Goal: Task Accomplishment & Management: Use online tool/utility

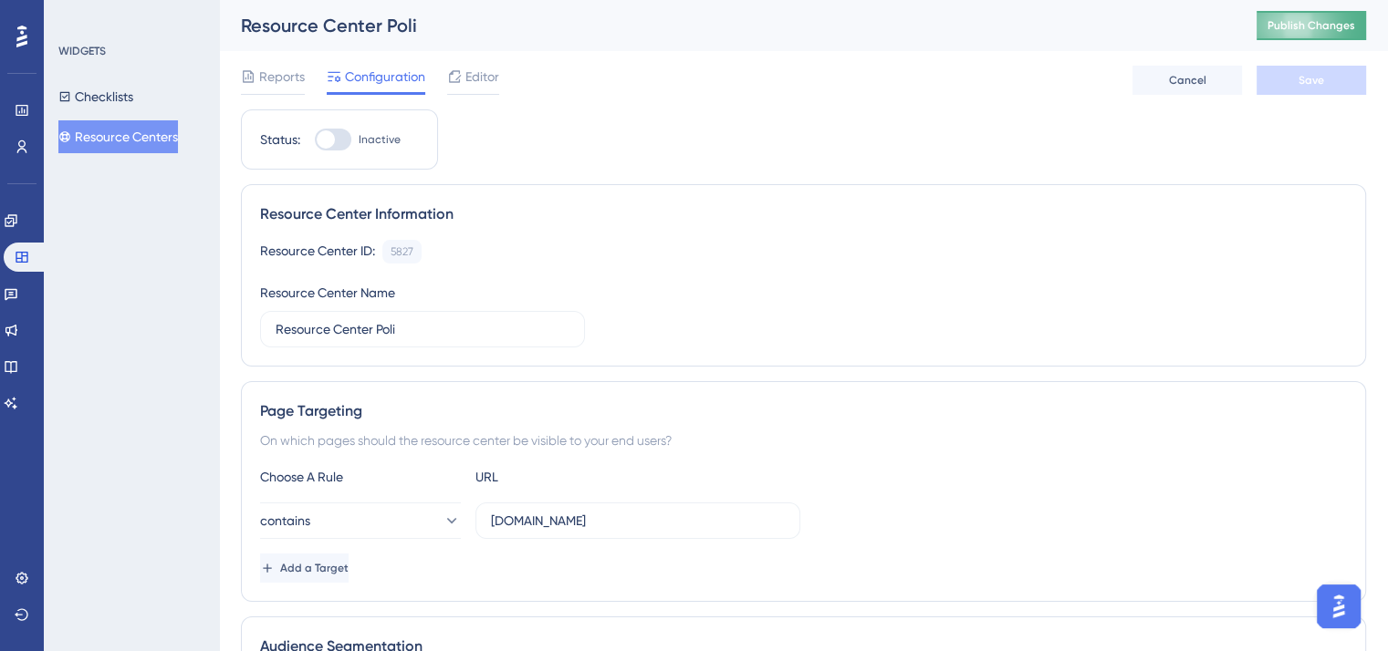
click at [918, 16] on button "Publish Changes" at bounding box center [1310, 25] width 109 height 29
click at [489, 78] on span "Editor" at bounding box center [482, 77] width 34 height 22
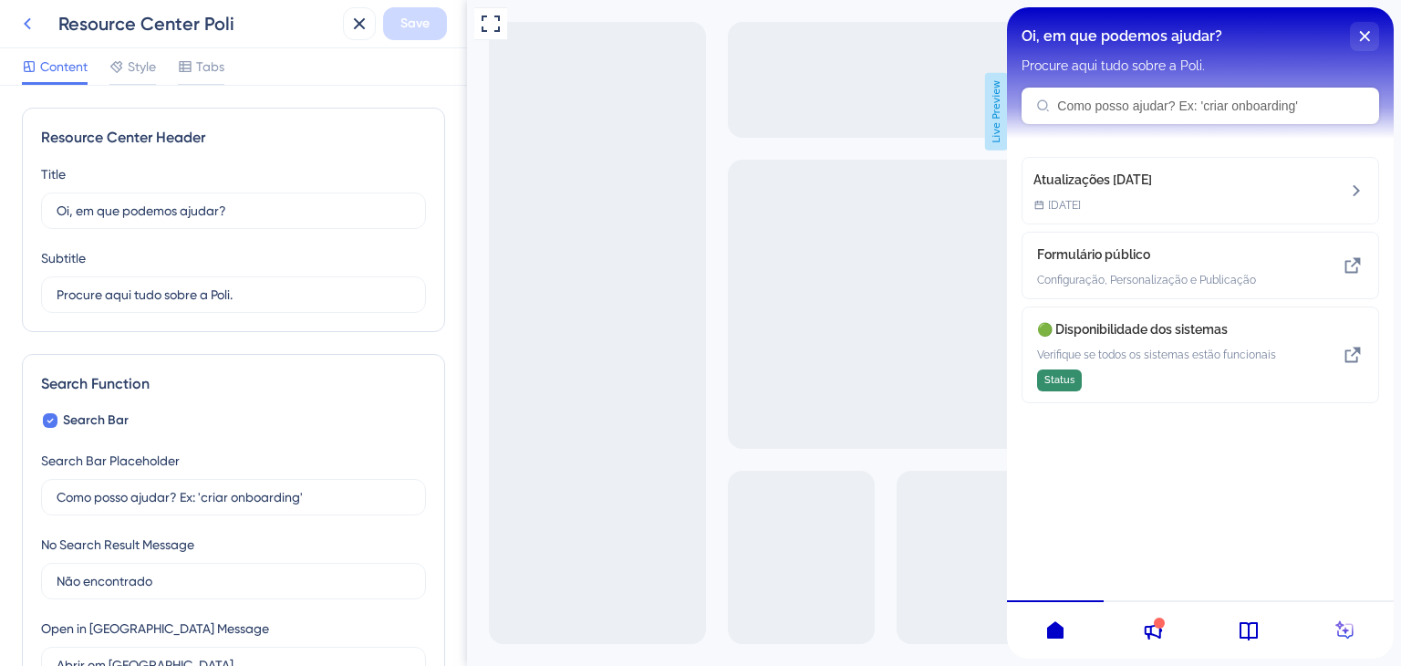
click at [29, 26] on icon at bounding box center [27, 24] width 22 height 22
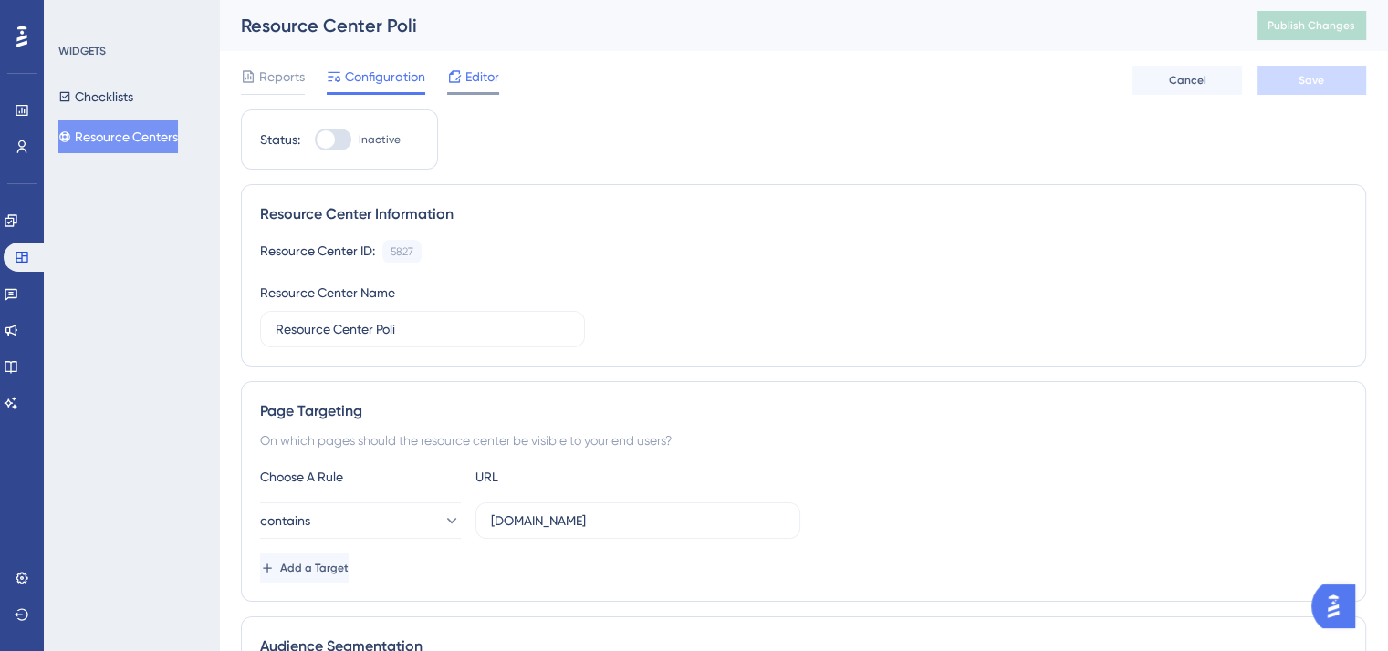
click at [486, 79] on span "Editor" at bounding box center [482, 77] width 34 height 22
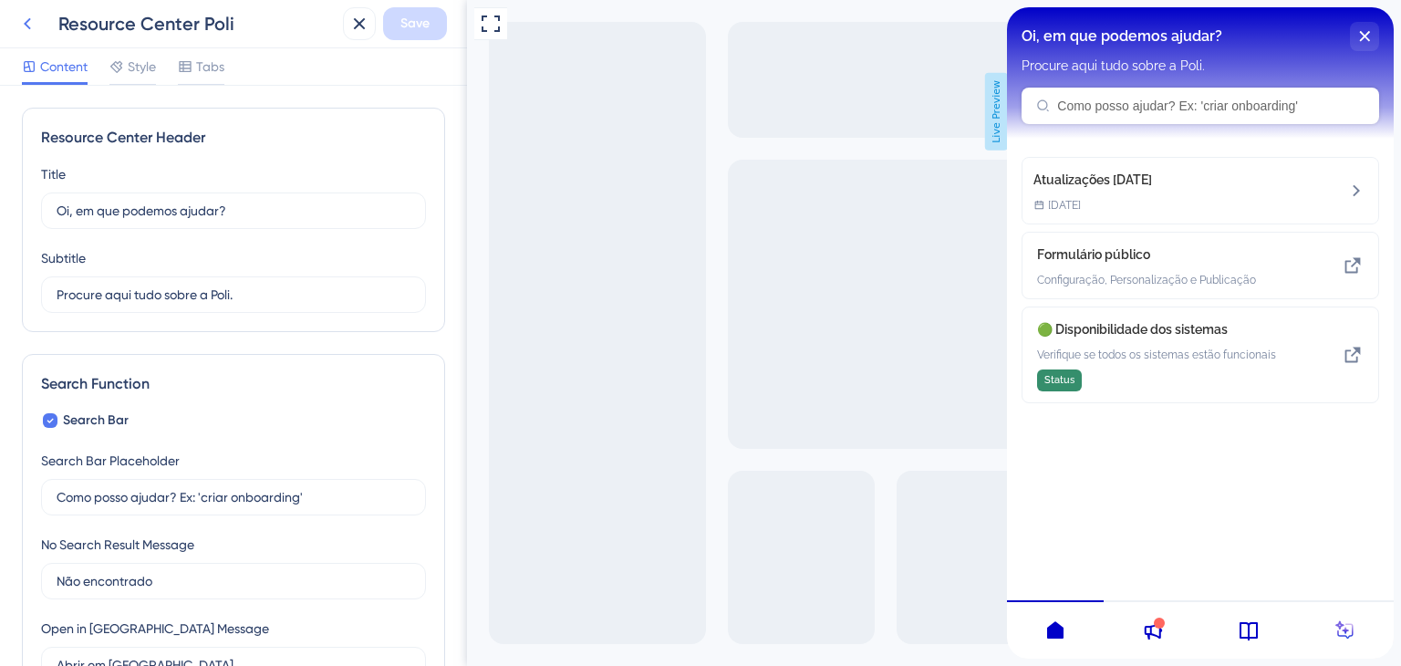
click at [27, 18] on icon at bounding box center [27, 24] width 22 height 22
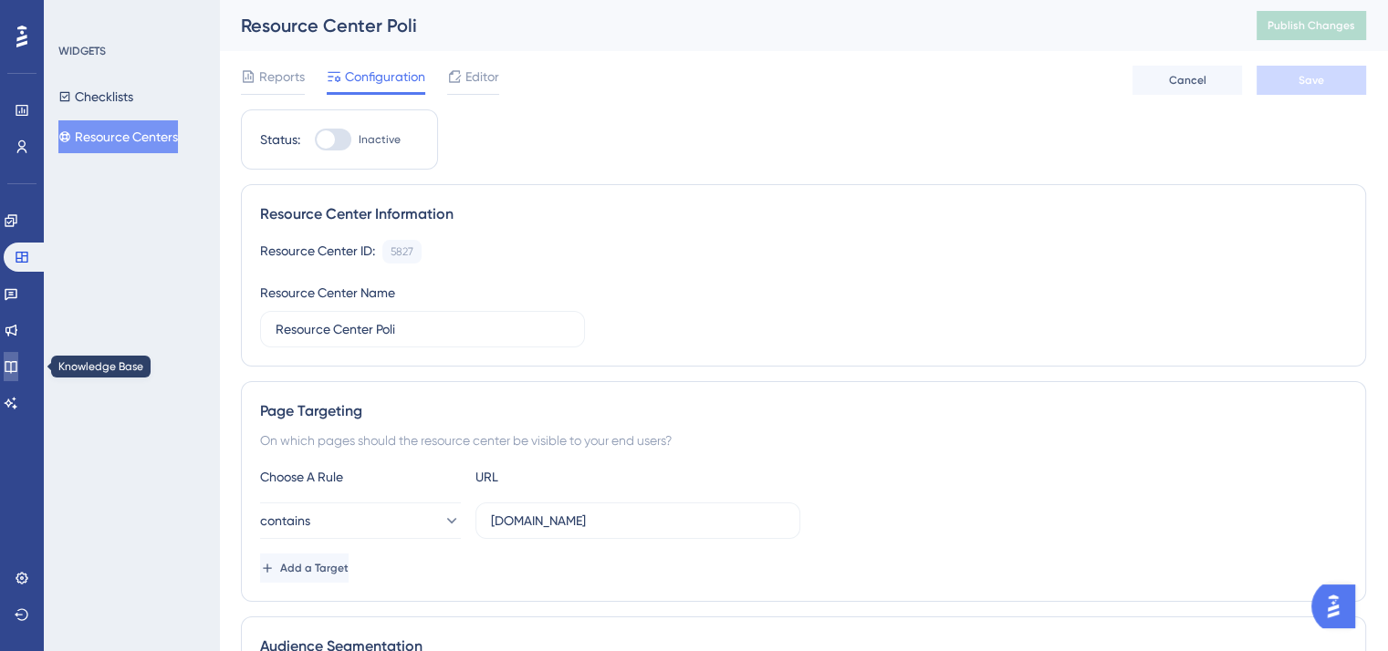
click at [18, 367] on icon at bounding box center [11, 366] width 15 height 15
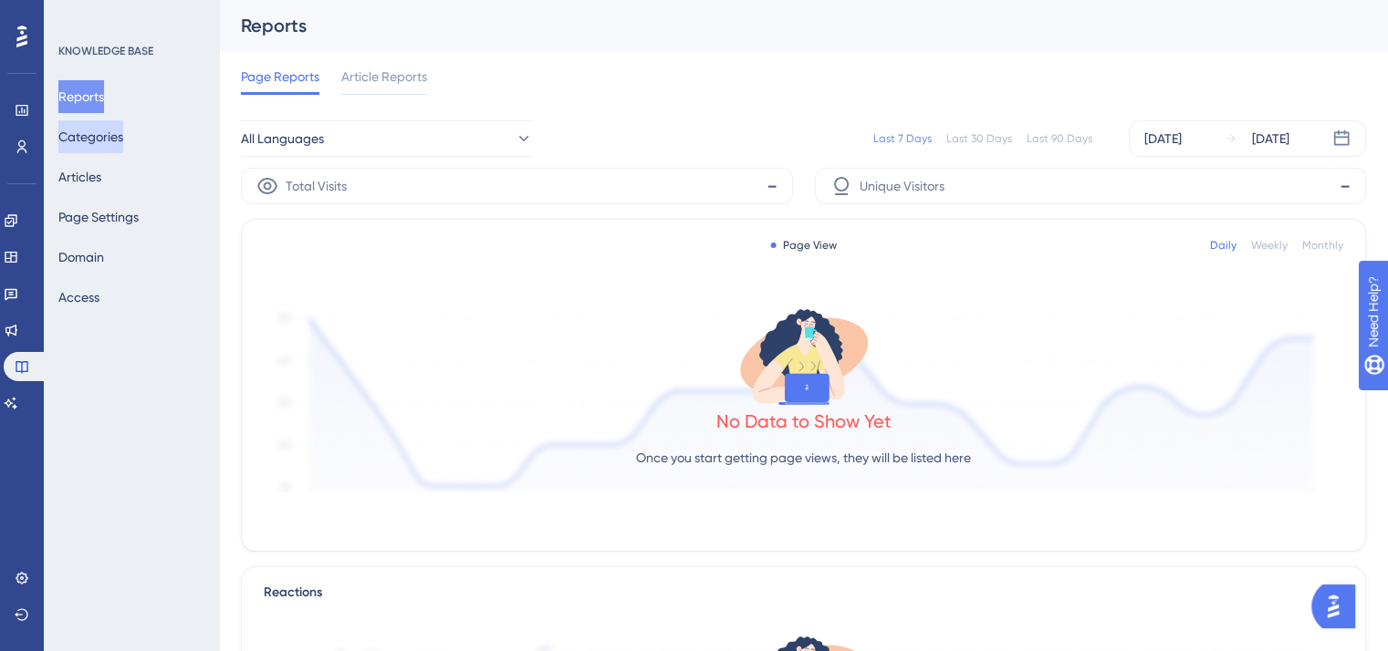
click at [123, 141] on button "Categories" at bounding box center [90, 136] width 65 height 33
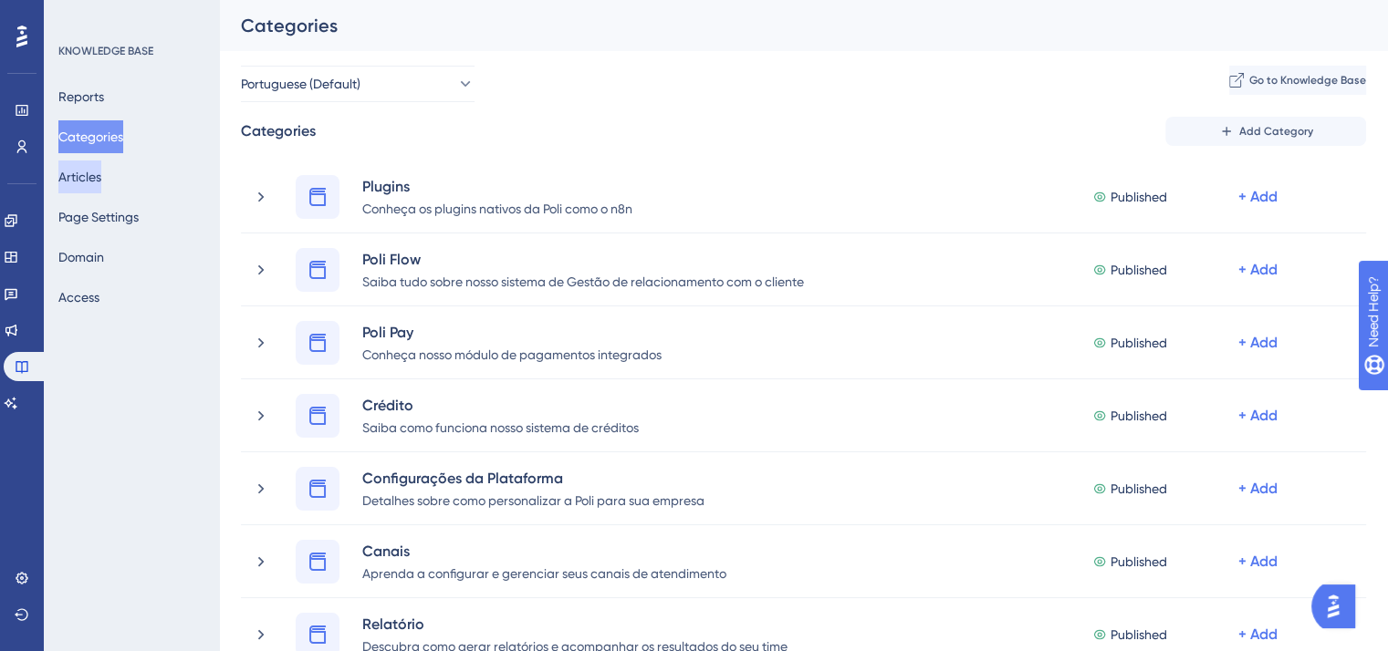
click at [101, 185] on button "Articles" at bounding box center [79, 177] width 43 height 33
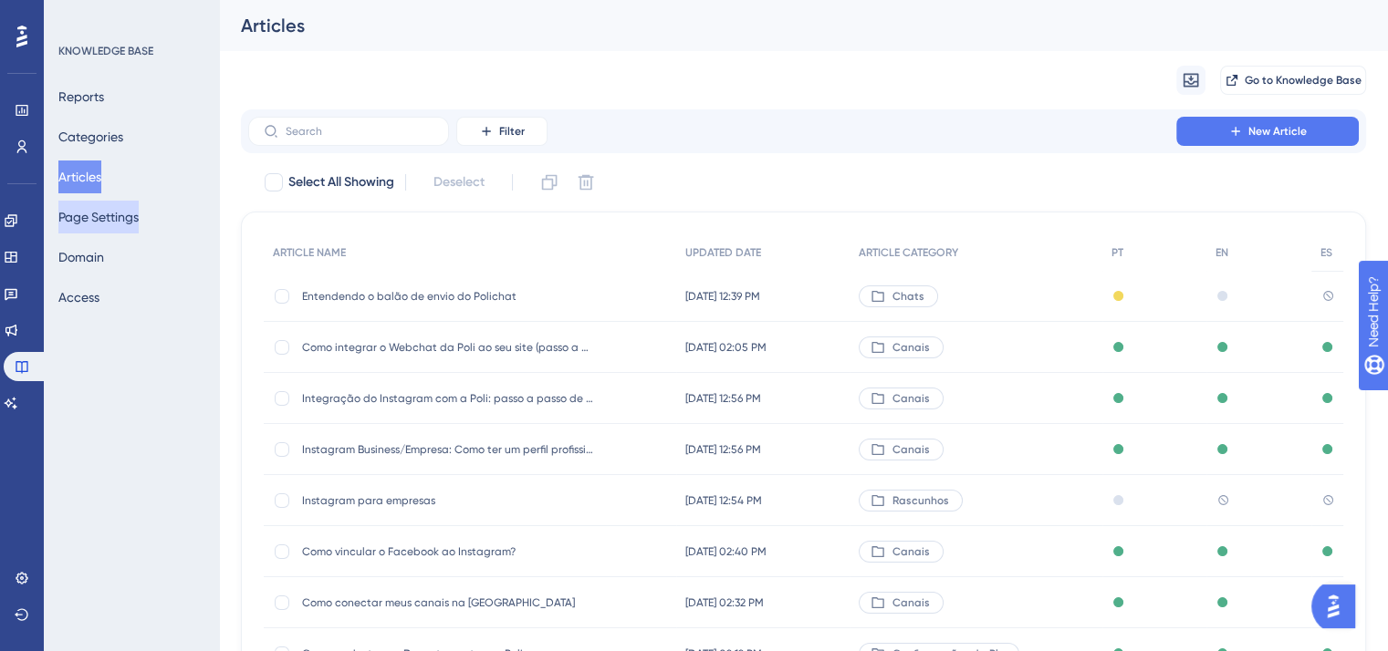
click at [110, 219] on button "Page Settings" at bounding box center [98, 217] width 80 height 33
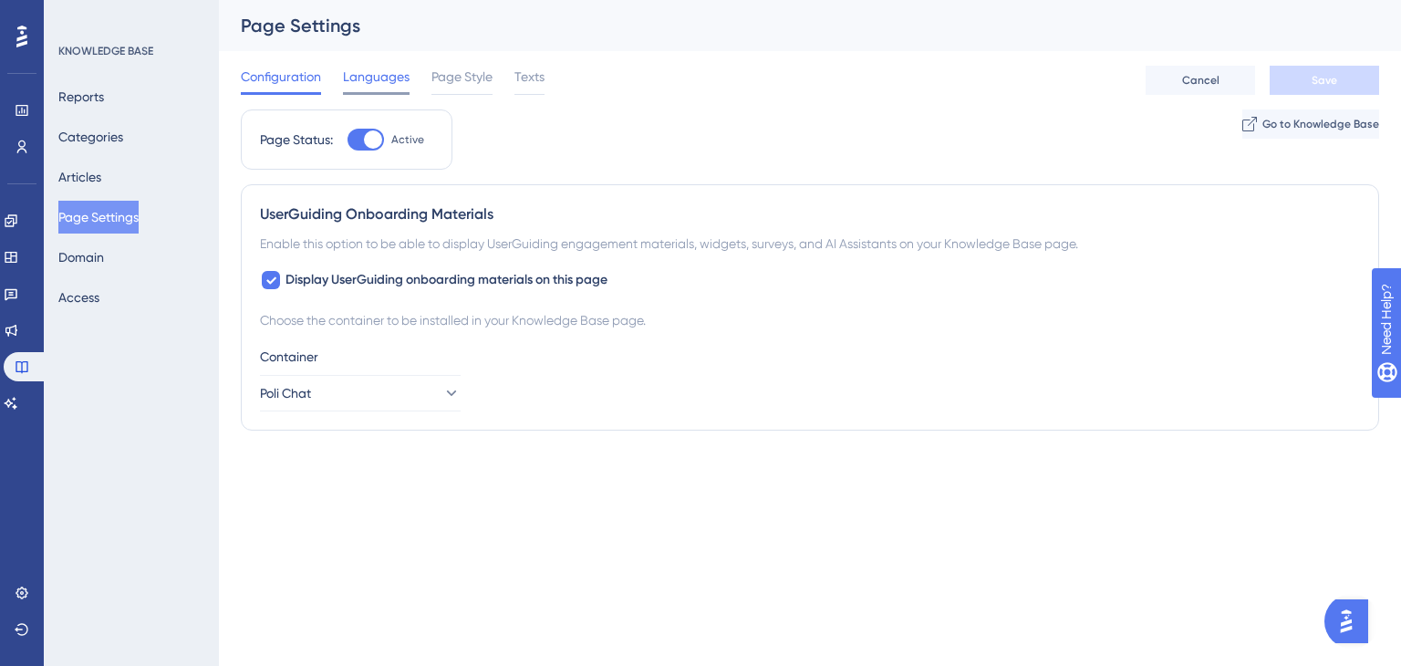
click at [369, 87] on span "Languages" at bounding box center [376, 77] width 67 height 22
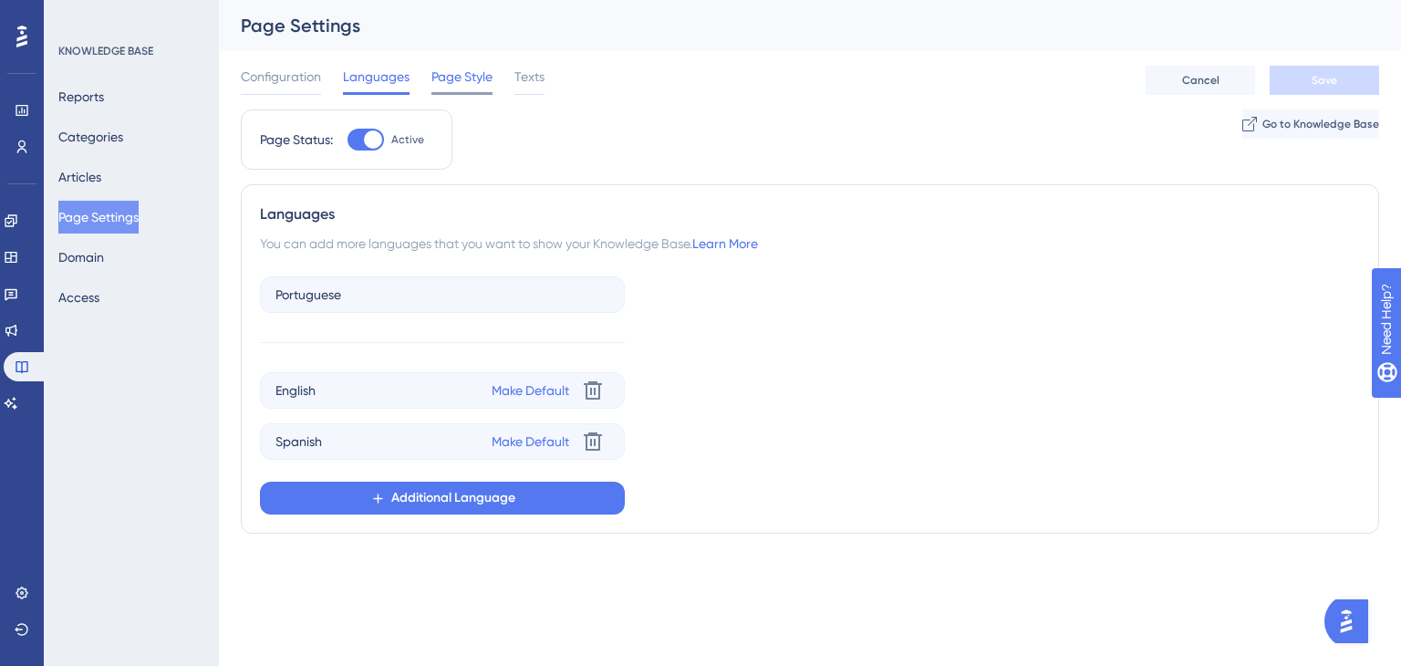
click at [464, 73] on span "Page Style" at bounding box center [462, 77] width 61 height 22
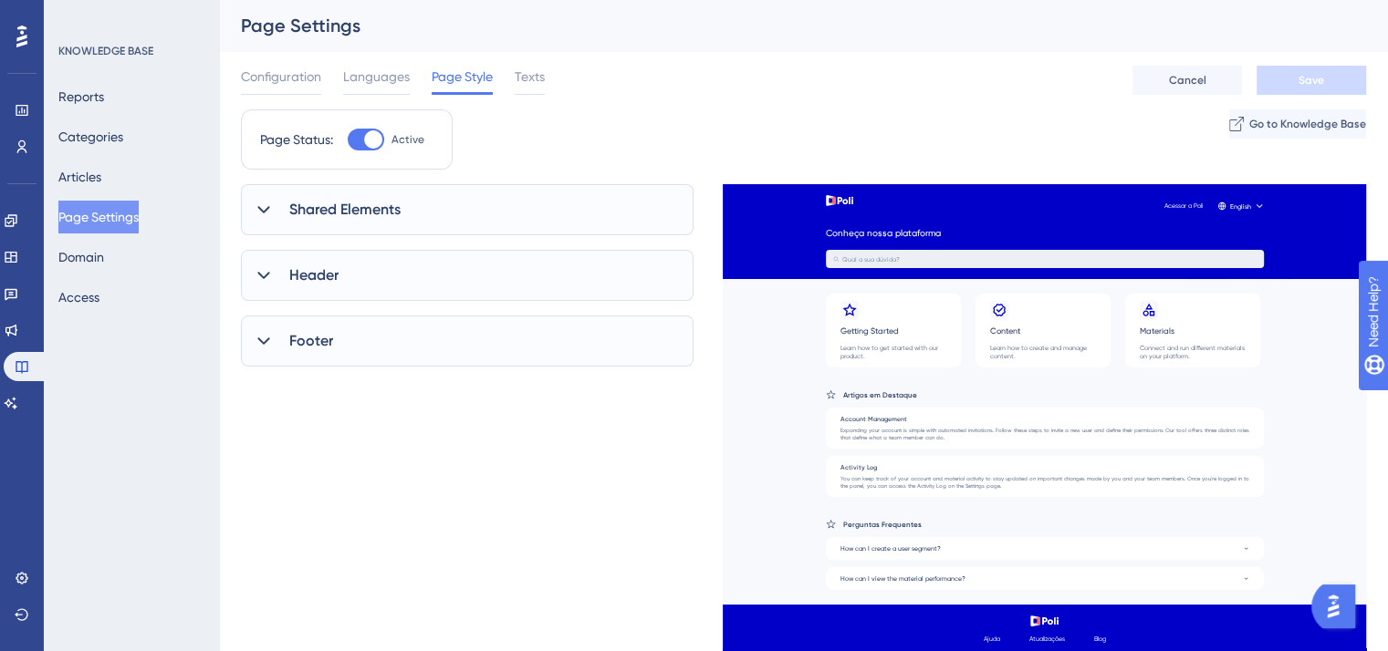
click at [456, 220] on div "Shared Elements" at bounding box center [467, 209] width 453 height 51
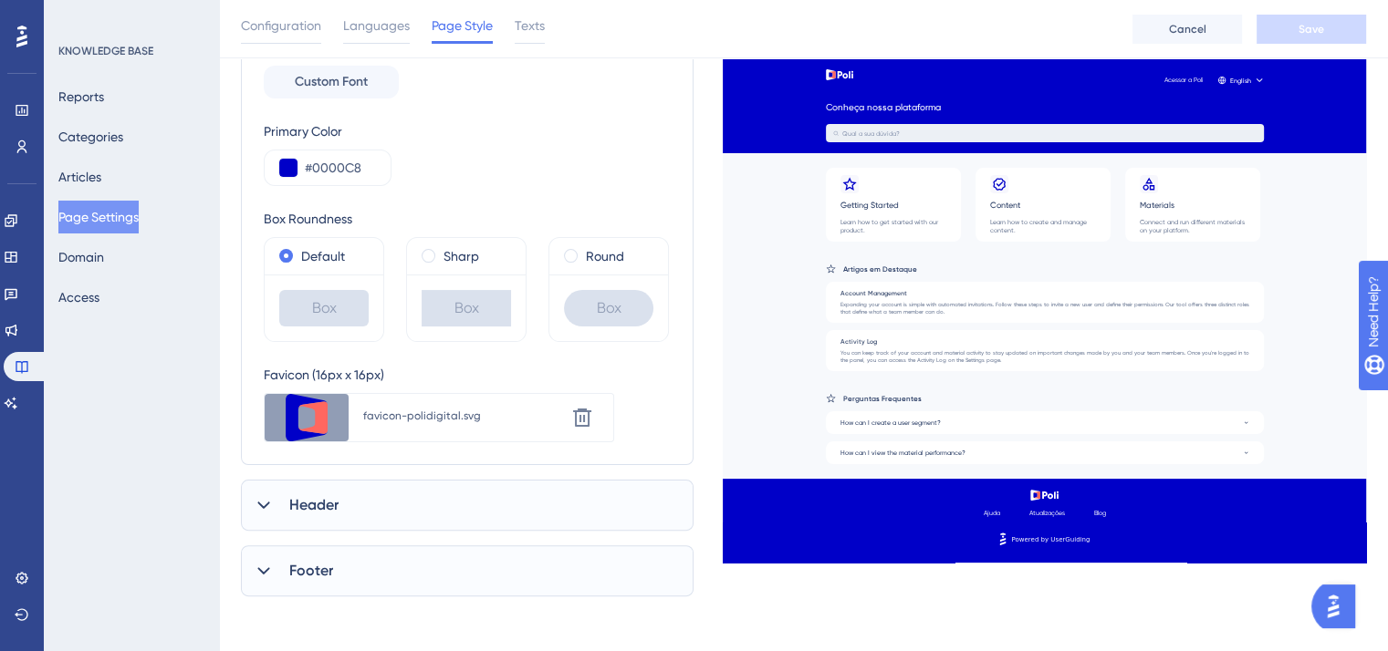
scroll to position [339, 0]
click at [401, 502] on div "Header" at bounding box center [467, 503] width 453 height 51
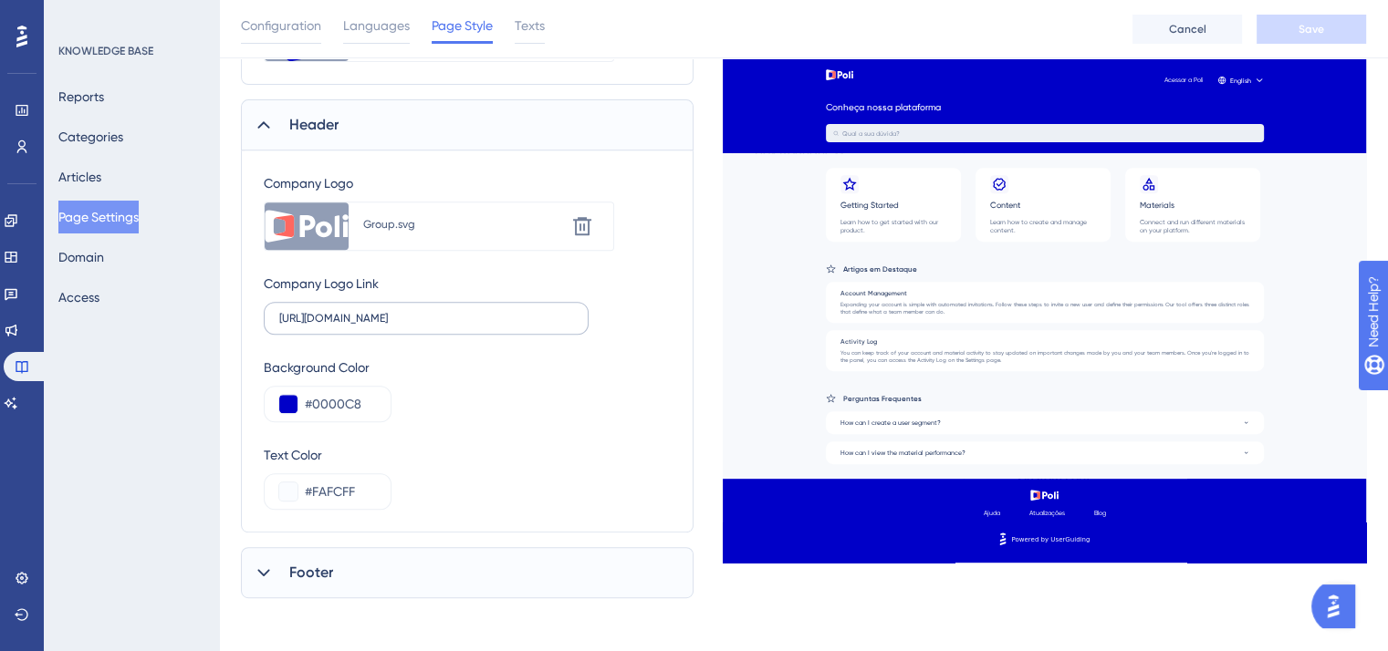
scroll to position [722, 0]
click at [391, 576] on div "Footer" at bounding box center [467, 569] width 453 height 51
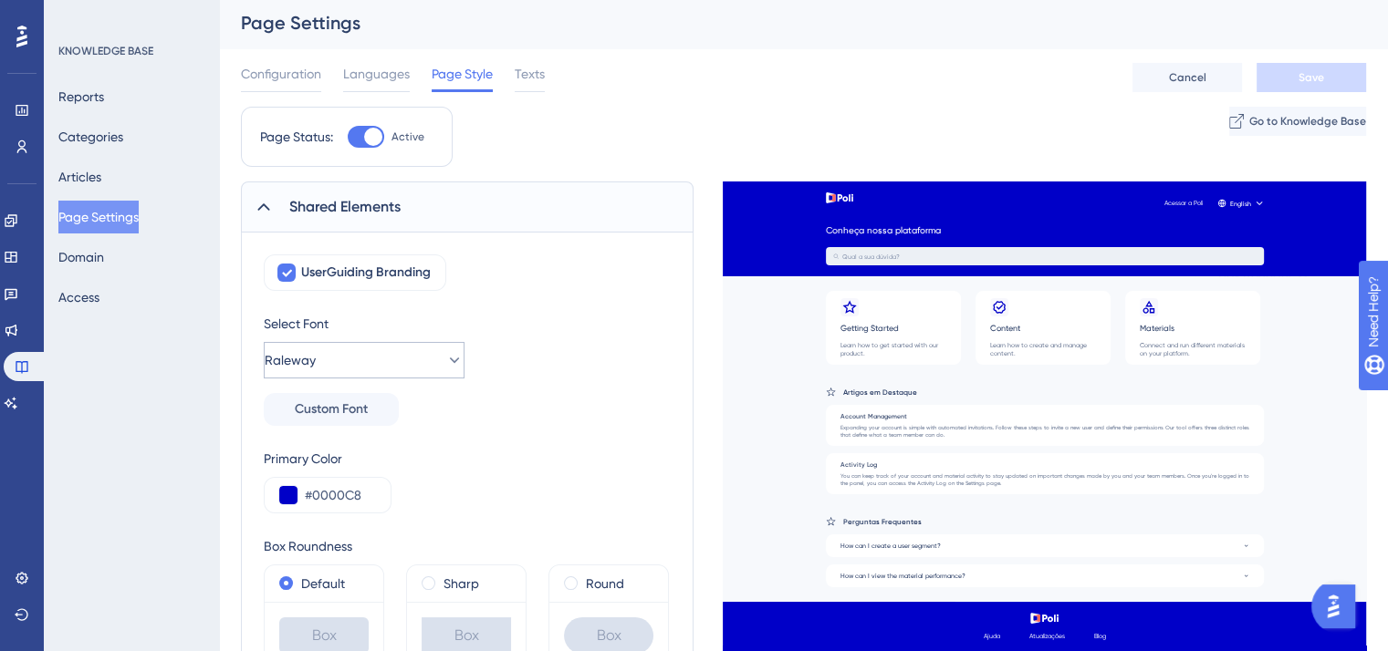
scroll to position [0, 0]
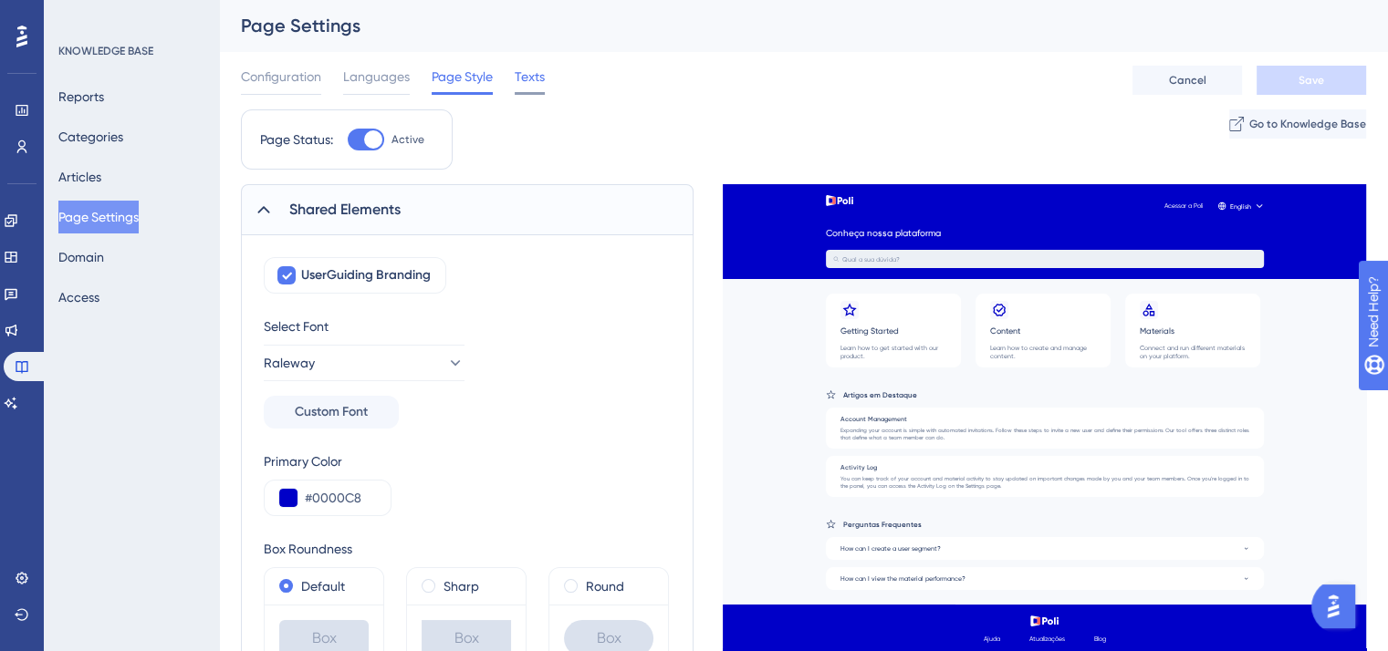
click at [539, 81] on span "Texts" at bounding box center [530, 77] width 30 height 22
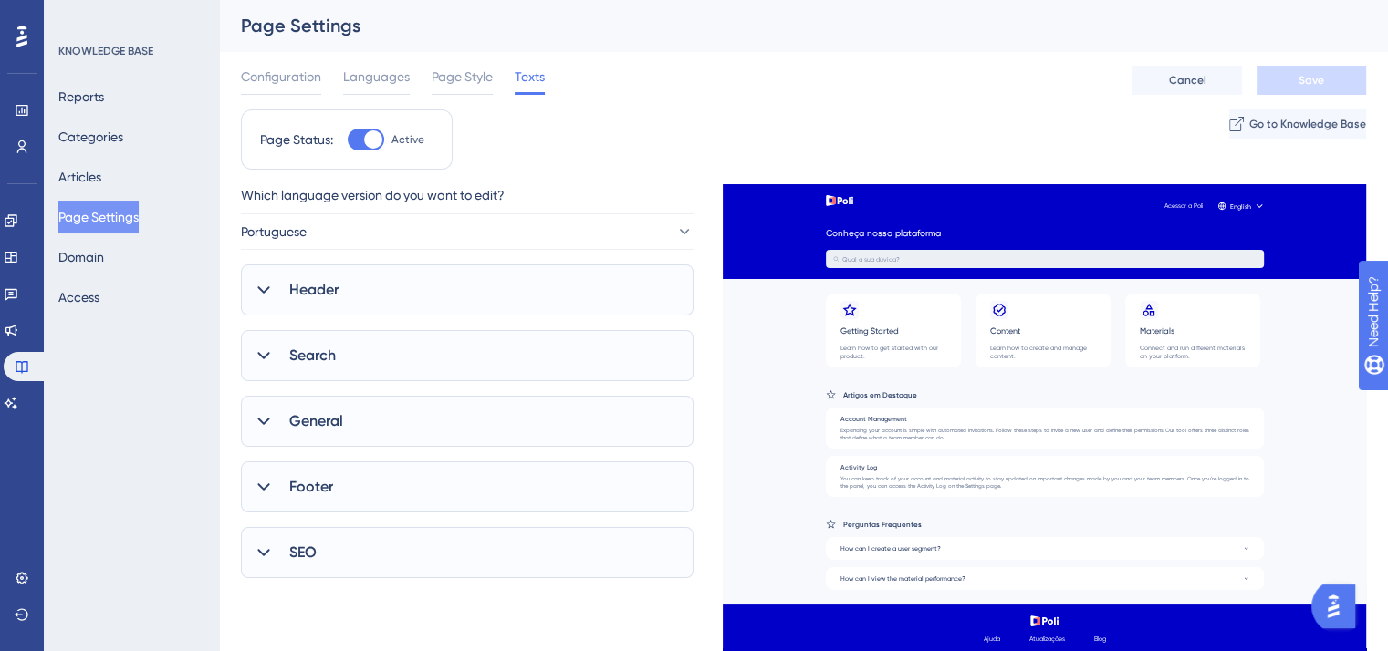
click at [550, 286] on div "Header" at bounding box center [467, 290] width 453 height 51
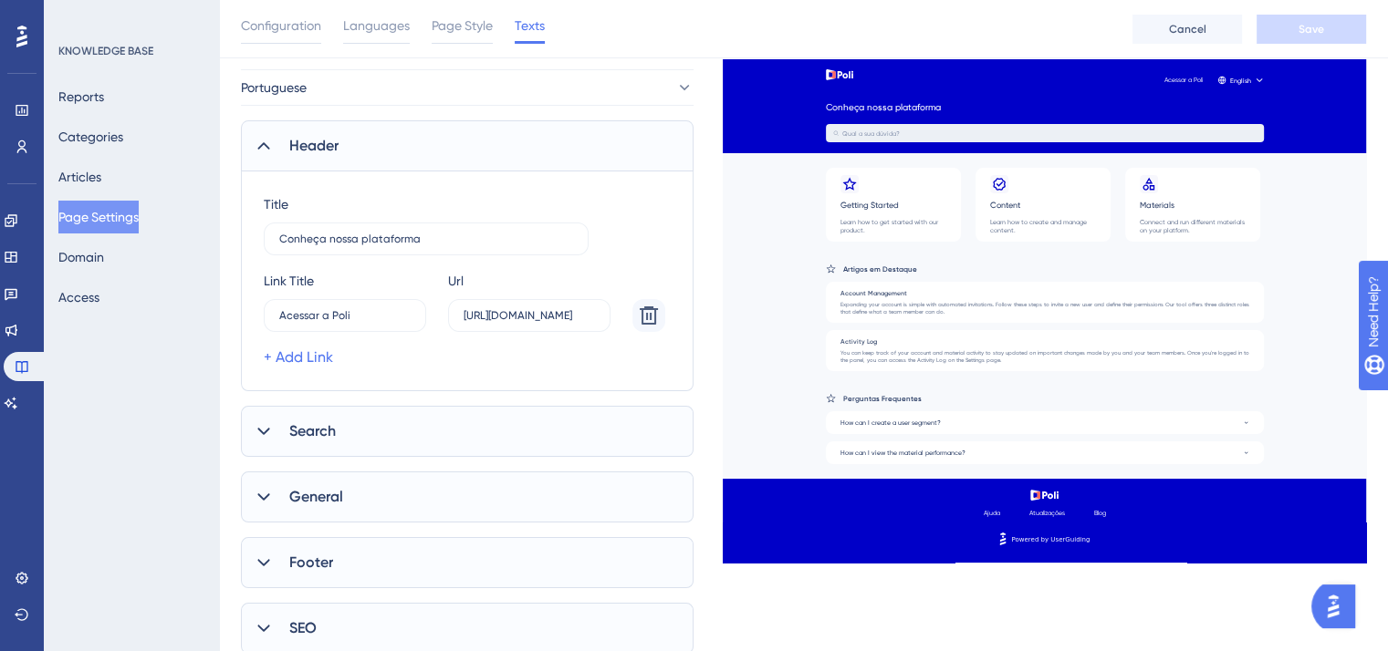
scroll to position [182, 0]
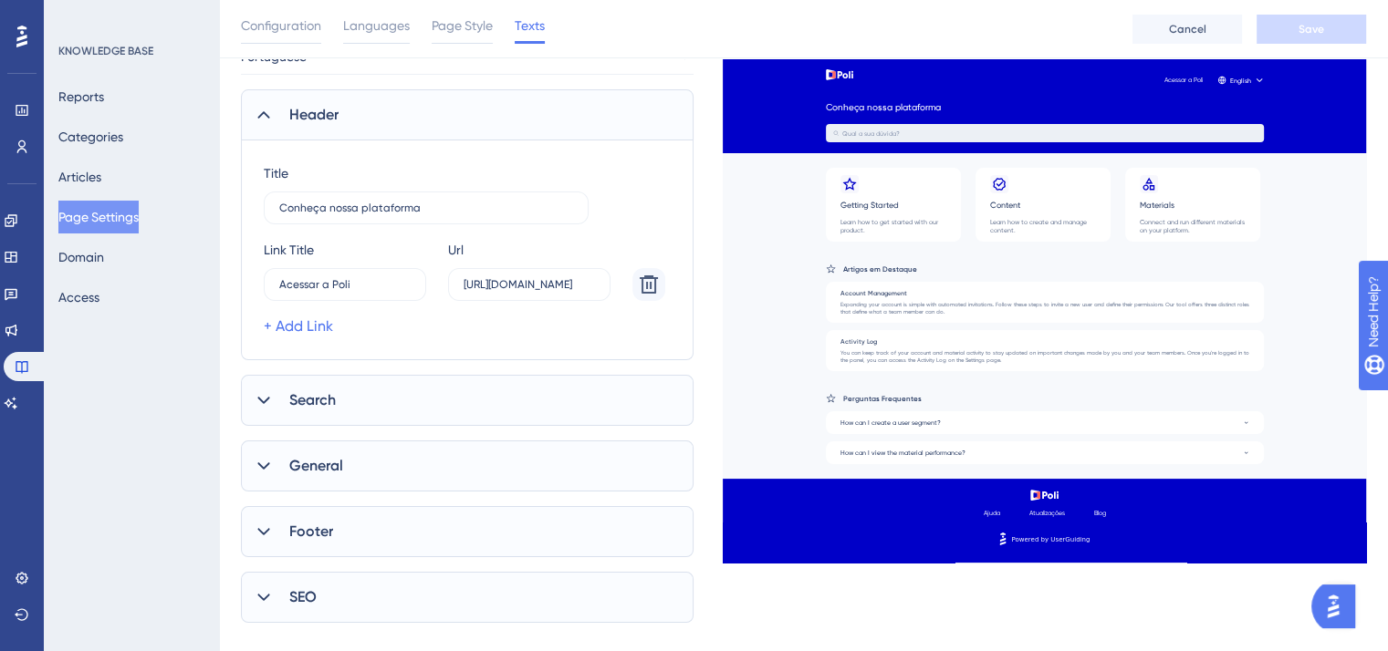
click at [547, 402] on div "Search" at bounding box center [467, 400] width 453 height 51
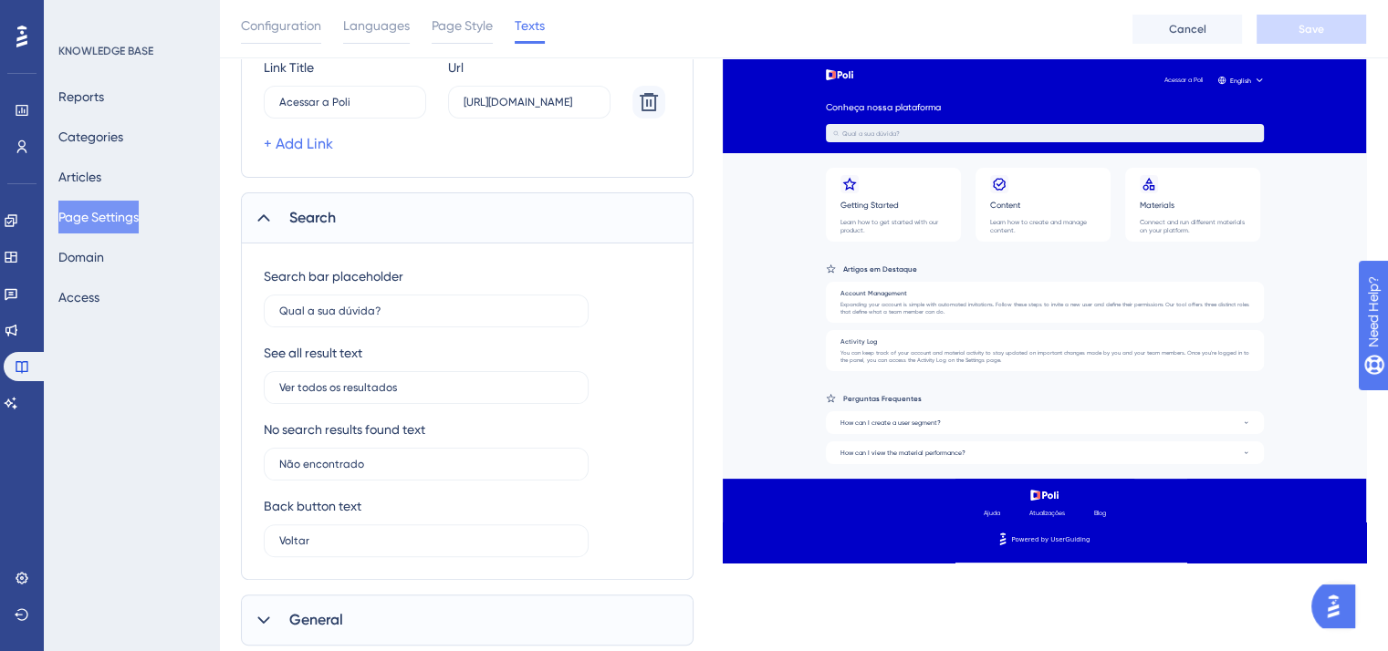
scroll to position [547, 0]
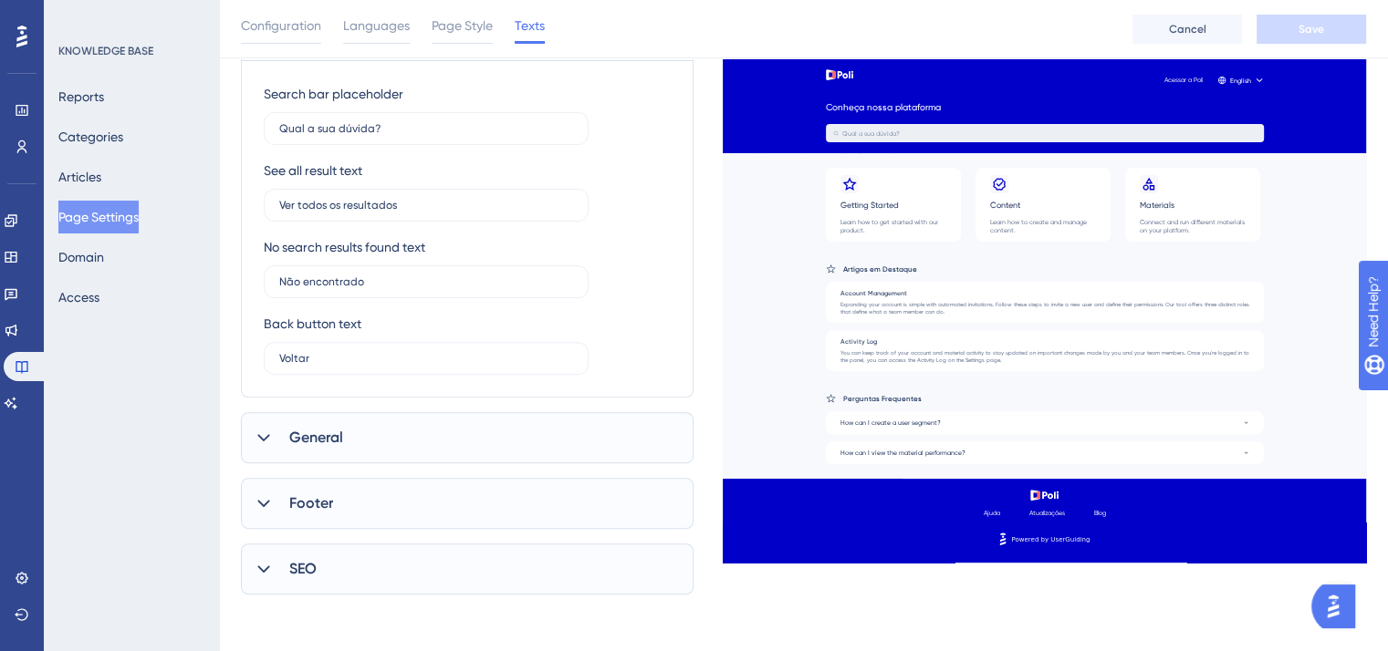
click at [551, 426] on div "General" at bounding box center [467, 437] width 453 height 51
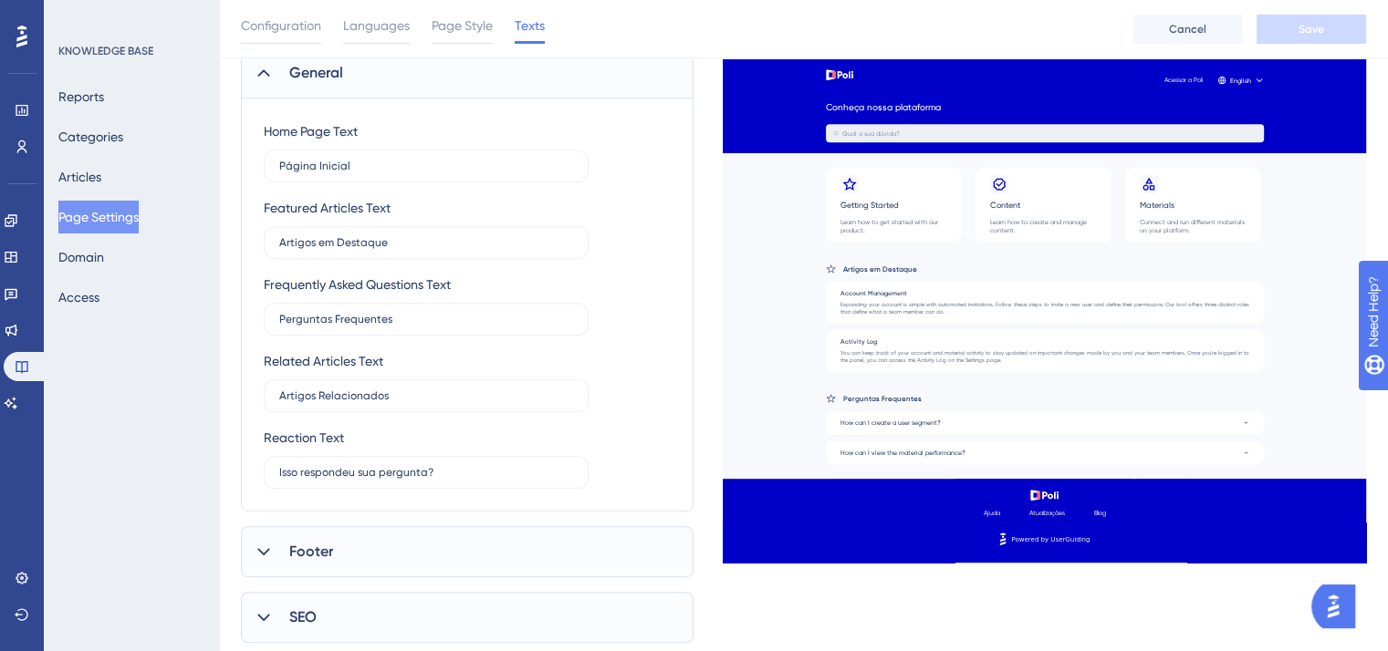
scroll to position [961, 0]
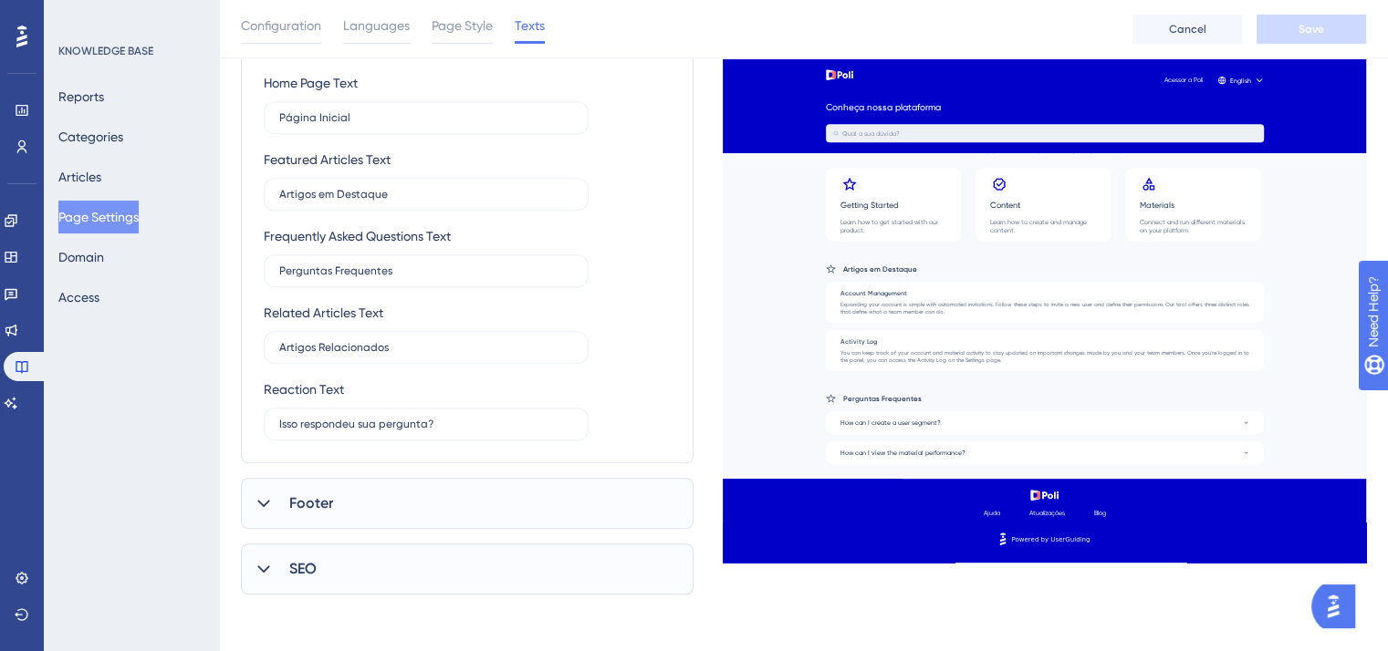
click at [534, 510] on div "Footer" at bounding box center [467, 503] width 453 height 51
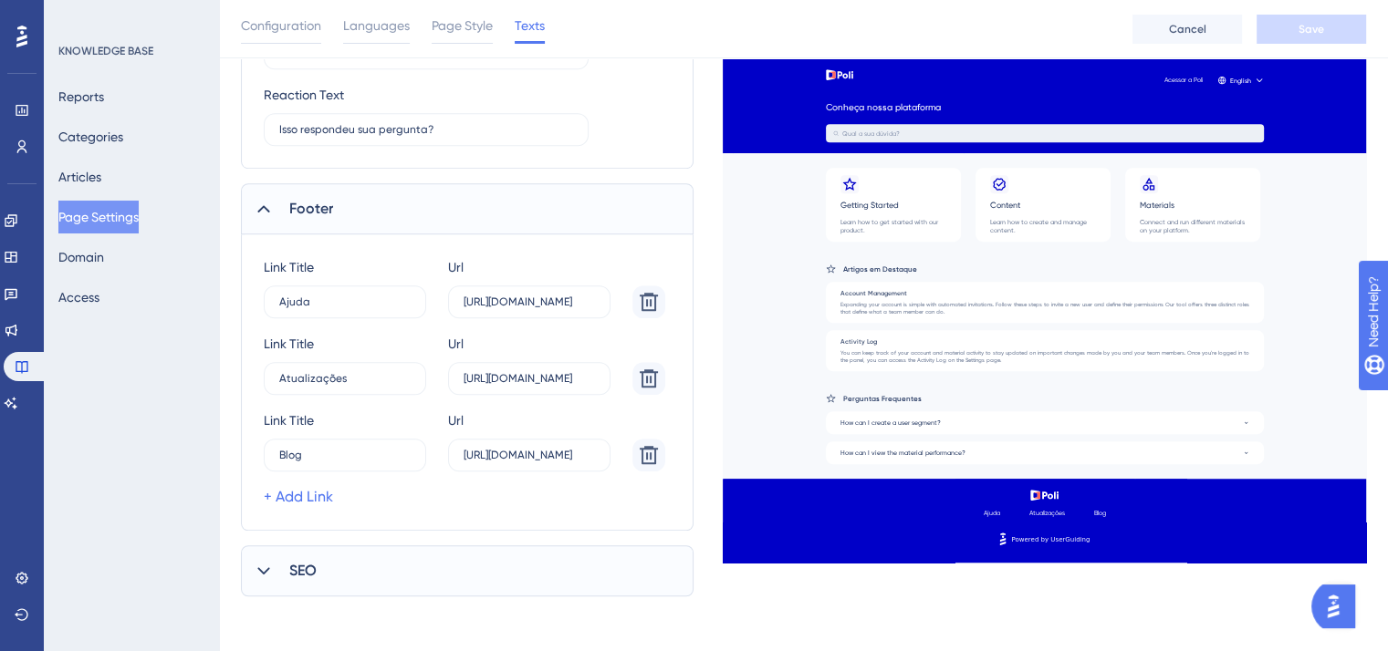
scroll to position [1257, 0]
click at [529, 559] on div "SEO" at bounding box center [467, 569] width 453 height 51
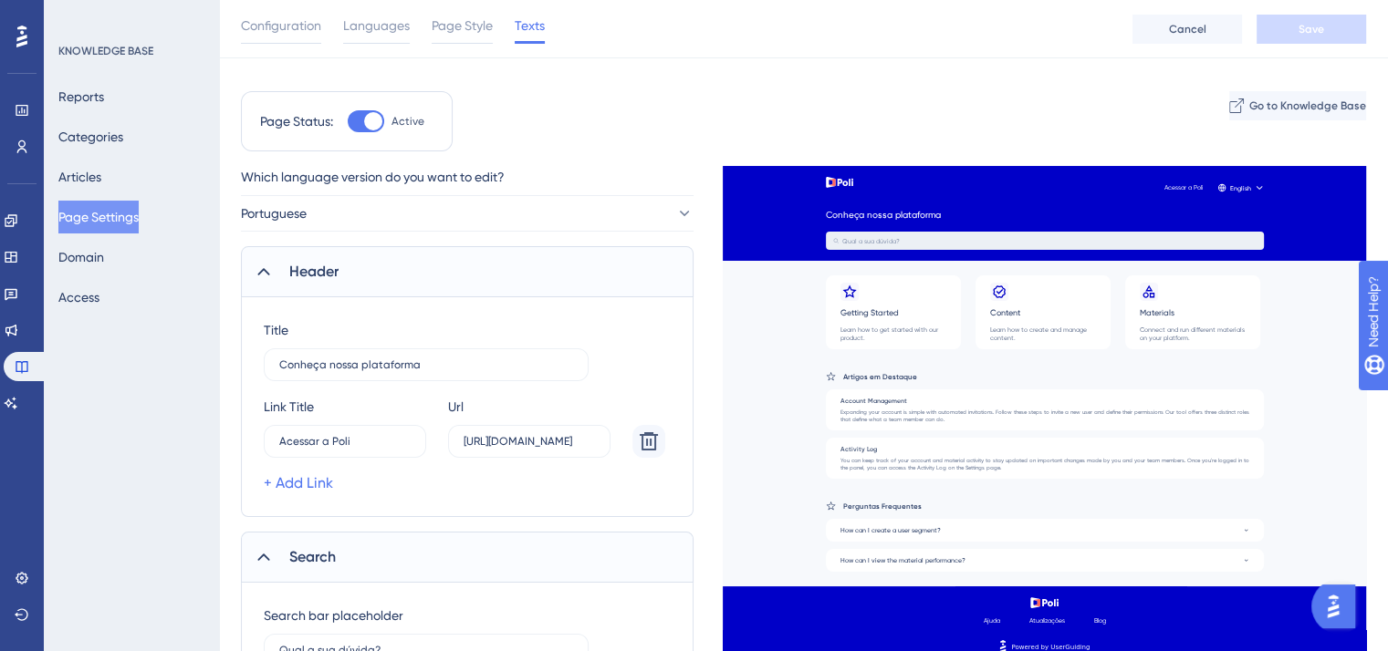
scroll to position [0, 0]
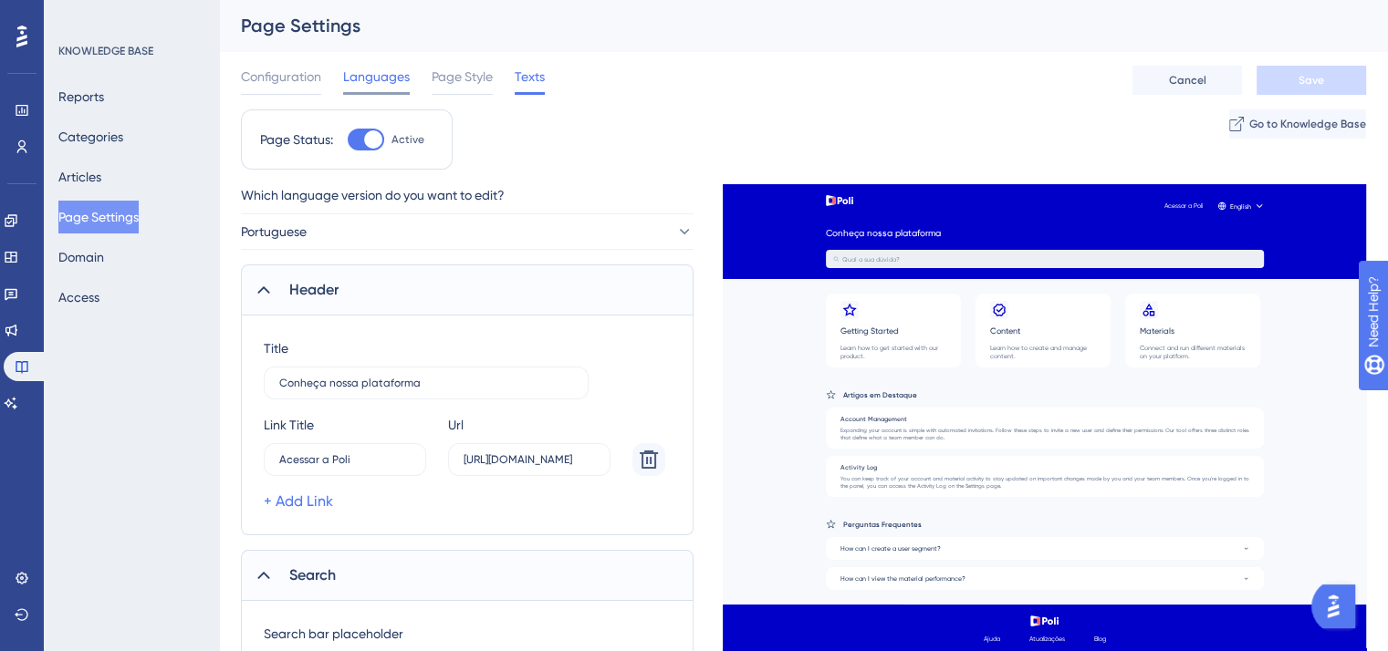
click at [395, 78] on span "Languages" at bounding box center [376, 77] width 67 height 22
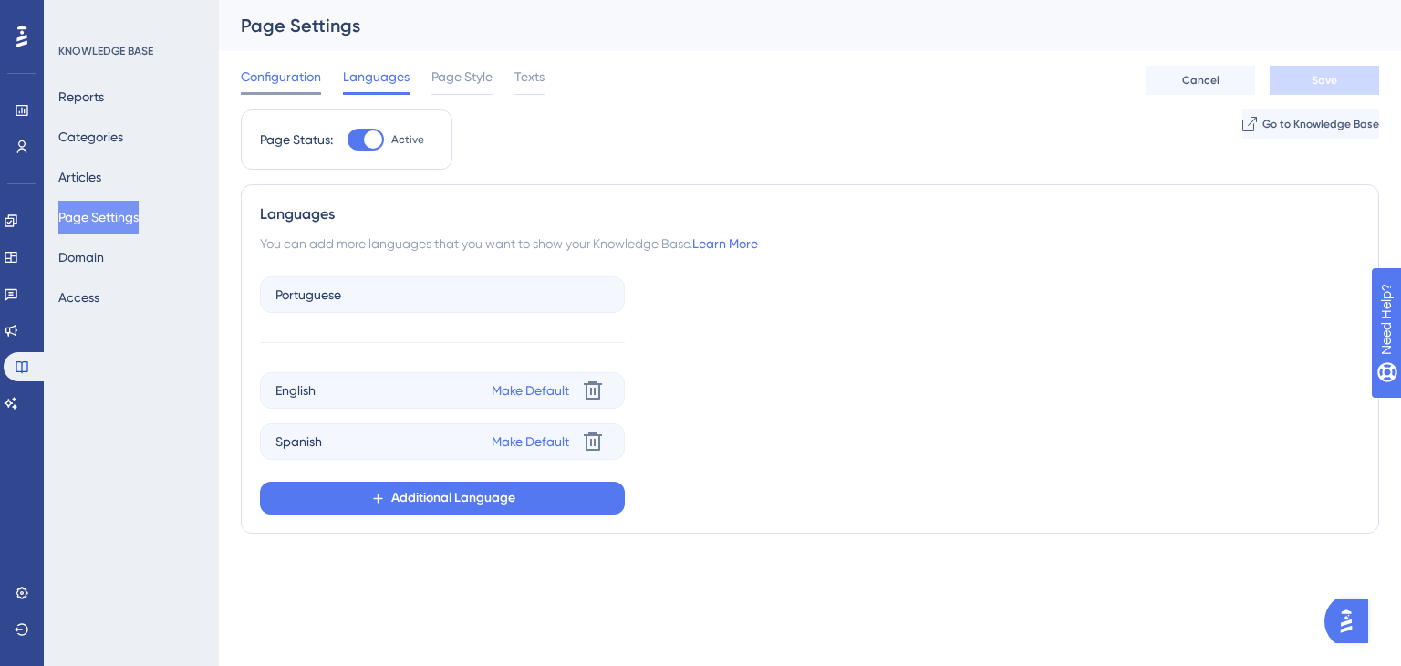
click at [297, 76] on span "Configuration" at bounding box center [281, 77] width 80 height 22
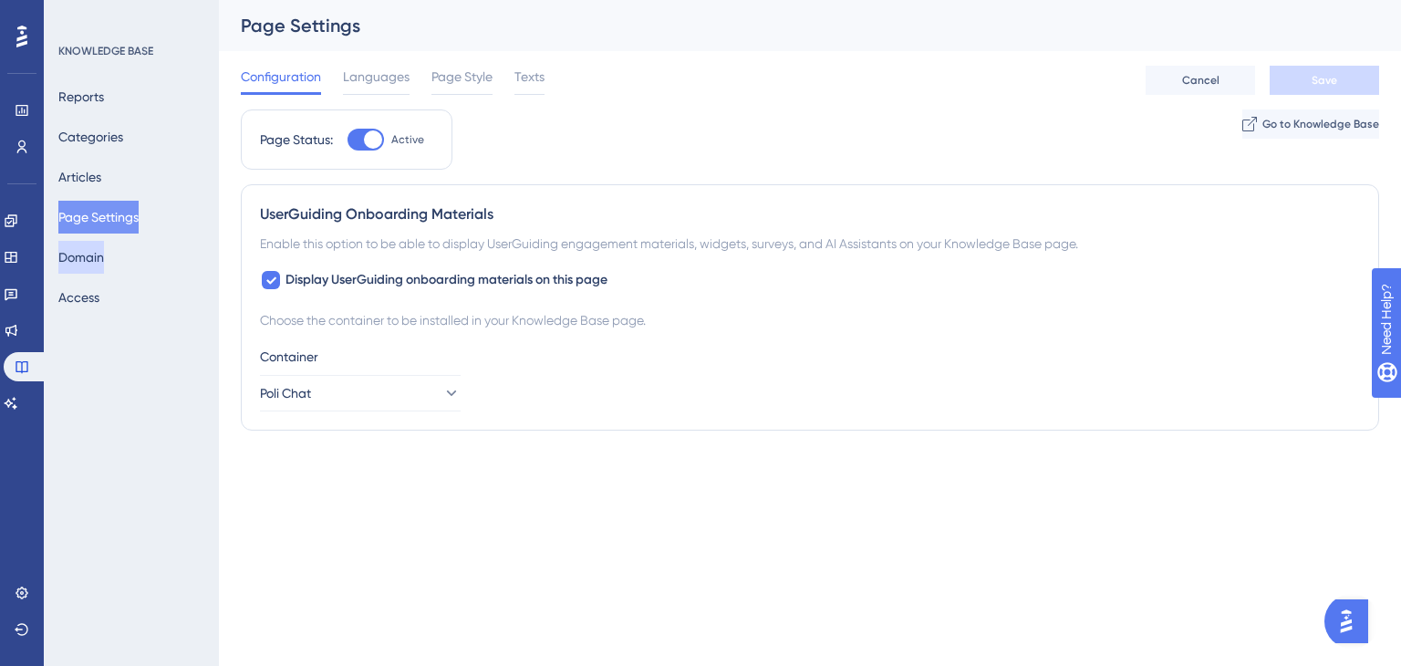
click at [80, 256] on button "Domain" at bounding box center [81, 257] width 46 height 33
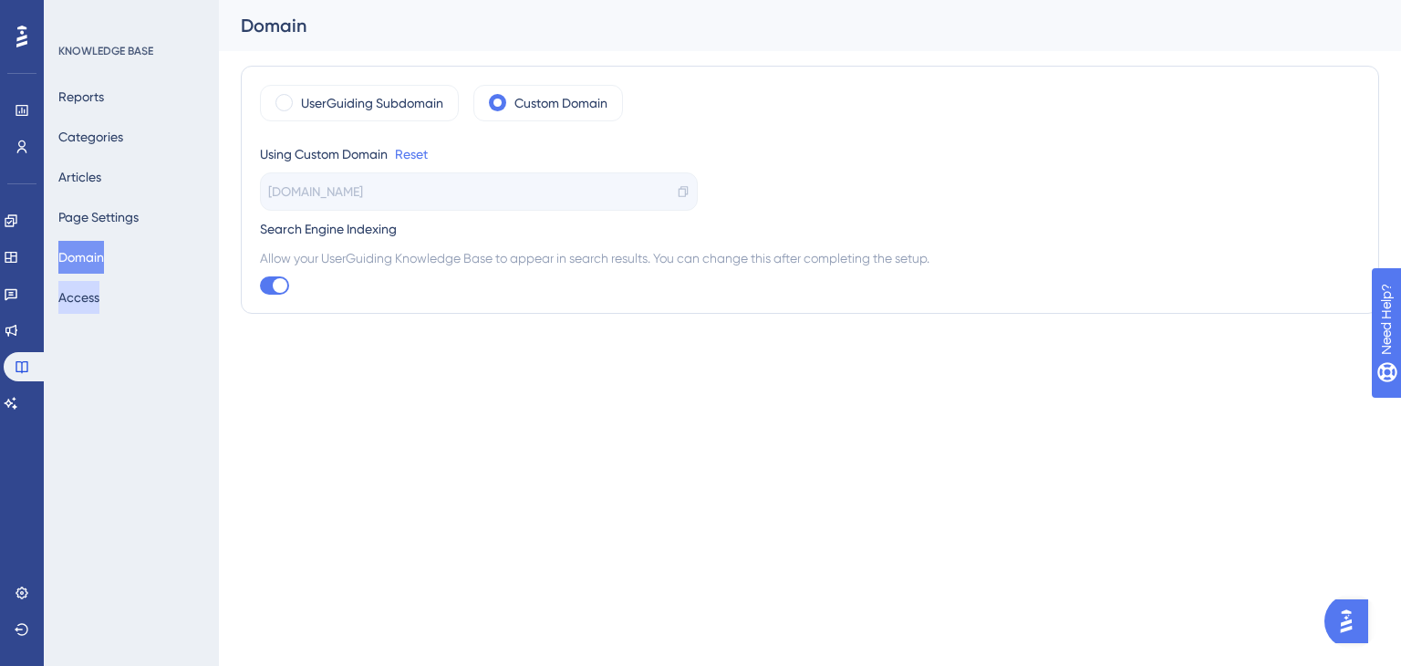
click at [86, 311] on button "Access" at bounding box center [78, 297] width 41 height 33
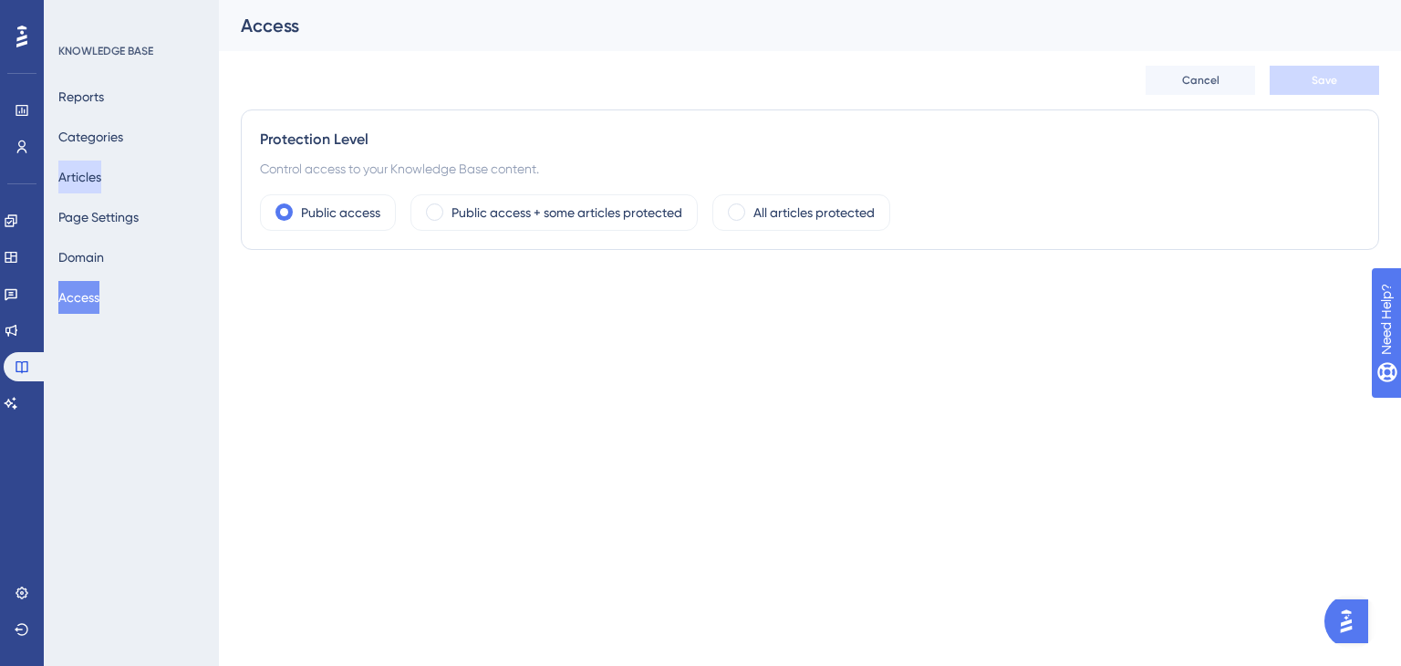
click at [101, 173] on button "Articles" at bounding box center [79, 177] width 43 height 33
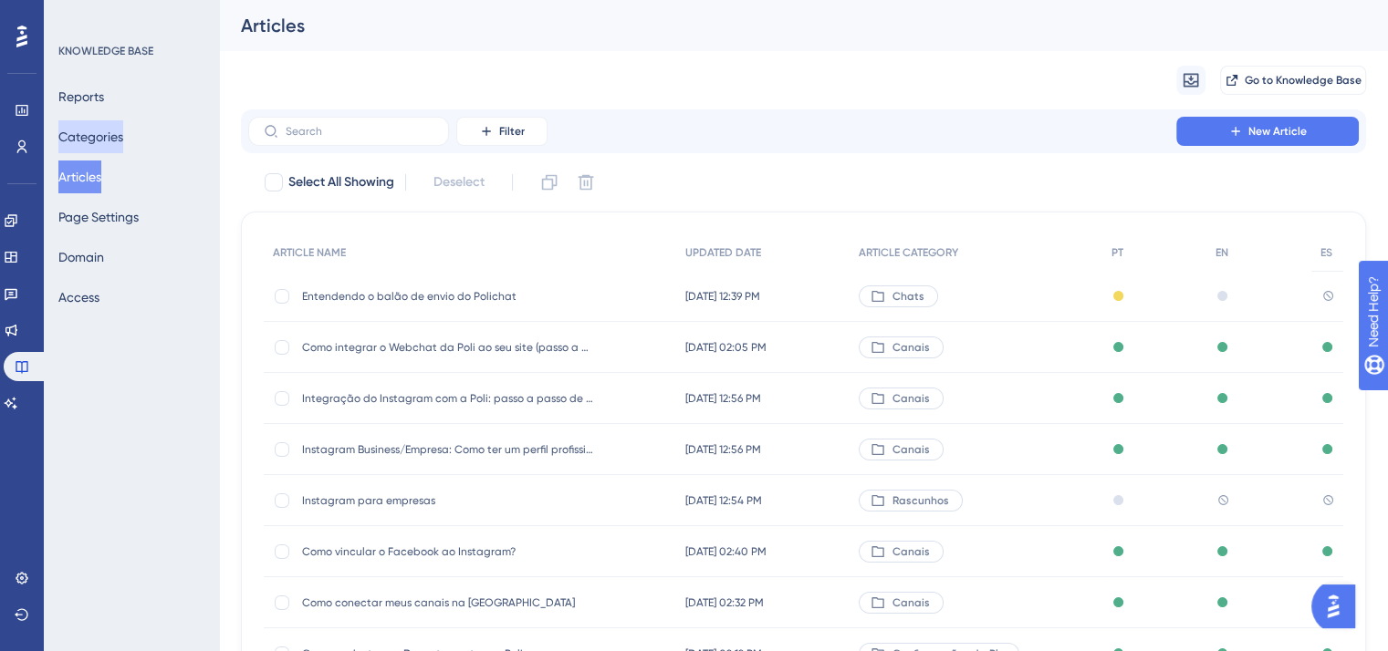
click at [113, 137] on button "Categories" at bounding box center [90, 136] width 65 height 33
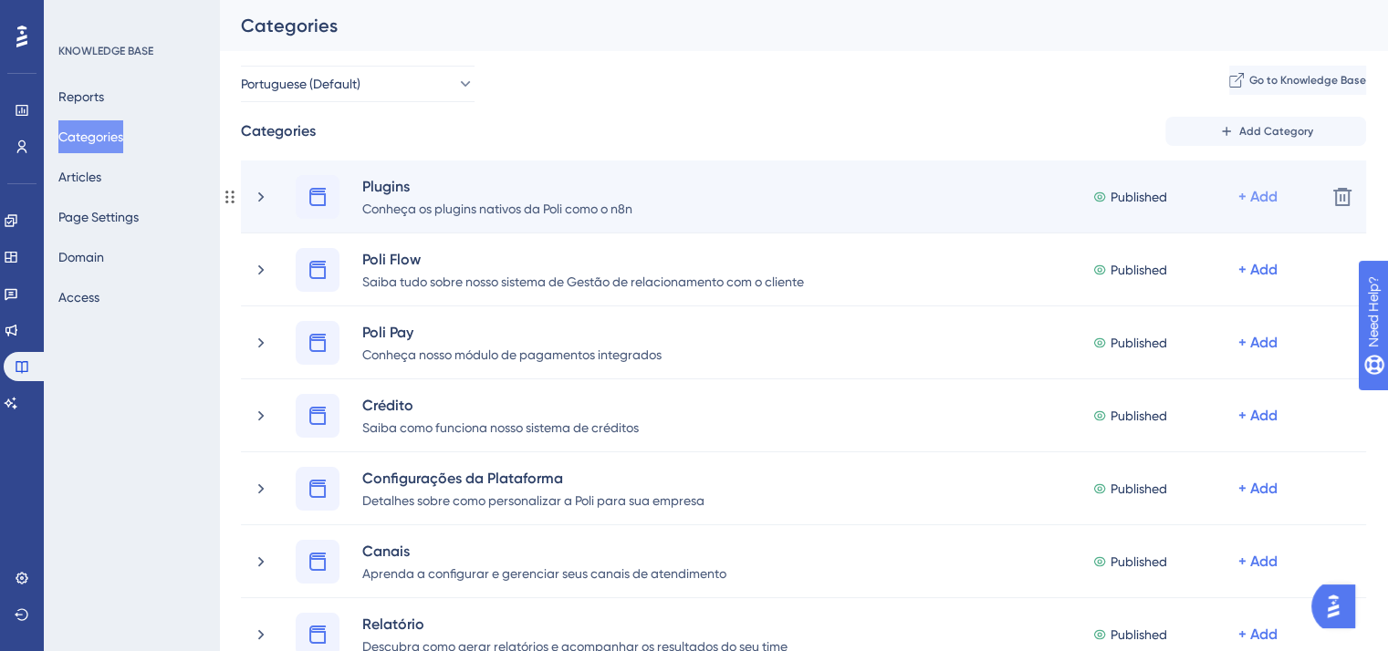
click at [918, 194] on div "+ Add" at bounding box center [1257, 197] width 39 height 22
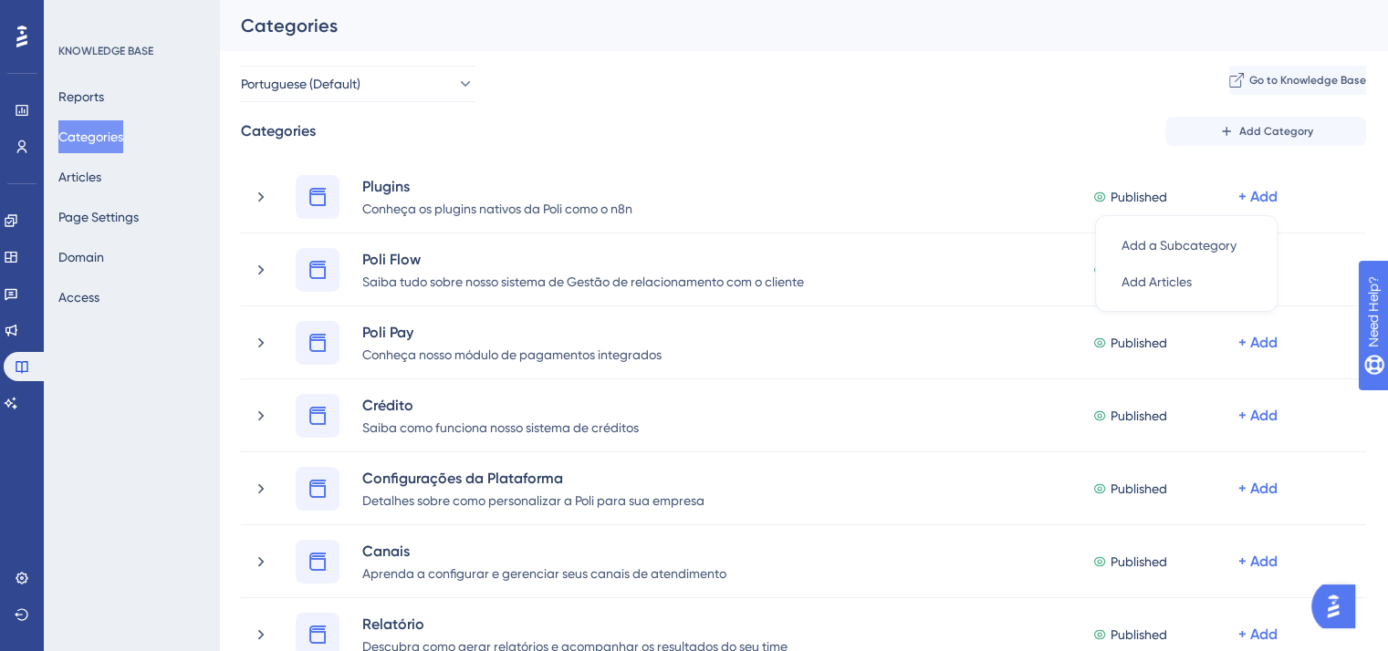
click at [918, 84] on div "Portuguese (Default) Go to Knowledge Base" at bounding box center [803, 84] width 1125 height 36
click at [411, 85] on button "Portuguese (Default)" at bounding box center [358, 84] width 234 height 36
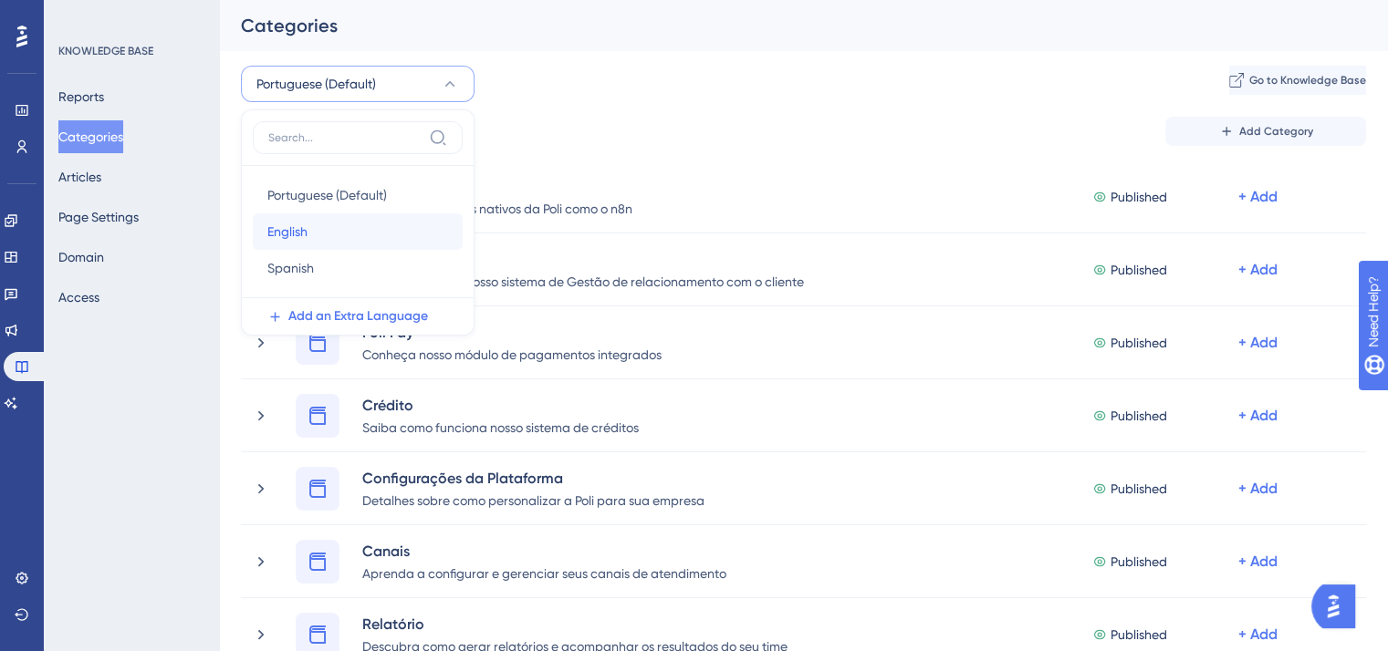
click at [337, 236] on div "English English" at bounding box center [357, 232] width 181 height 36
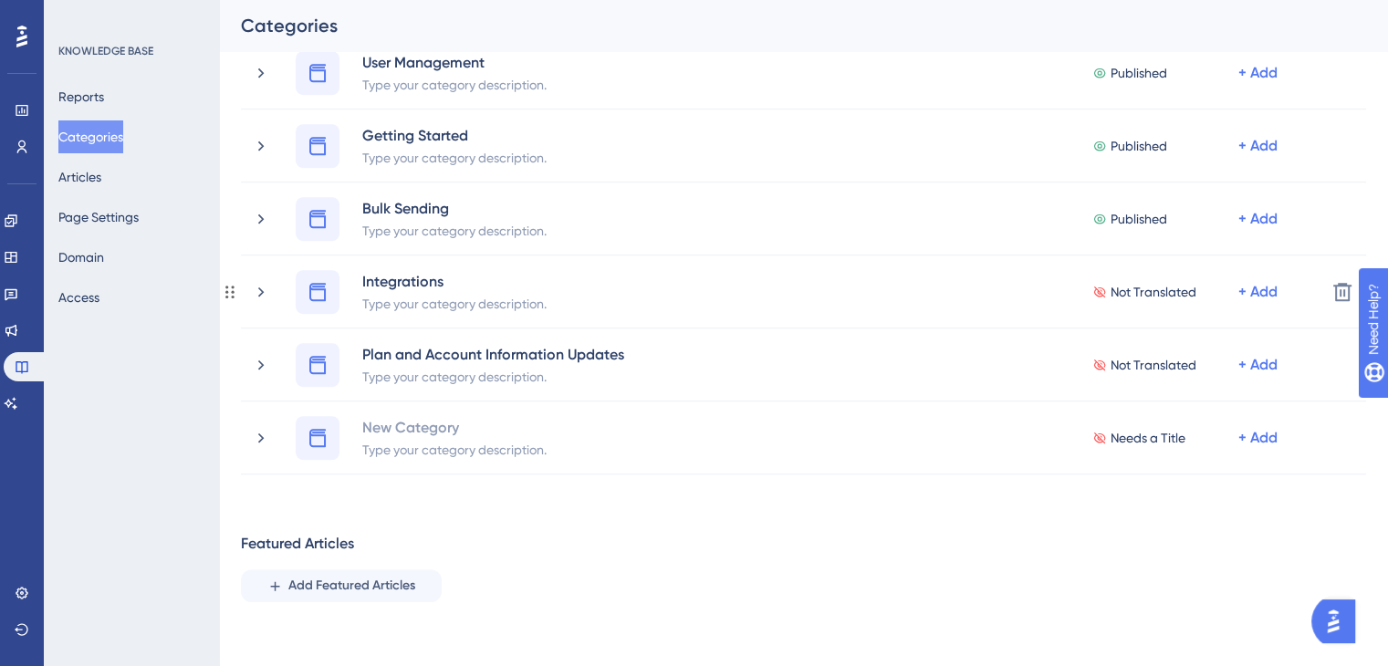
scroll to position [969, 0]
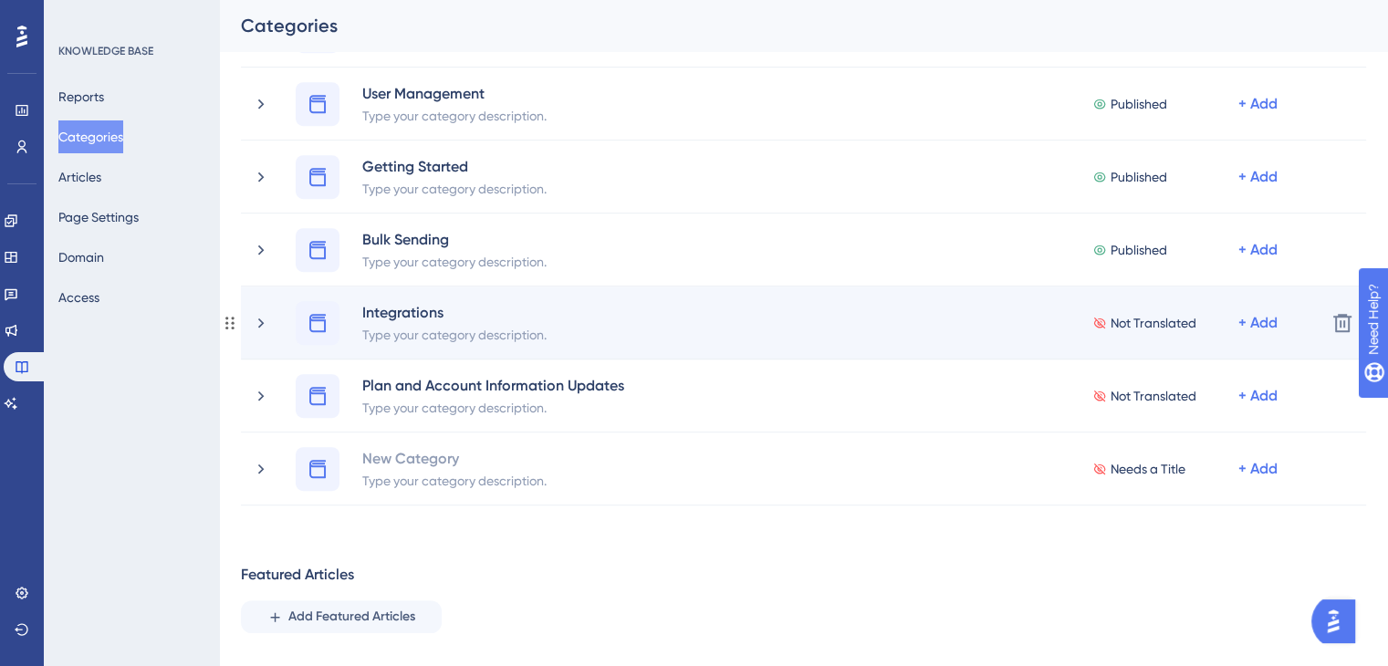
click at [918, 324] on span "Not Translated" at bounding box center [1153, 323] width 86 height 22
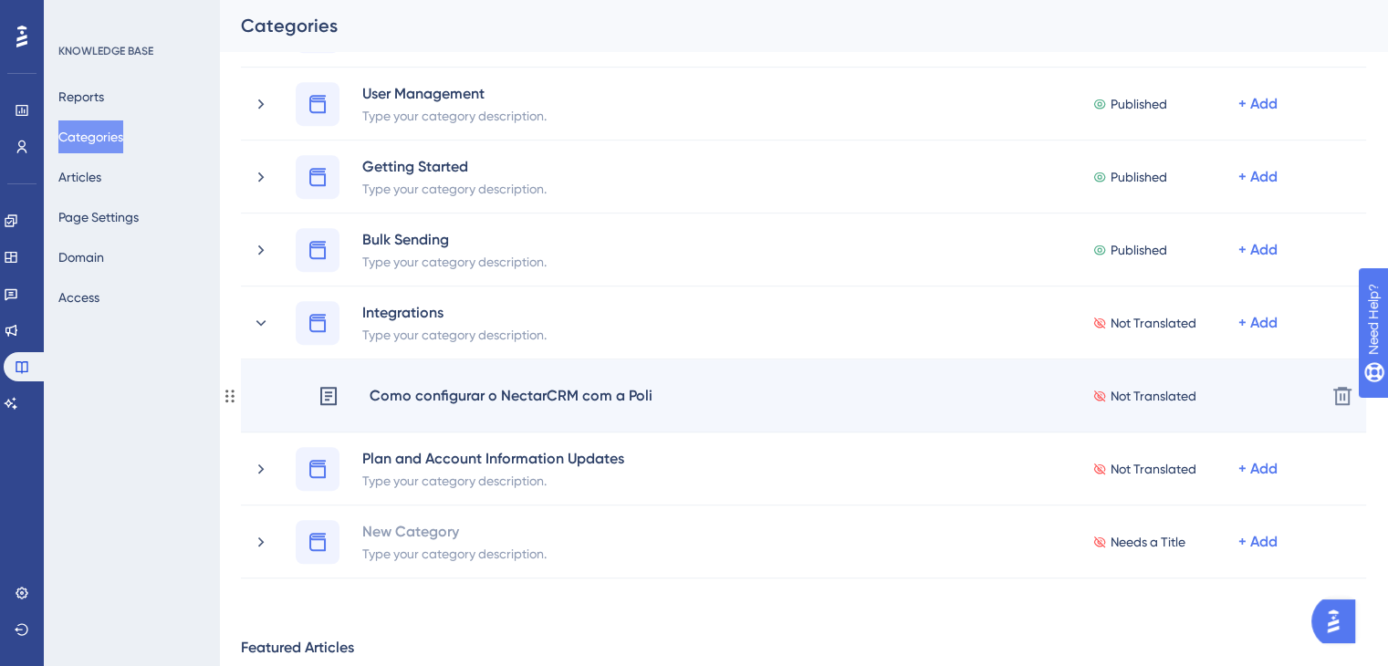
click at [918, 398] on span "Not Translated" at bounding box center [1153, 396] width 86 height 22
click at [918, 397] on span "Not Translated" at bounding box center [1153, 396] width 86 height 22
click at [324, 395] on icon at bounding box center [329, 396] width 22 height 22
click at [496, 394] on div "Como configurar o NectarCRM com a Poli" at bounding box center [511, 396] width 285 height 24
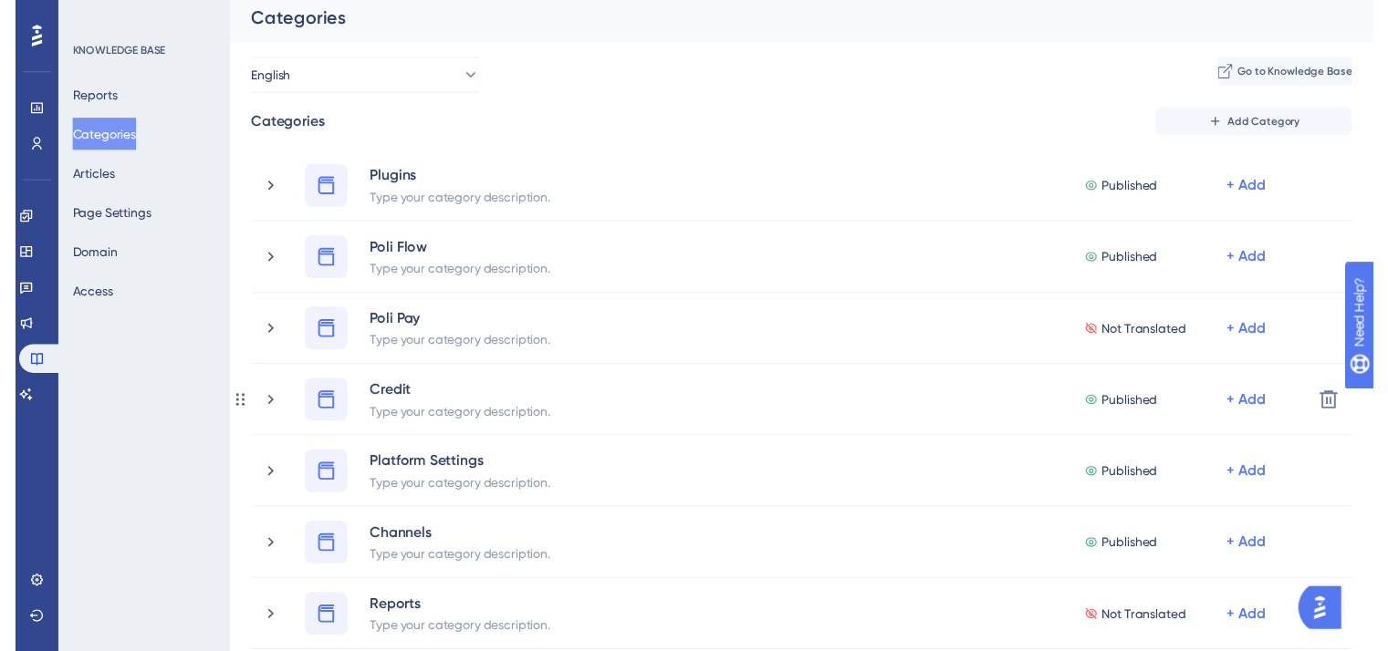
scroll to position [0, 0]
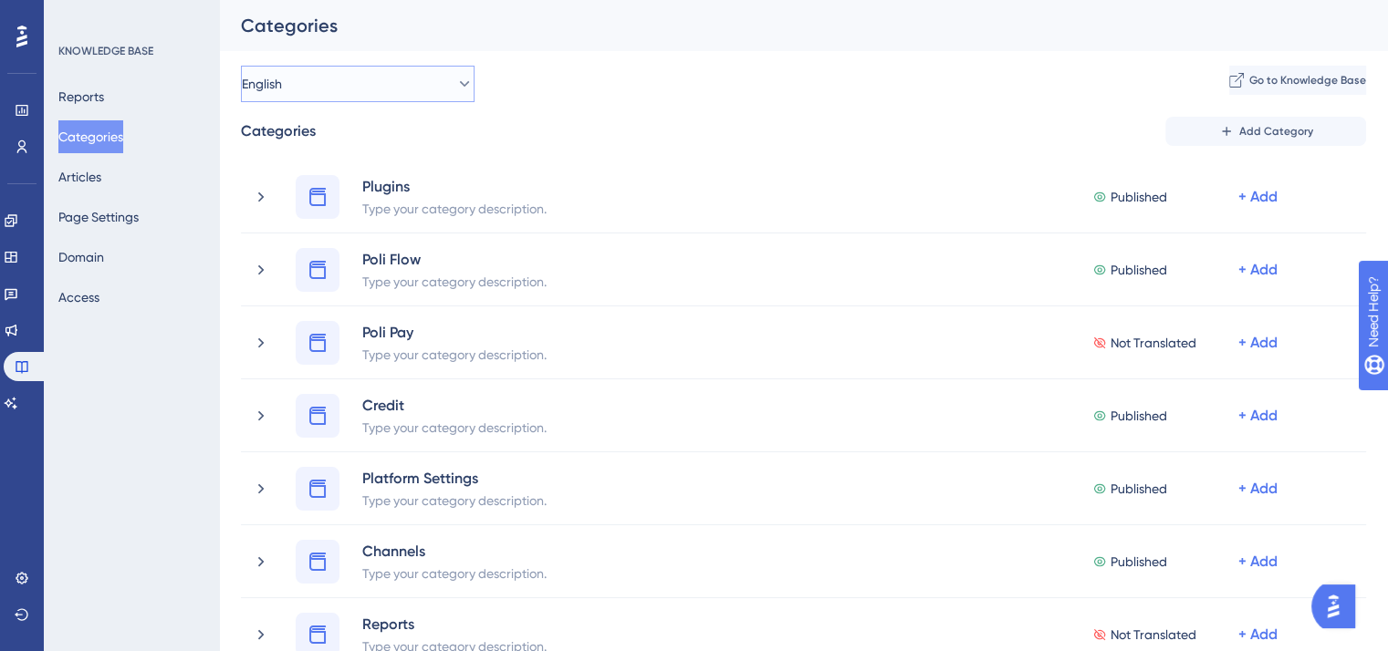
click at [385, 77] on button "English" at bounding box center [358, 84] width 234 height 36
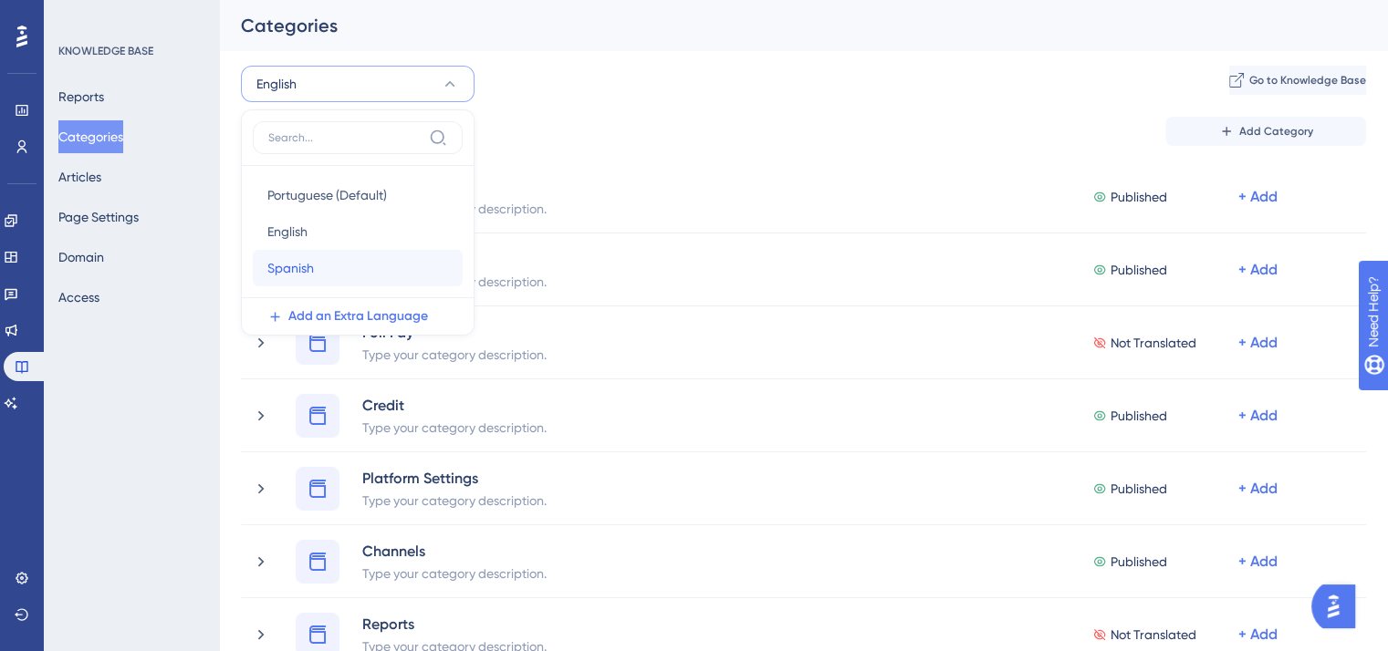
click at [390, 270] on div "Spanish Spanish" at bounding box center [357, 268] width 181 height 36
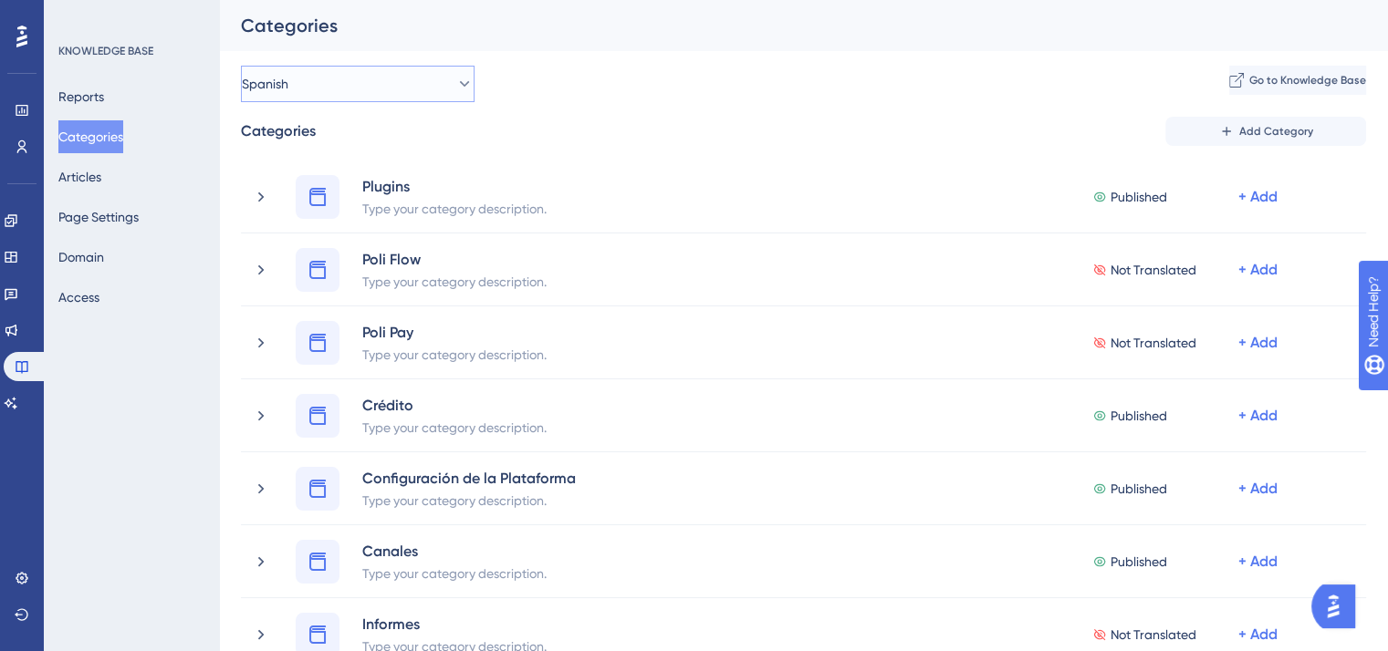
click at [427, 76] on button "Spanish" at bounding box center [358, 84] width 234 height 36
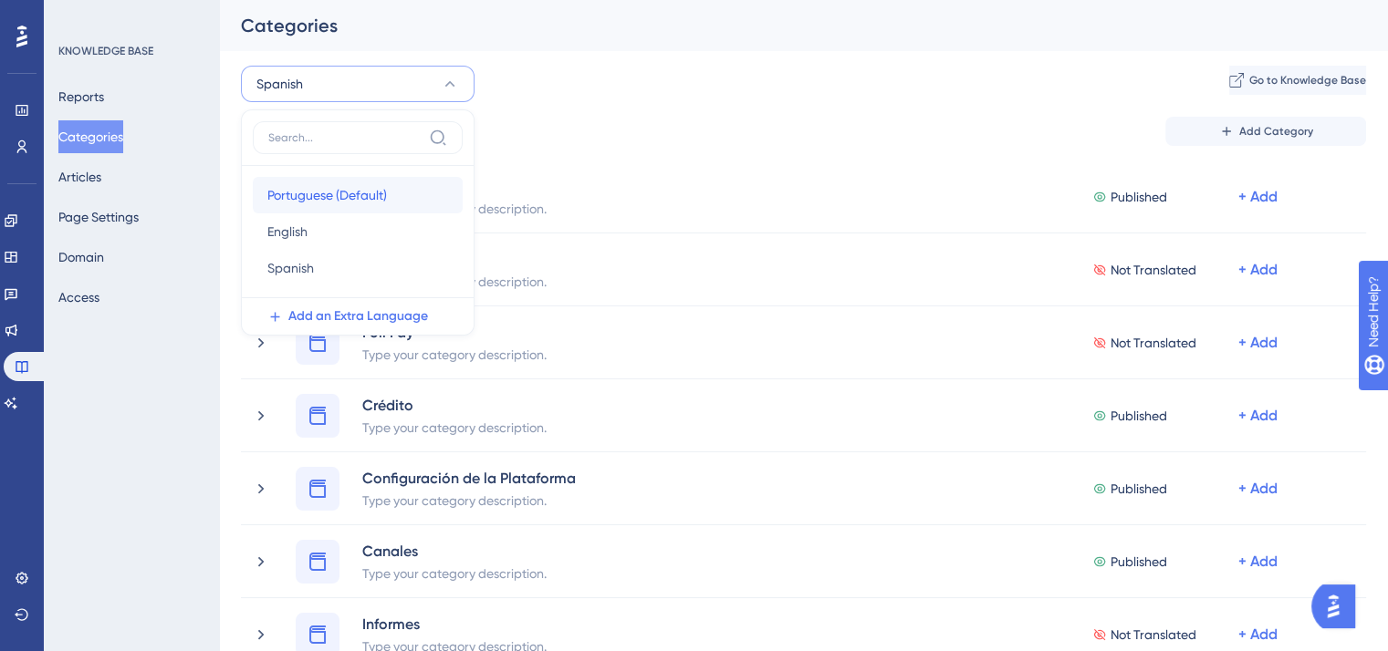
click at [374, 189] on span "Portuguese (Default)" at bounding box center [327, 195] width 120 height 22
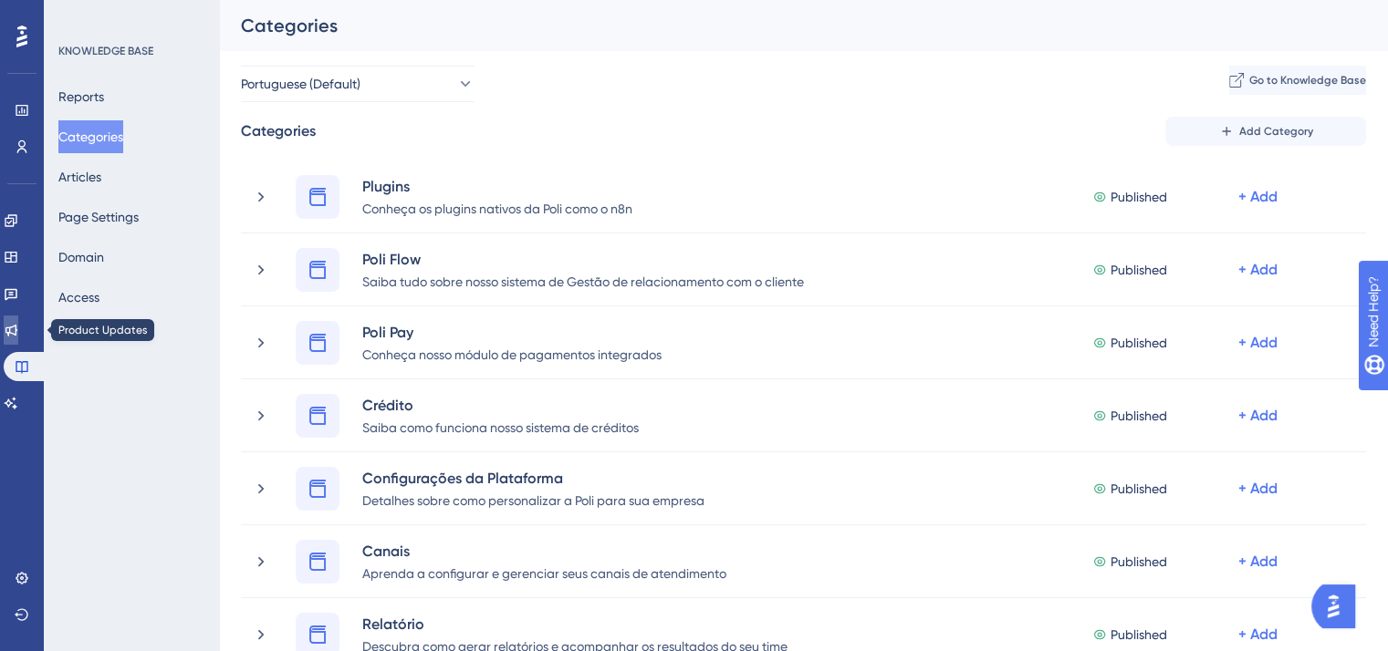
click at [18, 334] on icon at bounding box center [11, 330] width 15 height 15
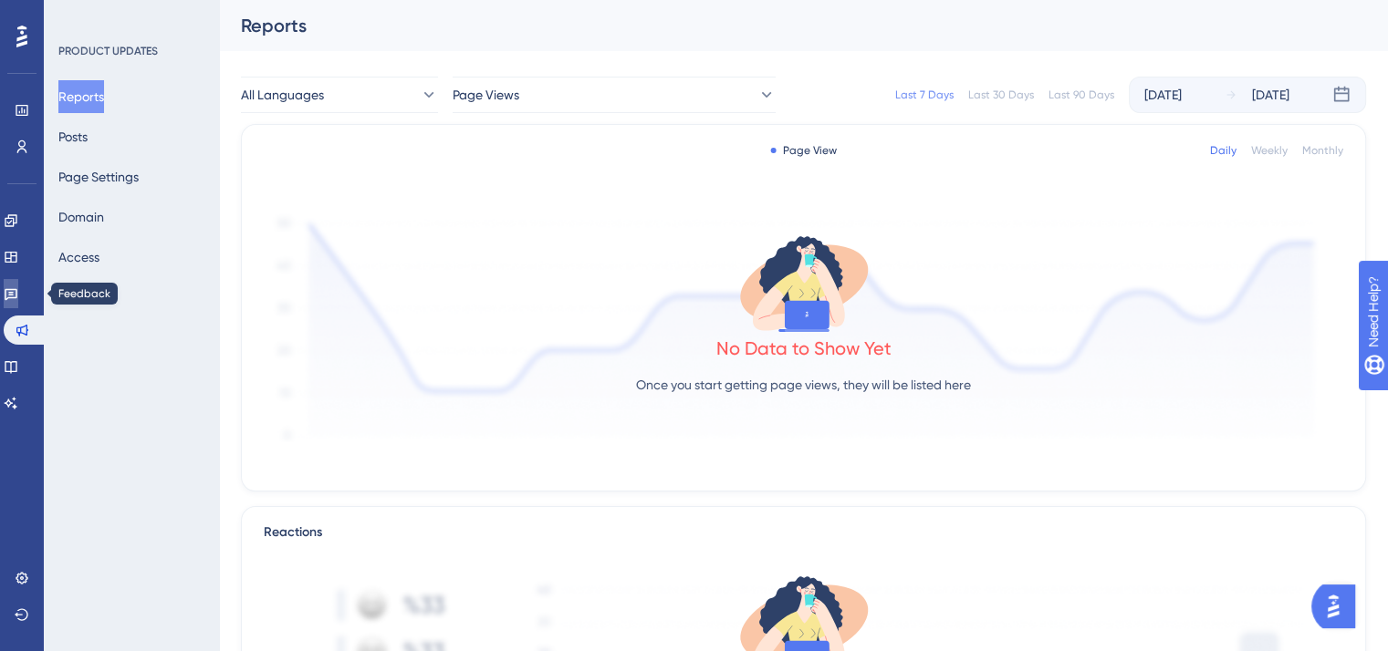
click at [18, 288] on icon at bounding box center [11, 293] width 15 height 15
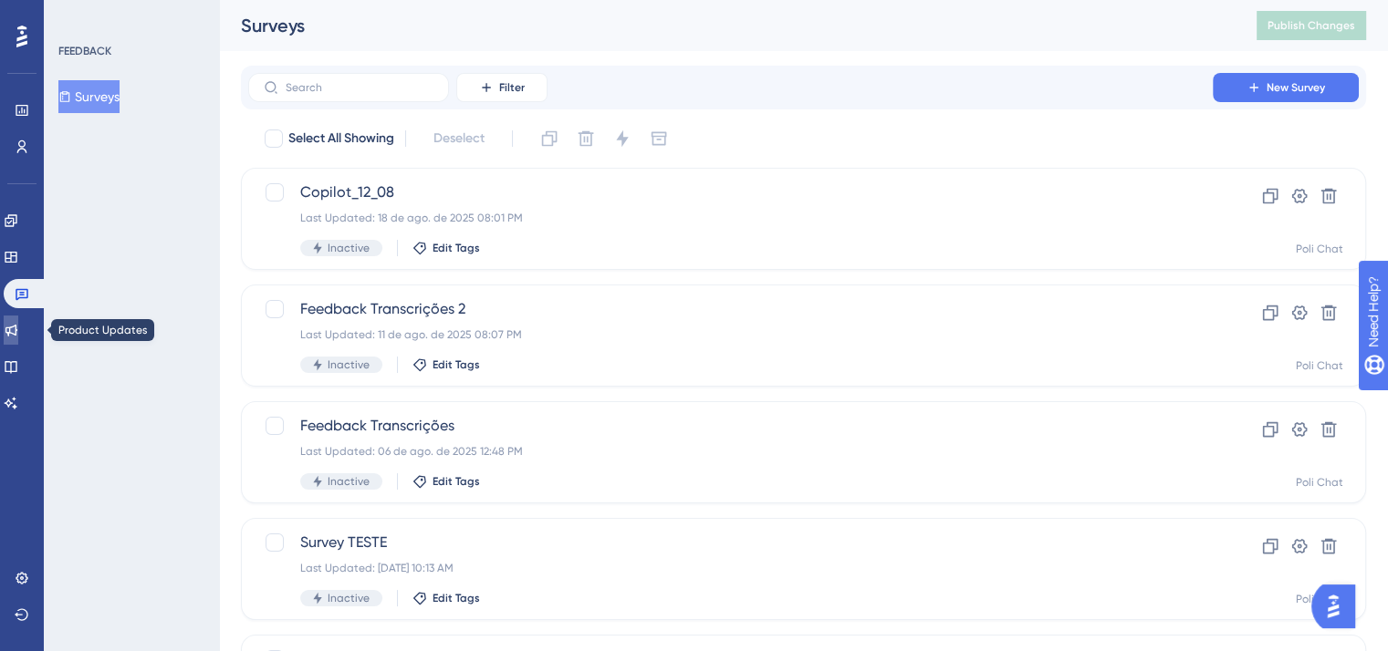
click at [17, 332] on icon at bounding box center [11, 331] width 12 height 12
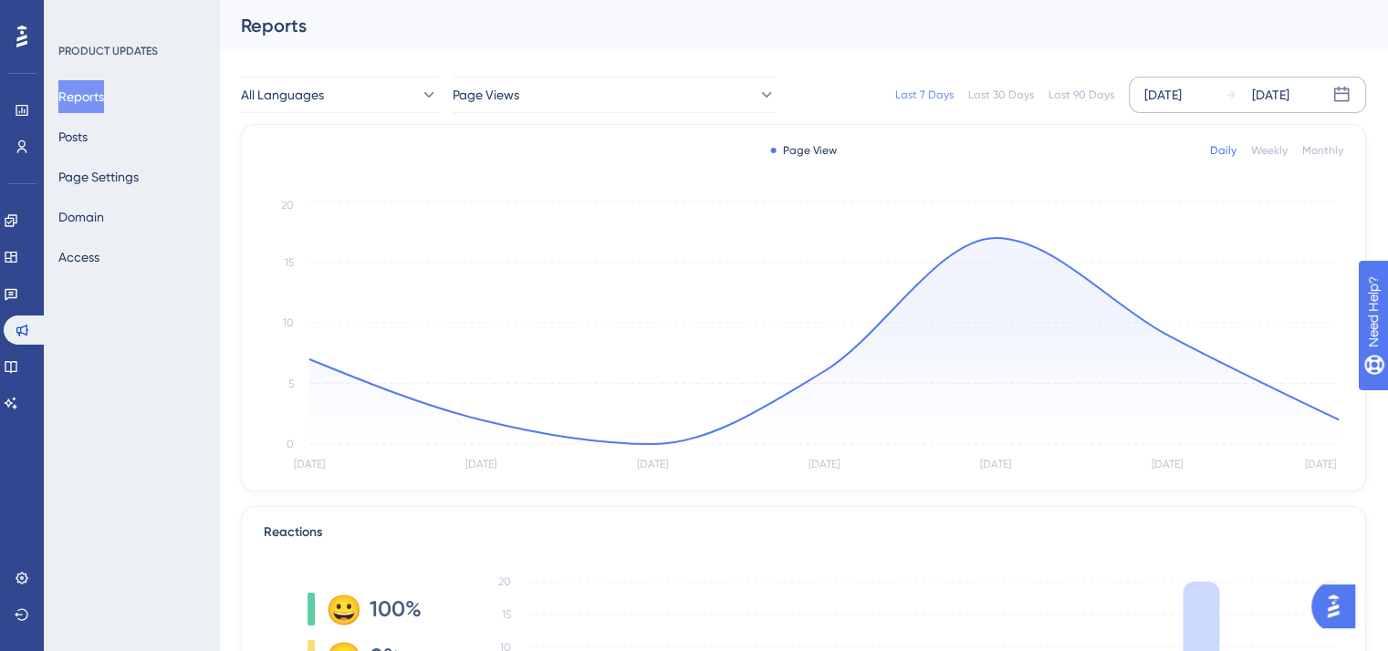
click at [918, 94] on div "[DATE]" at bounding box center [1162, 95] width 37 height 22
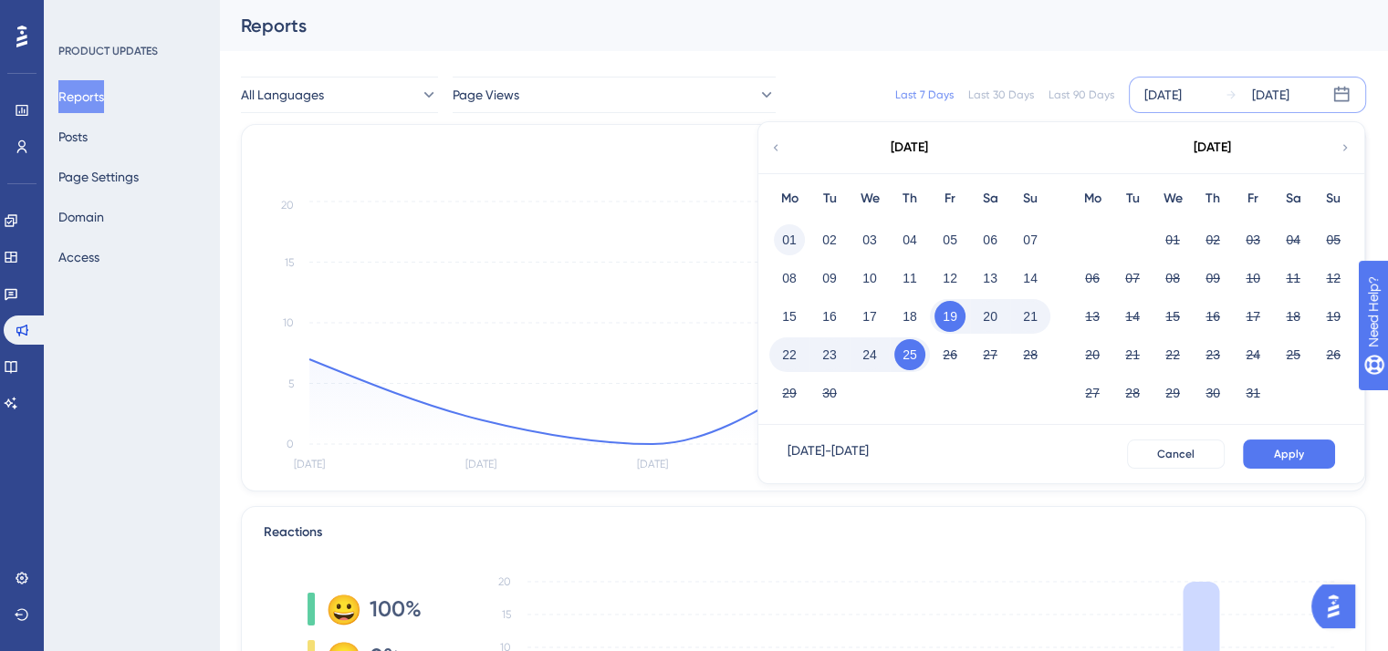
click at [792, 239] on button "01" at bounding box center [789, 239] width 31 height 31
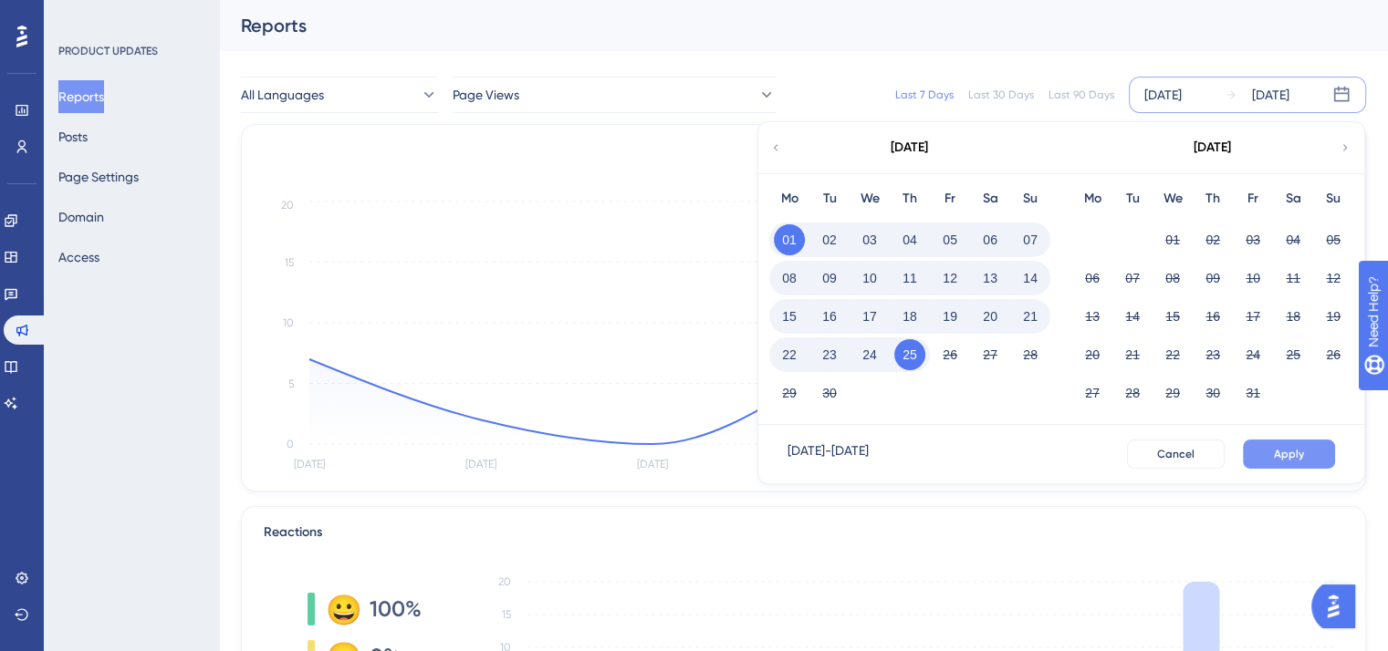
click at [918, 455] on span "Apply" at bounding box center [1289, 454] width 30 height 15
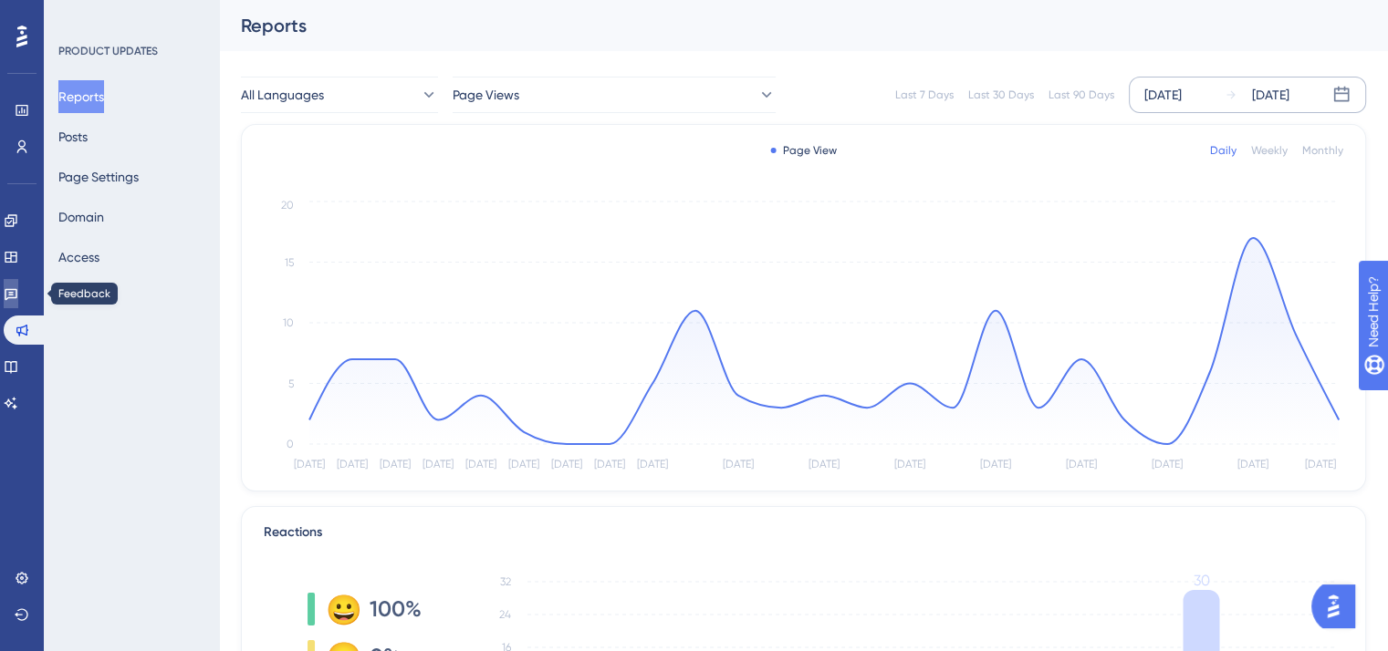
click at [18, 297] on icon at bounding box center [11, 293] width 15 height 15
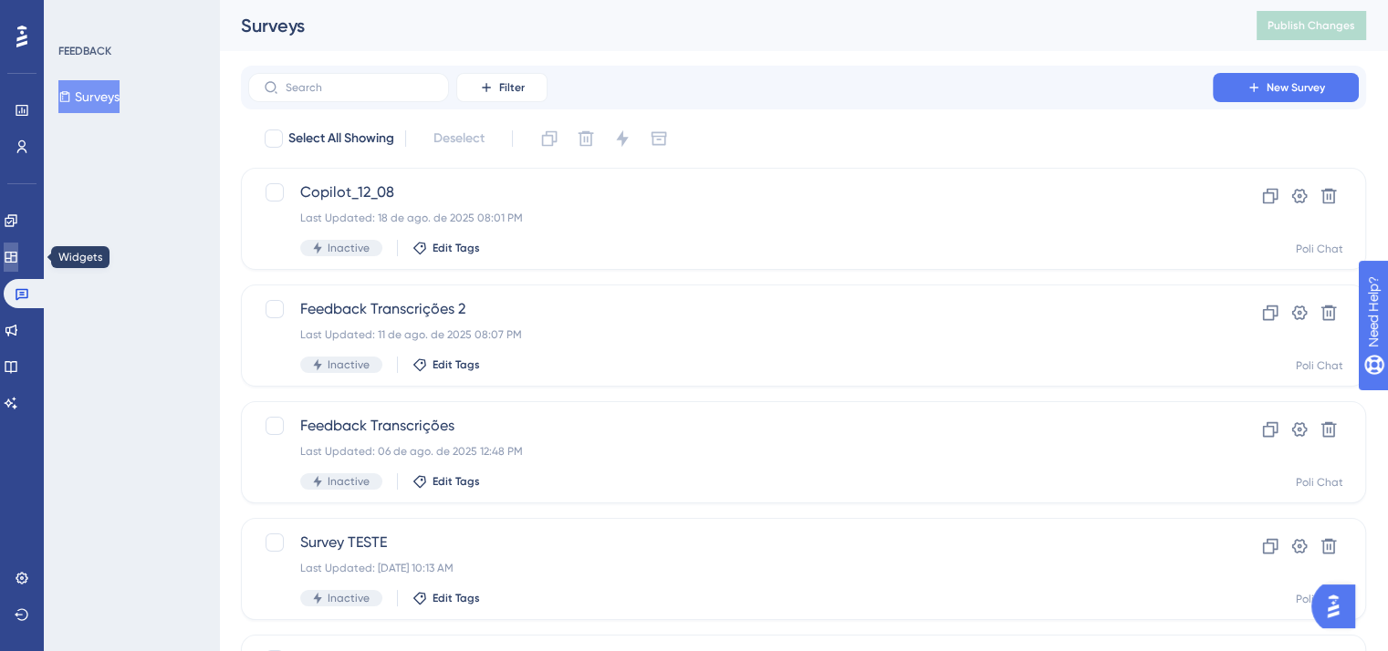
click at [18, 265] on link at bounding box center [11, 257] width 15 height 29
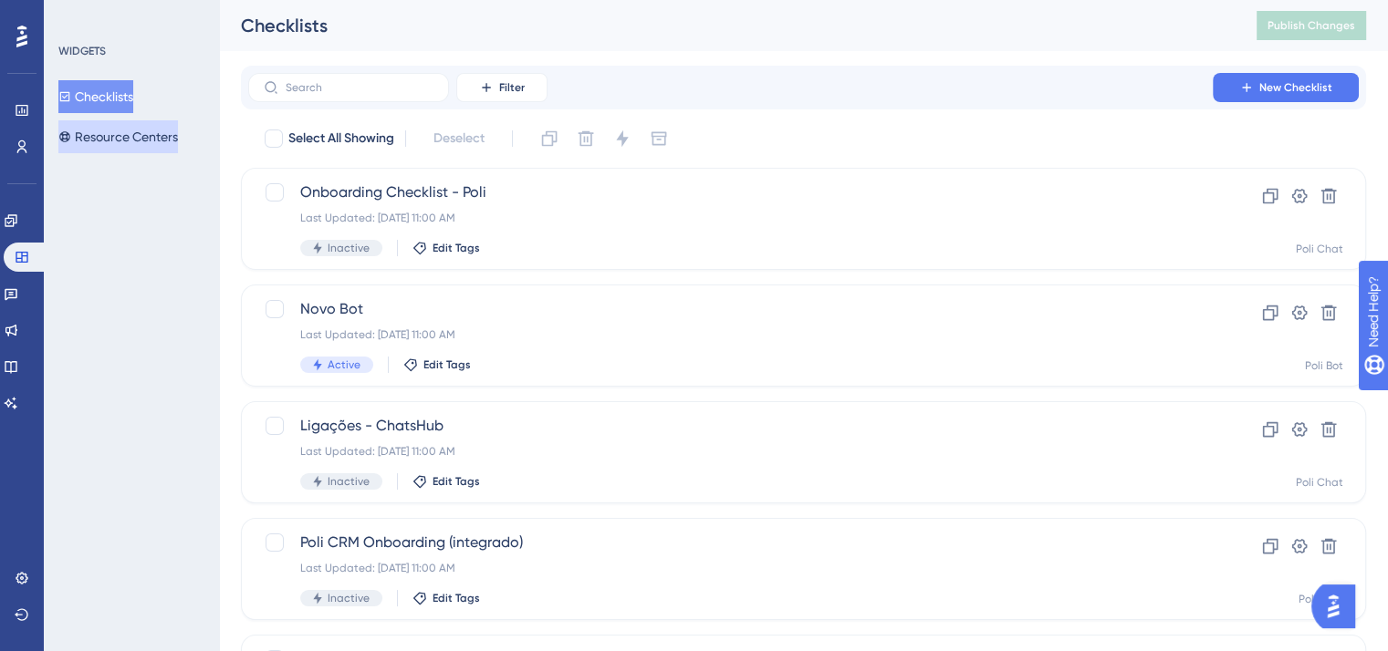
click at [117, 135] on button "Resource Centers" at bounding box center [118, 136] width 120 height 33
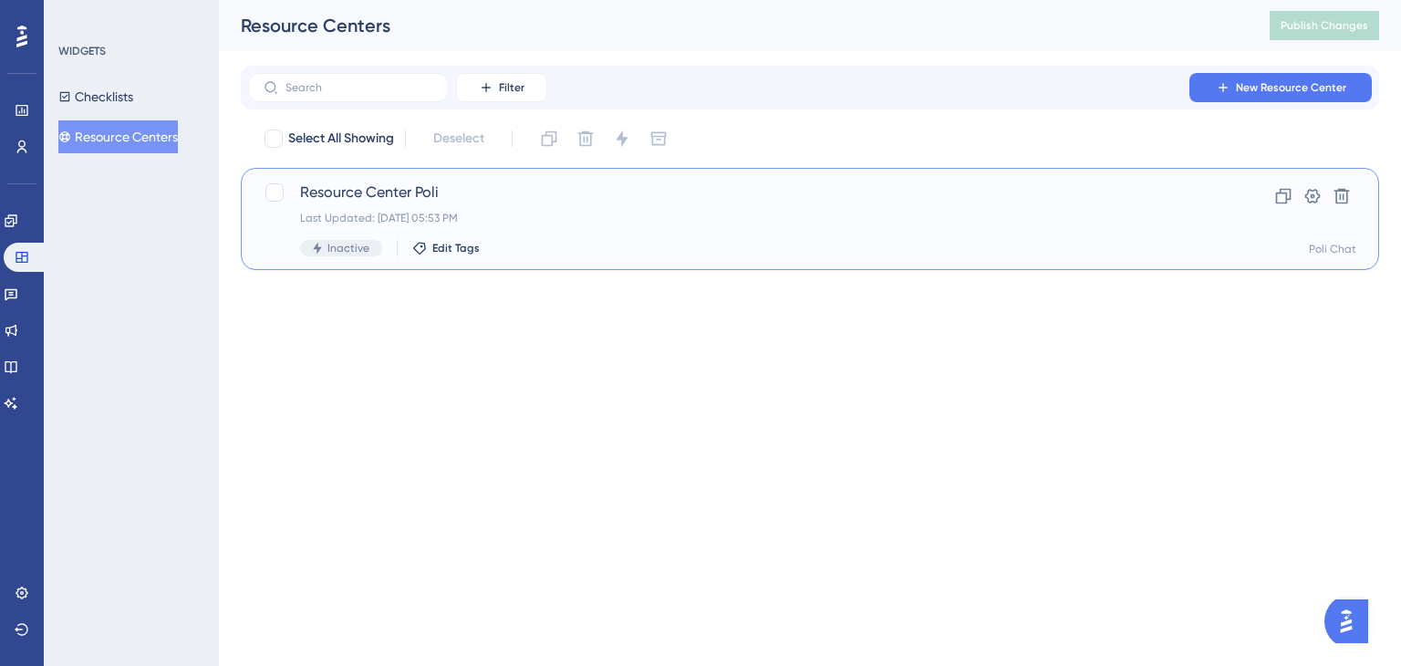
click at [724, 203] on span "Resource Center Poli" at bounding box center [737, 193] width 874 height 22
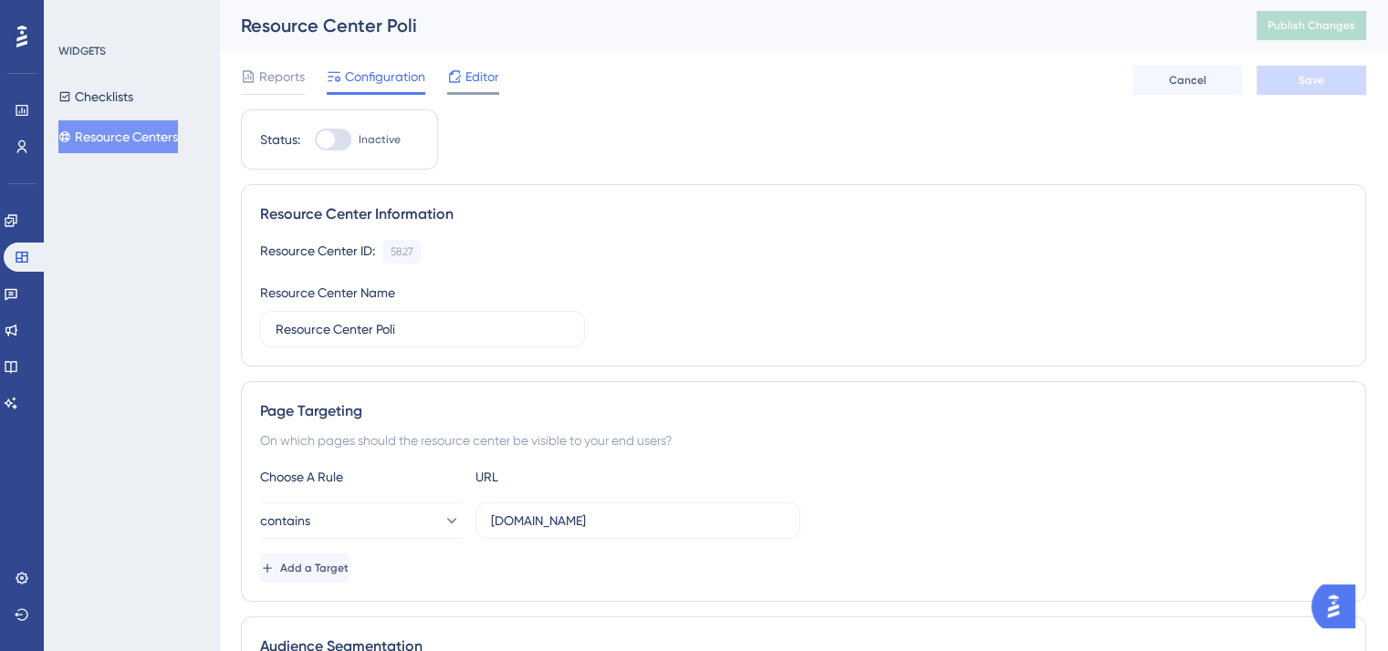
click at [460, 81] on icon at bounding box center [454, 76] width 15 height 15
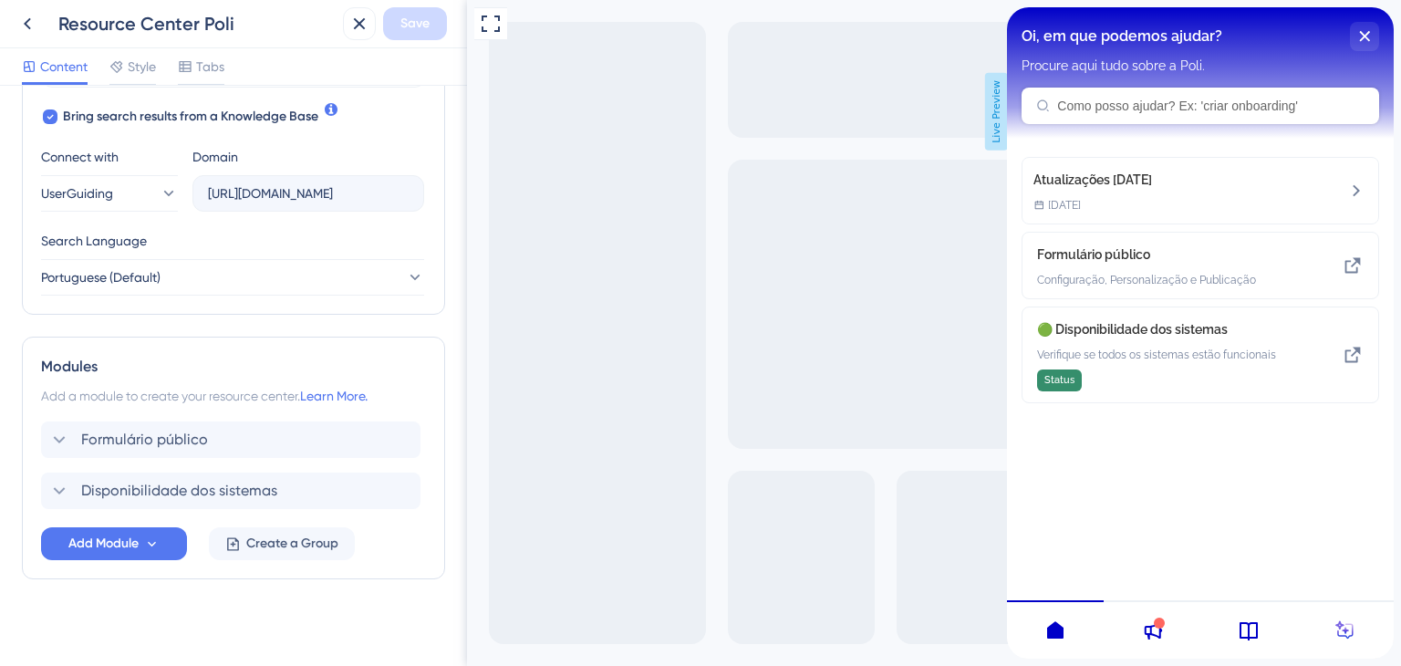
scroll to position [602, 0]
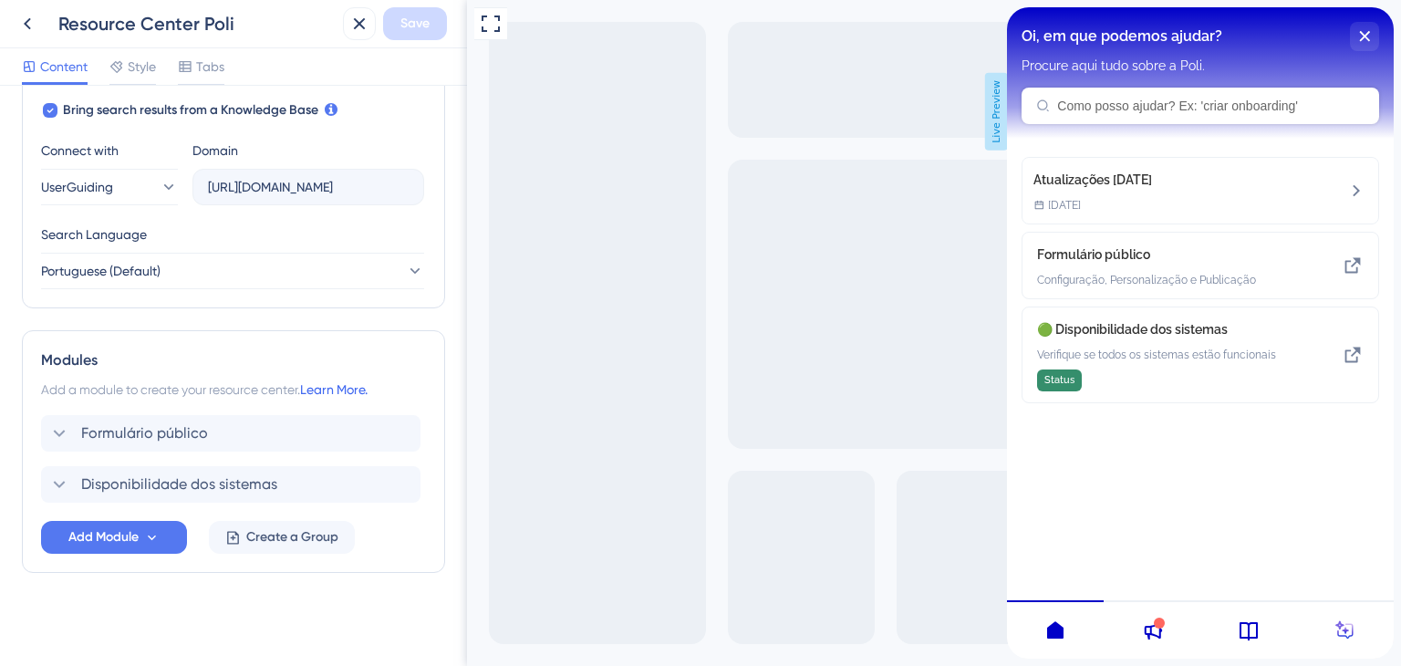
click at [337, 388] on link "Learn More." at bounding box center [334, 389] width 68 height 15
click at [394, 426] on icon at bounding box center [399, 434] width 16 height 16
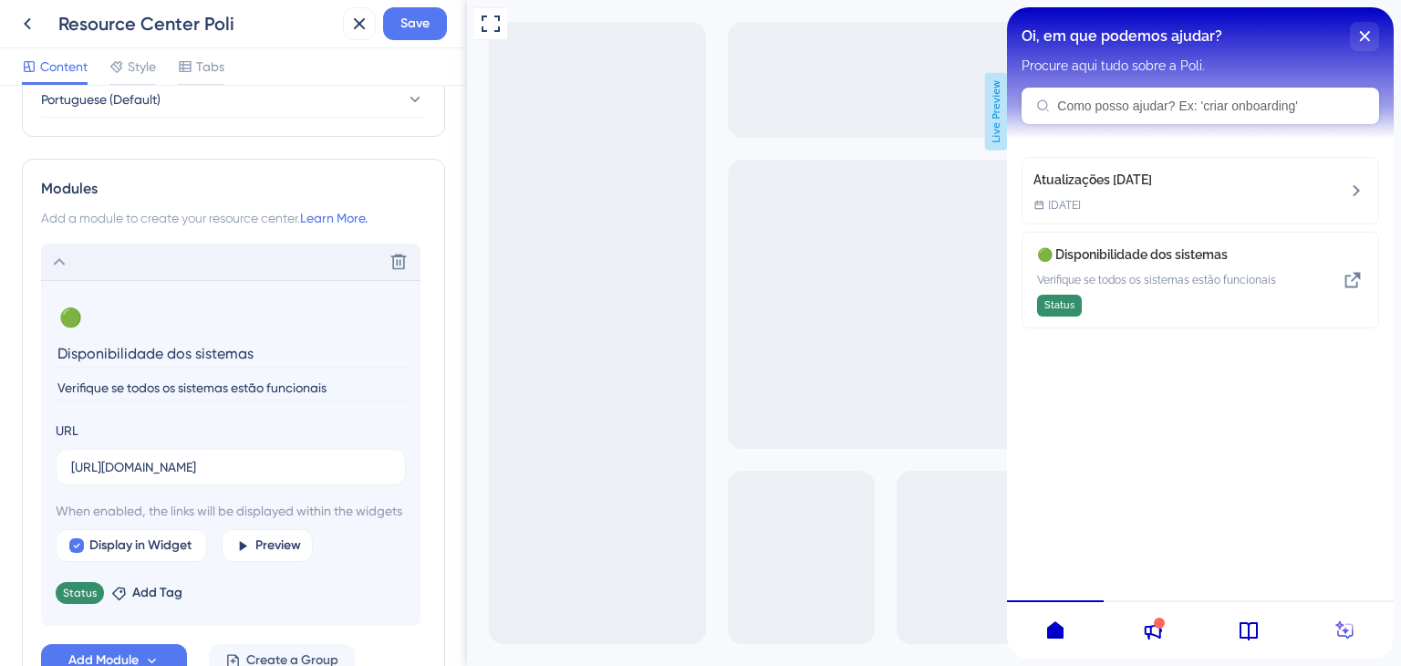
scroll to position [785, 0]
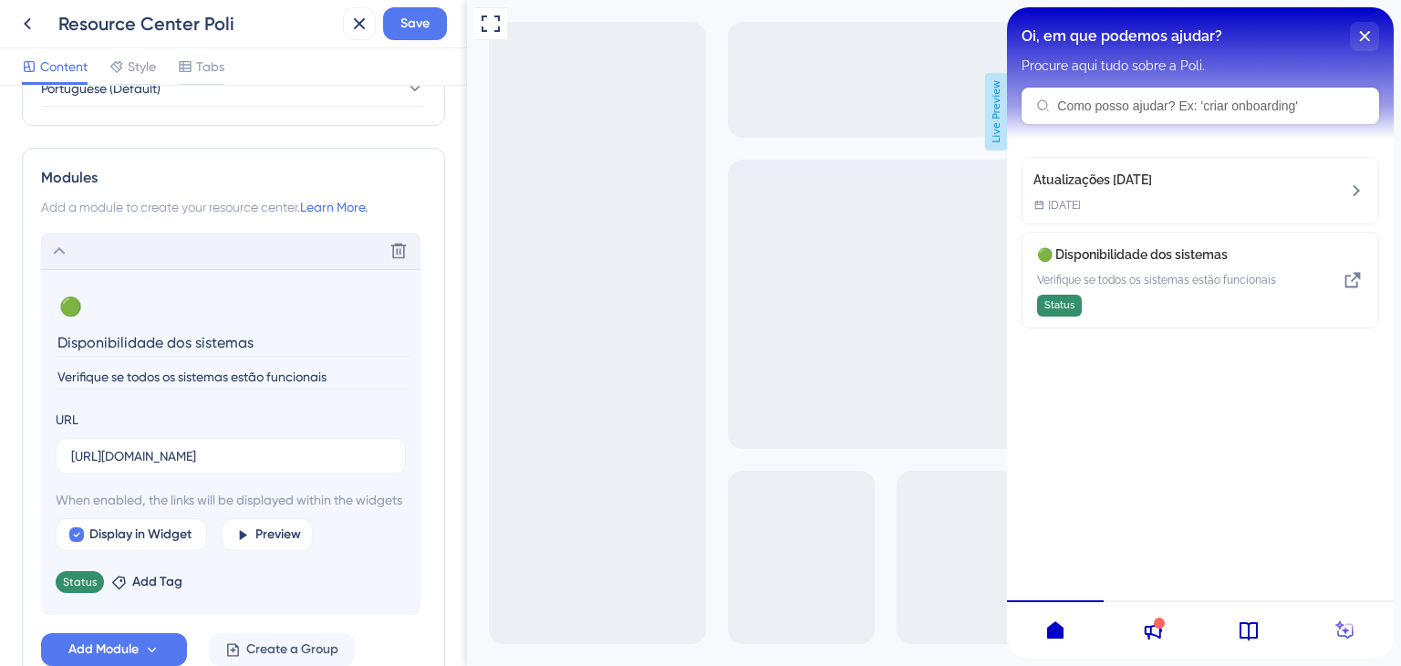
click at [59, 244] on icon at bounding box center [59, 251] width 22 height 22
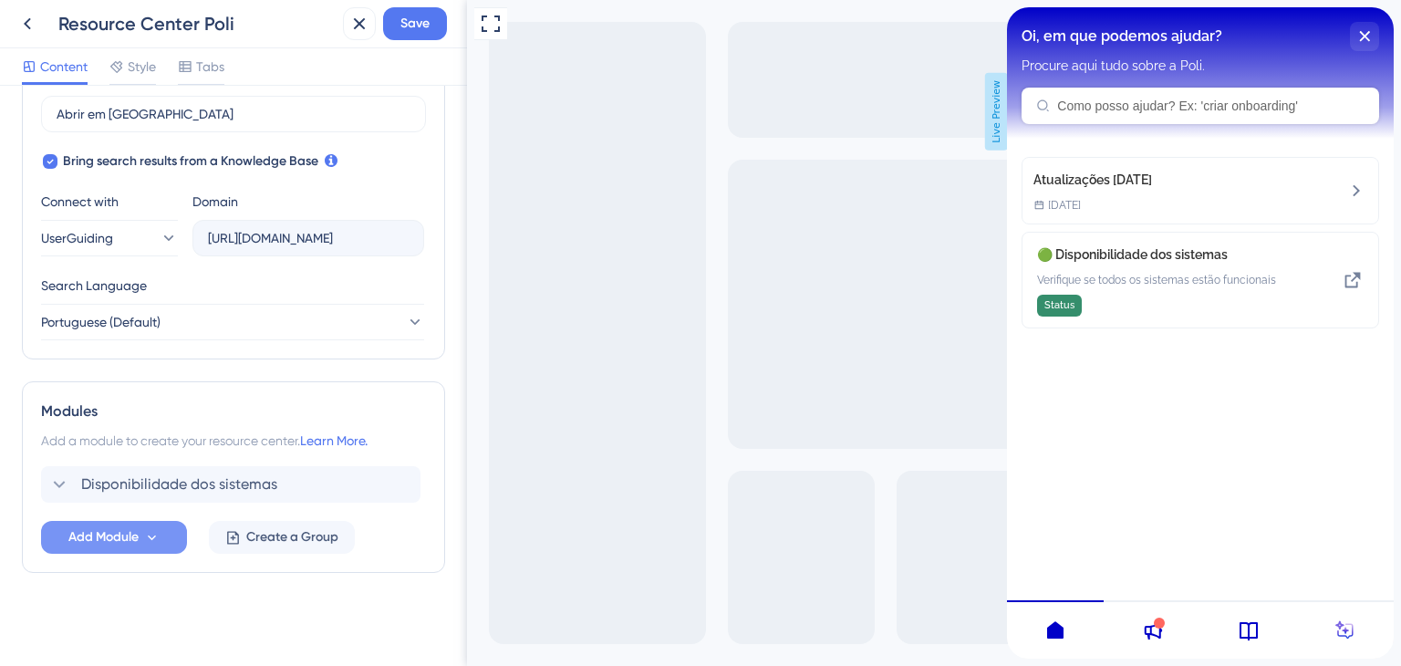
click at [124, 543] on span "Add Module" at bounding box center [103, 537] width 70 height 22
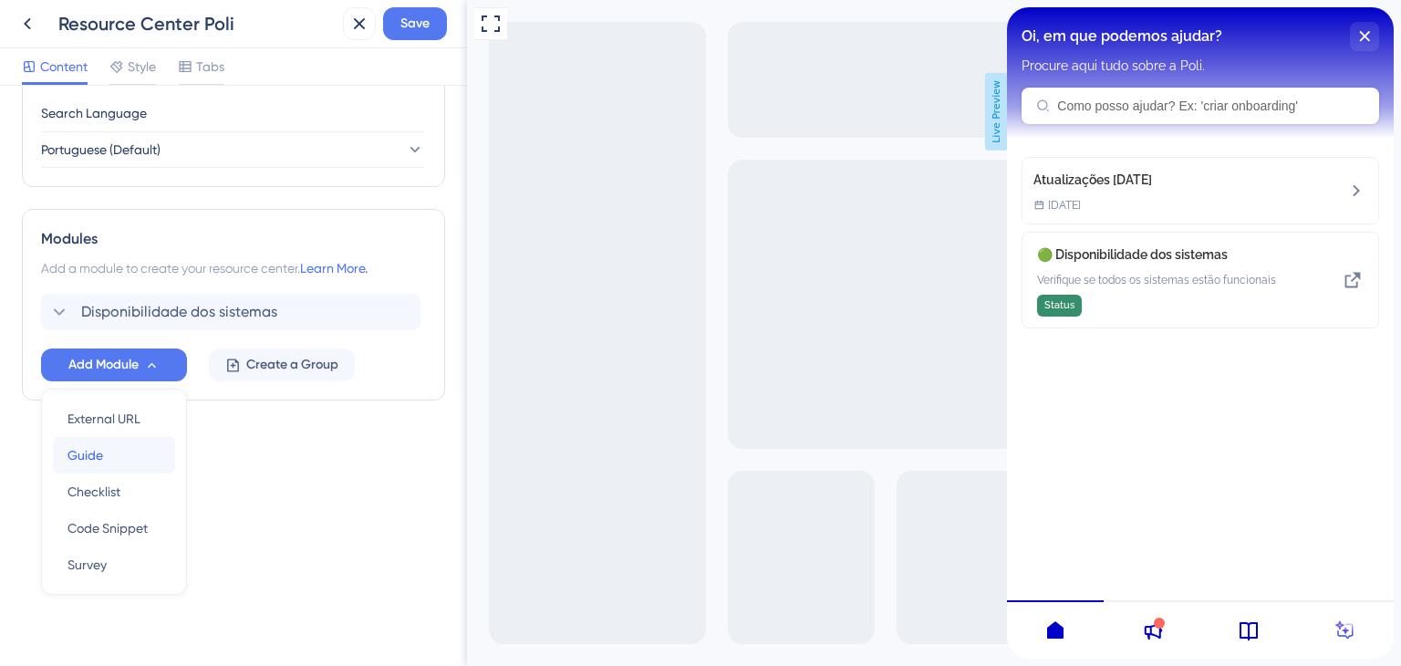
click at [109, 462] on div "Guide Guide" at bounding box center [114, 455] width 93 height 36
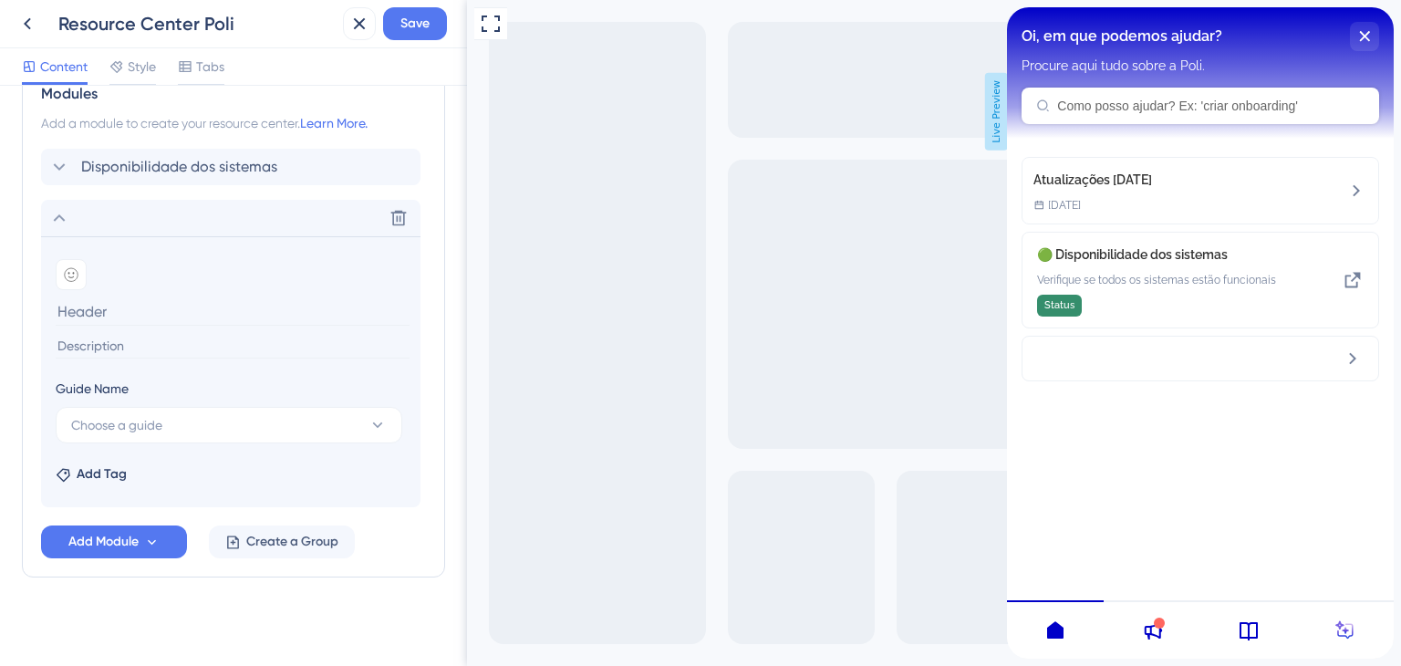
scroll to position [873, 0]
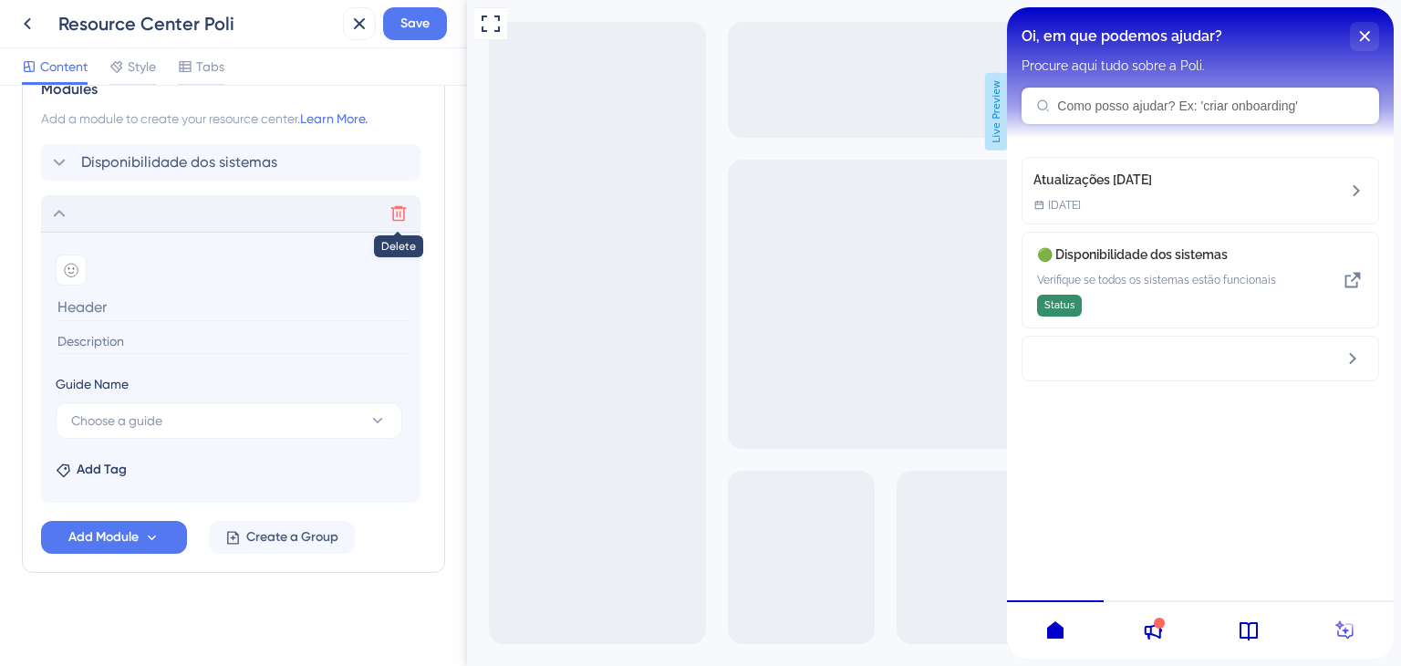
click at [400, 206] on icon at bounding box center [399, 214] width 16 height 16
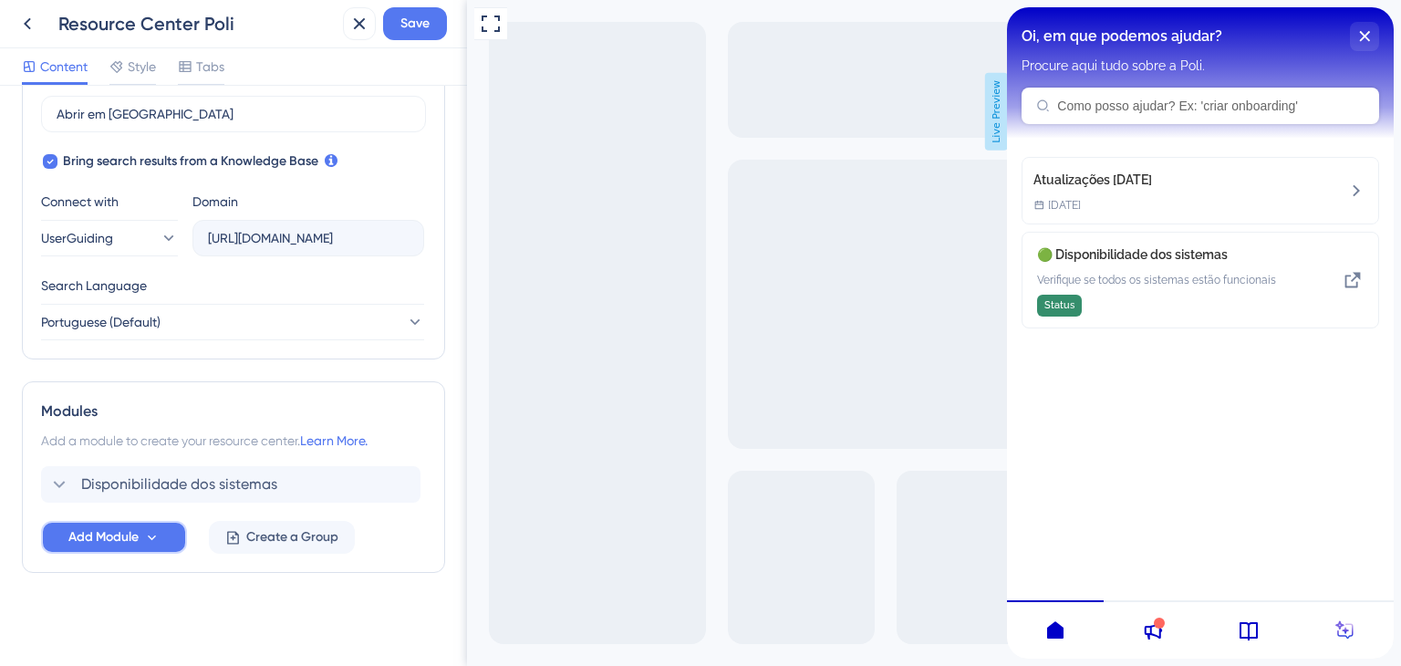
click at [103, 538] on span "Add Module" at bounding box center [103, 537] width 70 height 22
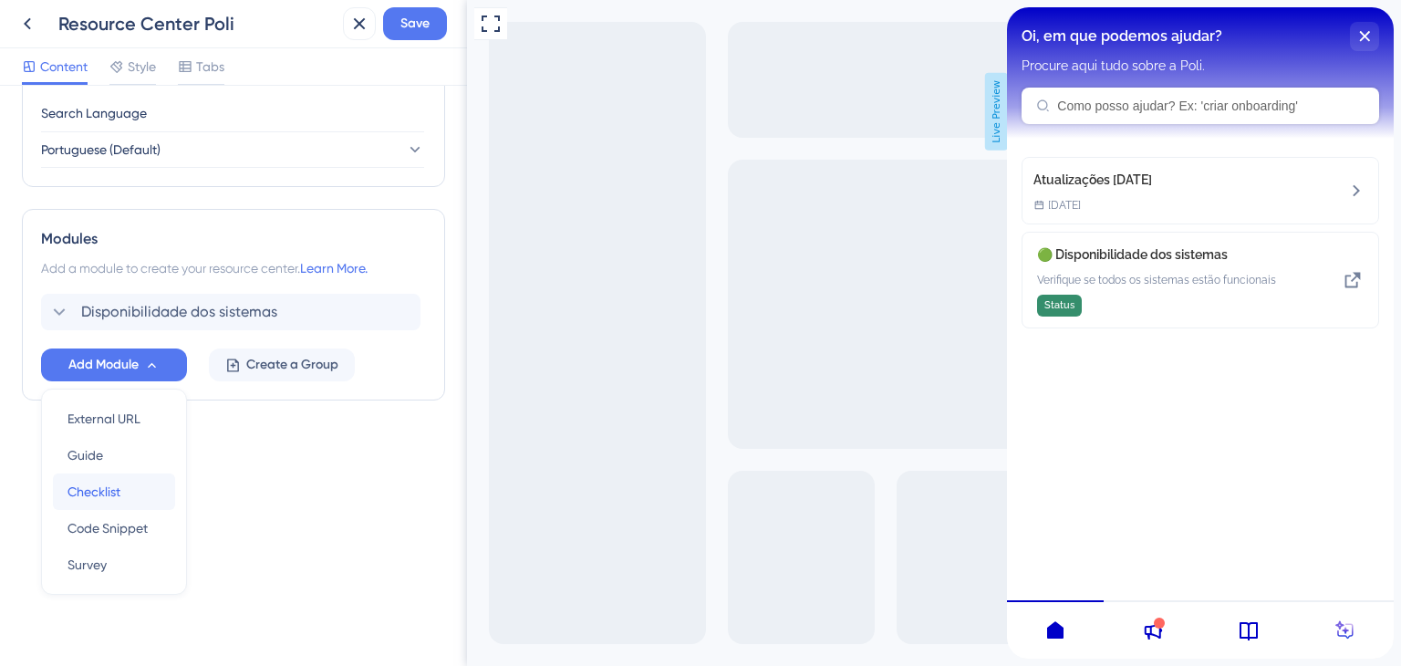
click at [95, 491] on span "Checklist" at bounding box center [94, 492] width 53 height 22
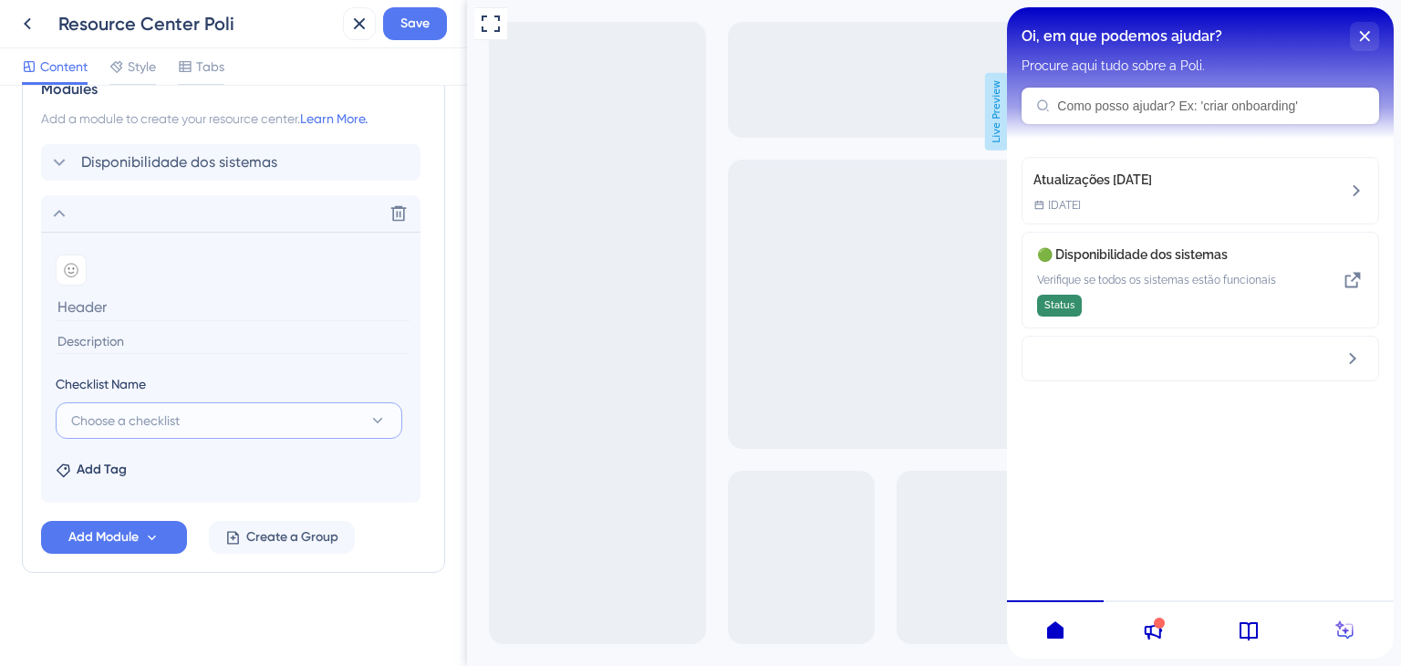
click at [229, 426] on button "Choose a checklist" at bounding box center [229, 420] width 347 height 36
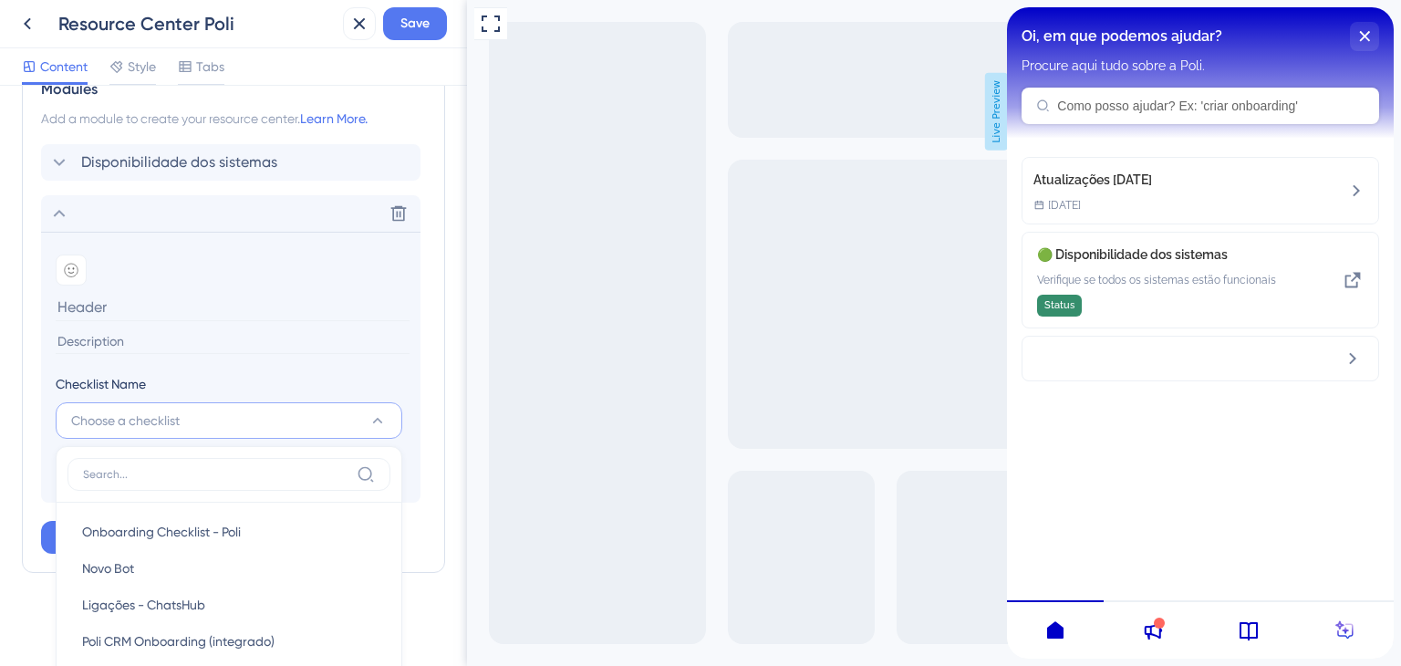
scroll to position [898, 0]
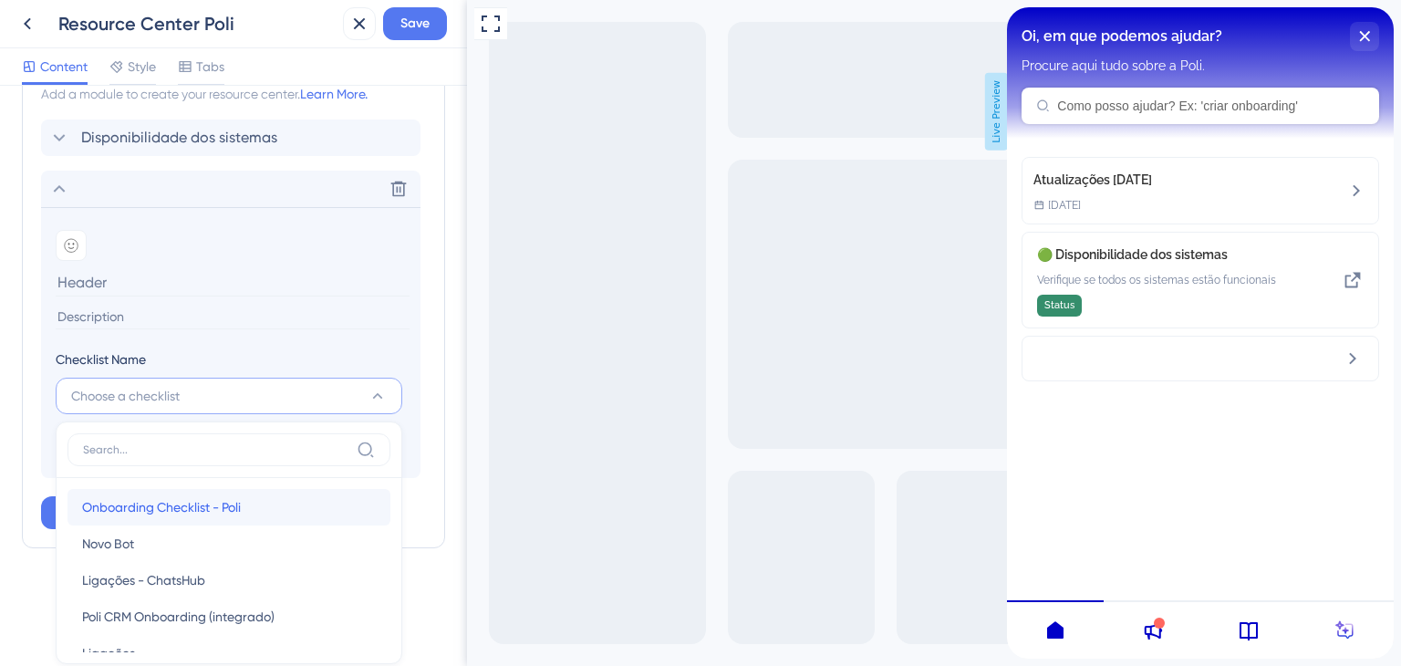
click at [205, 505] on span "Onboarding Checklist - Poli" at bounding box center [161, 507] width 159 height 22
type input "Onboarding Checklist - Poli"
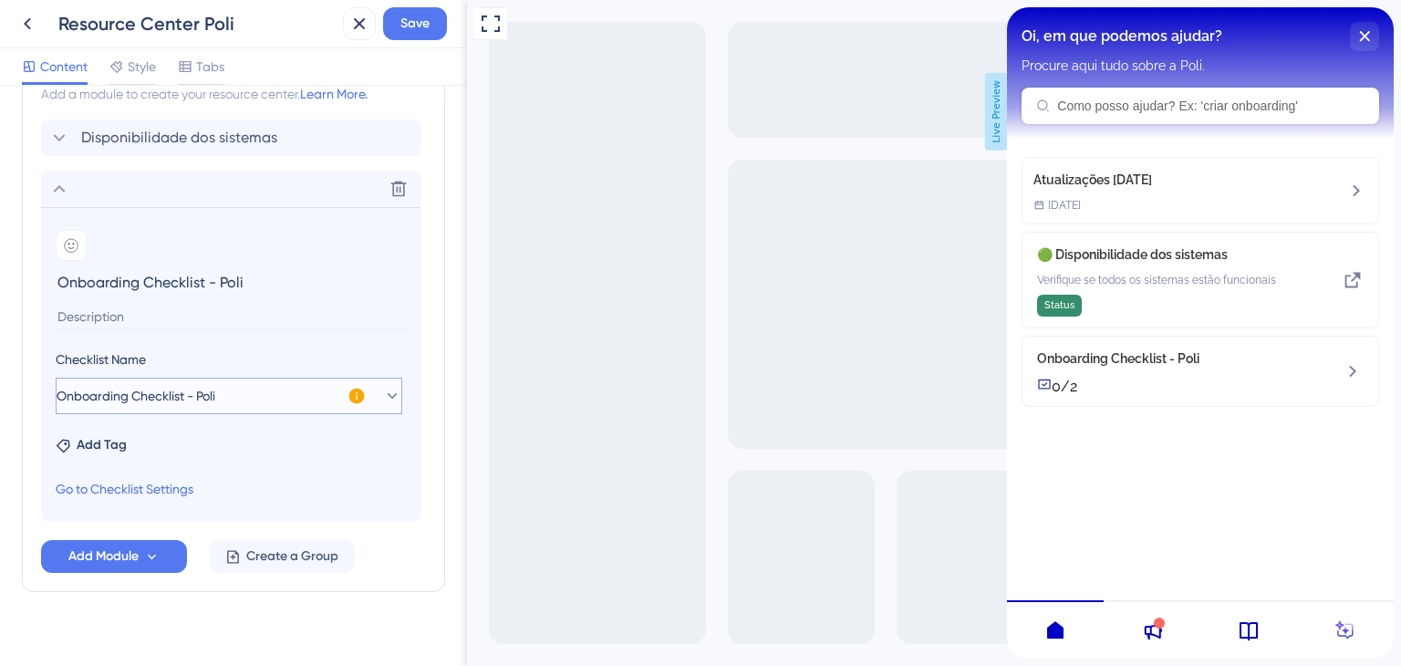
click at [385, 391] on icon at bounding box center [392, 396] width 18 height 18
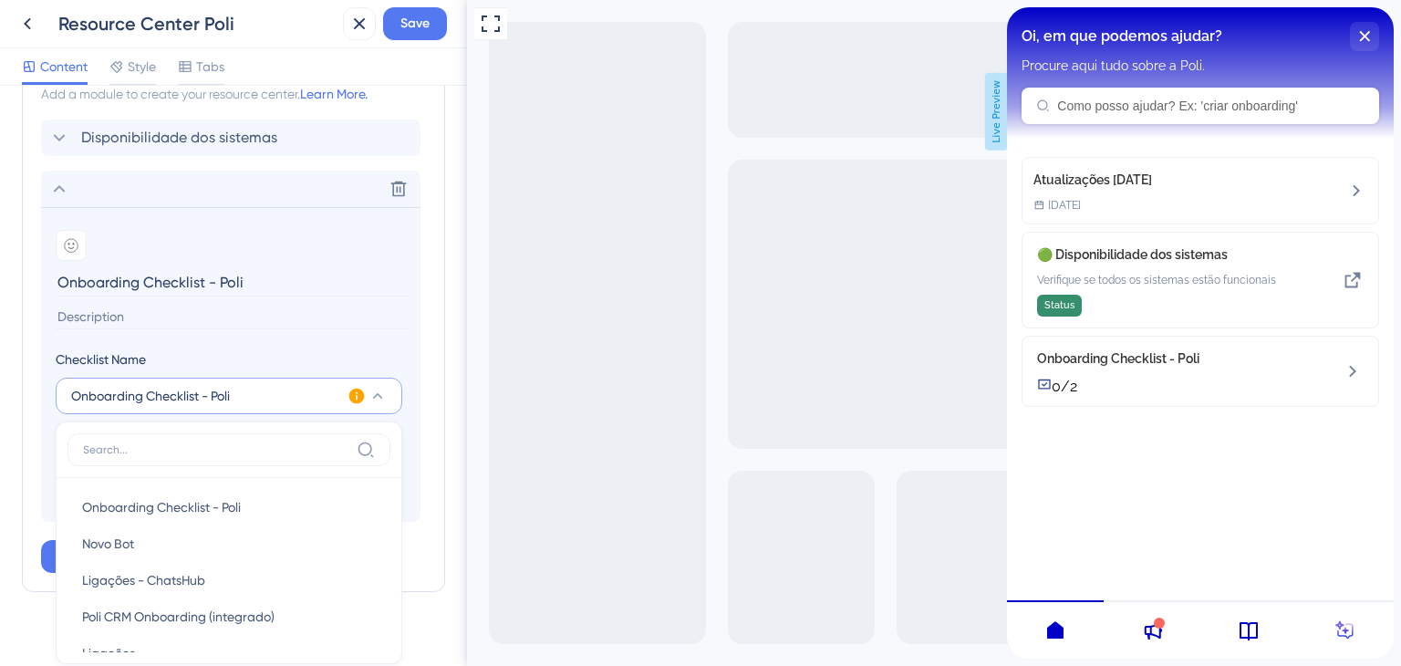
scroll to position [917, 0]
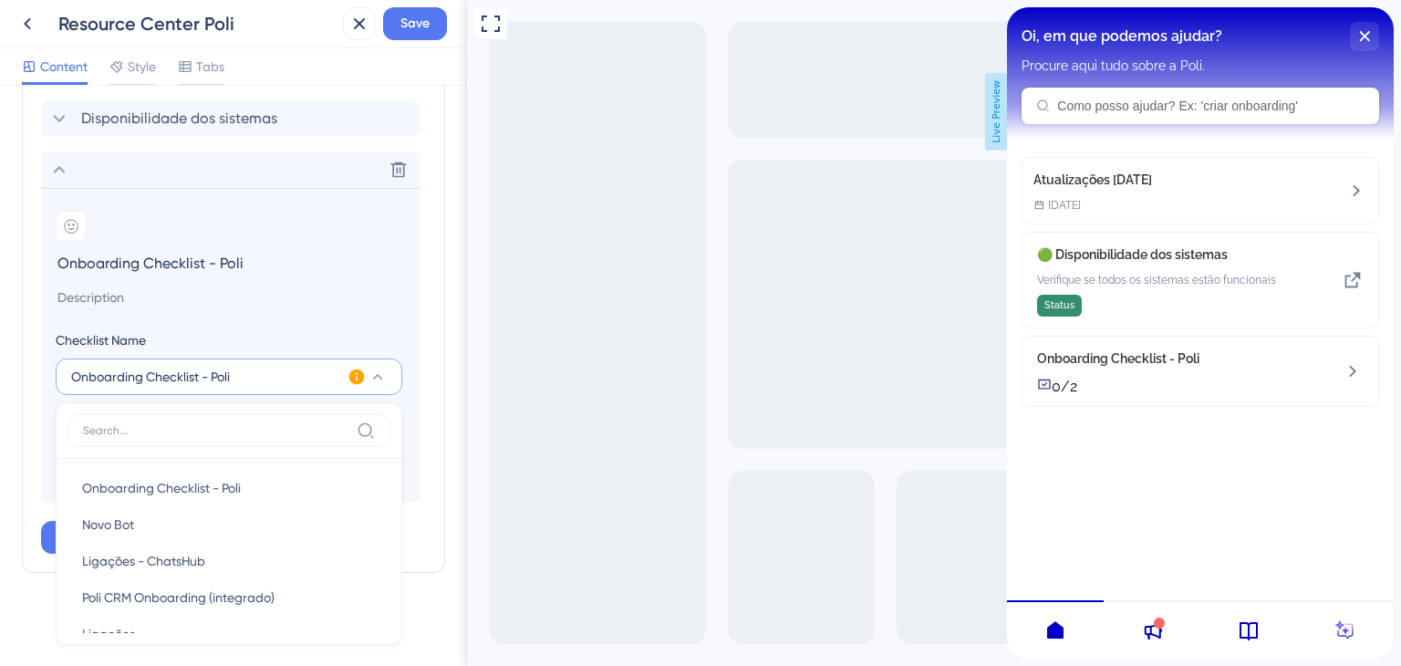
click at [297, 286] on input at bounding box center [233, 298] width 354 height 25
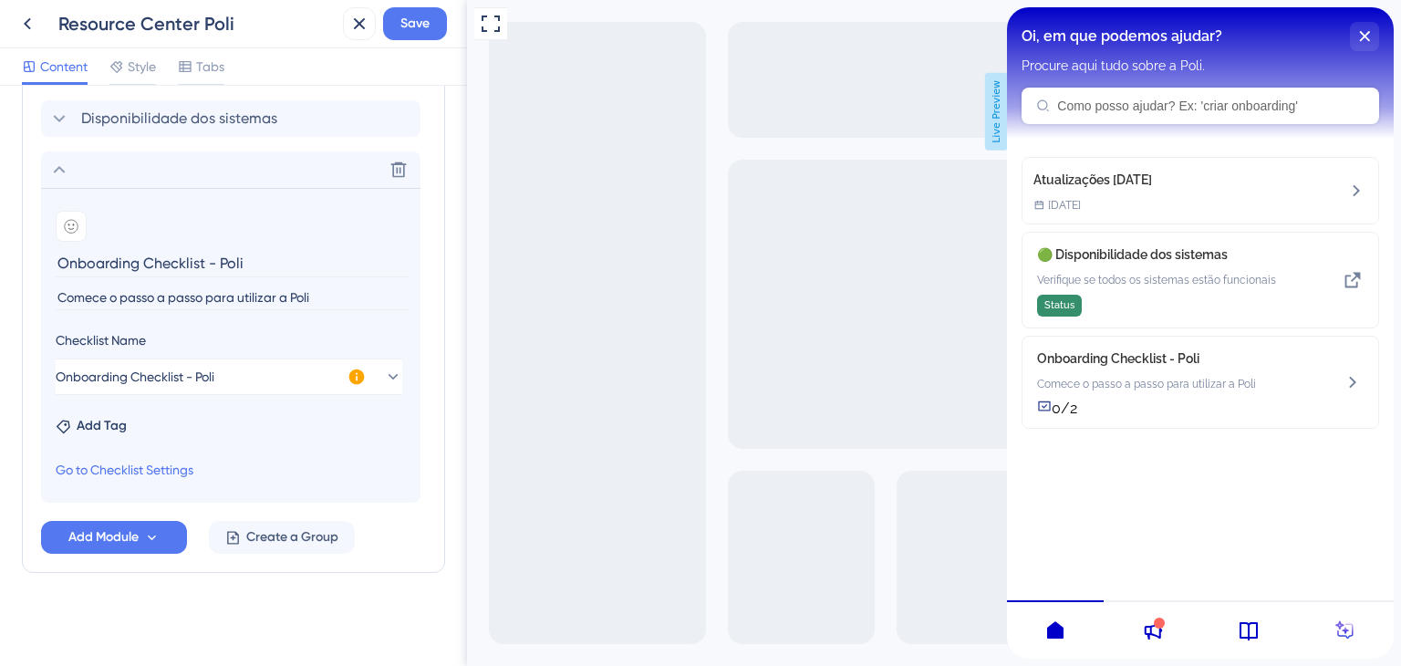
type input "Comece o passo a passo para utilizar a Poli"
click at [168, 261] on input "Onboarding Checklist - Poli" at bounding box center [233, 263] width 354 height 28
drag, startPoint x: 208, startPoint y: 260, endPoint x: 306, endPoint y: 258, distance: 97.6
click at [306, 258] on input "Onboarding Checklist - Poli" at bounding box center [233, 263] width 354 height 28
type input "Onboarding Checklist"
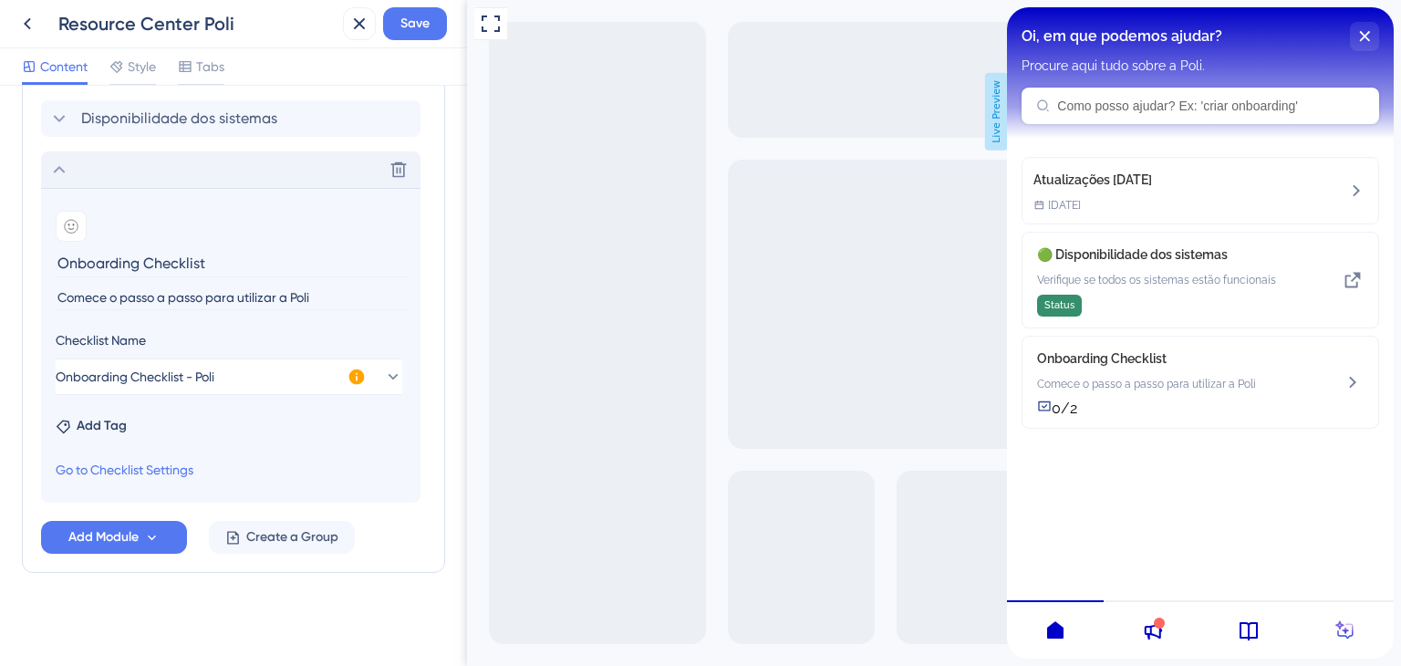
click at [57, 165] on icon at bounding box center [59, 170] width 22 height 22
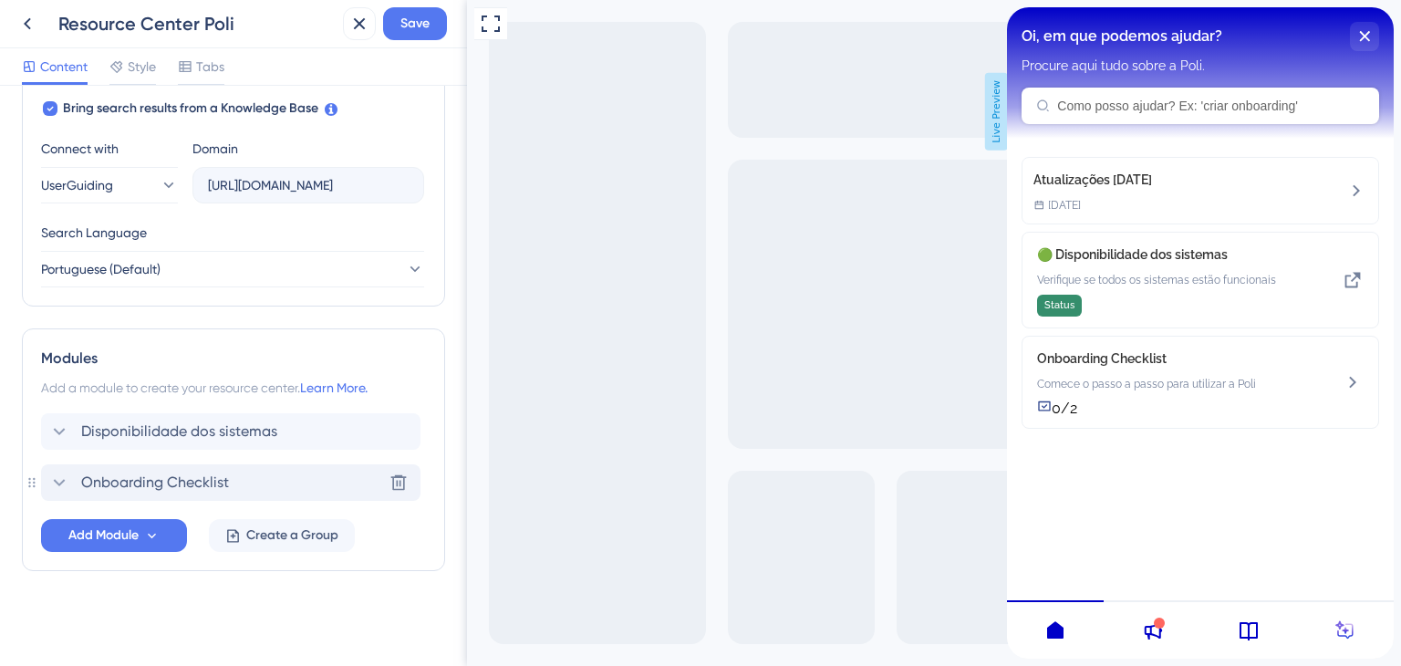
scroll to position [602, 0]
click at [136, 536] on span "Add Module" at bounding box center [103, 537] width 70 height 22
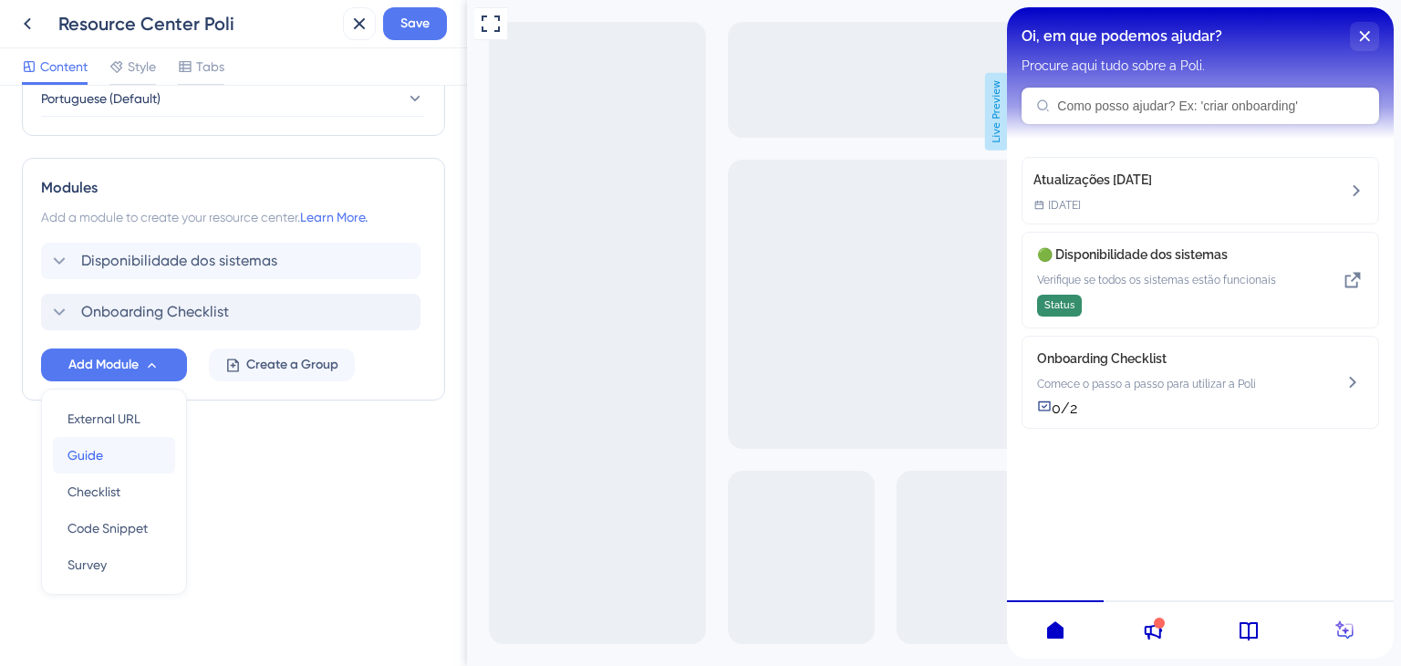
click at [106, 460] on div "Guide Guide" at bounding box center [114, 455] width 93 height 36
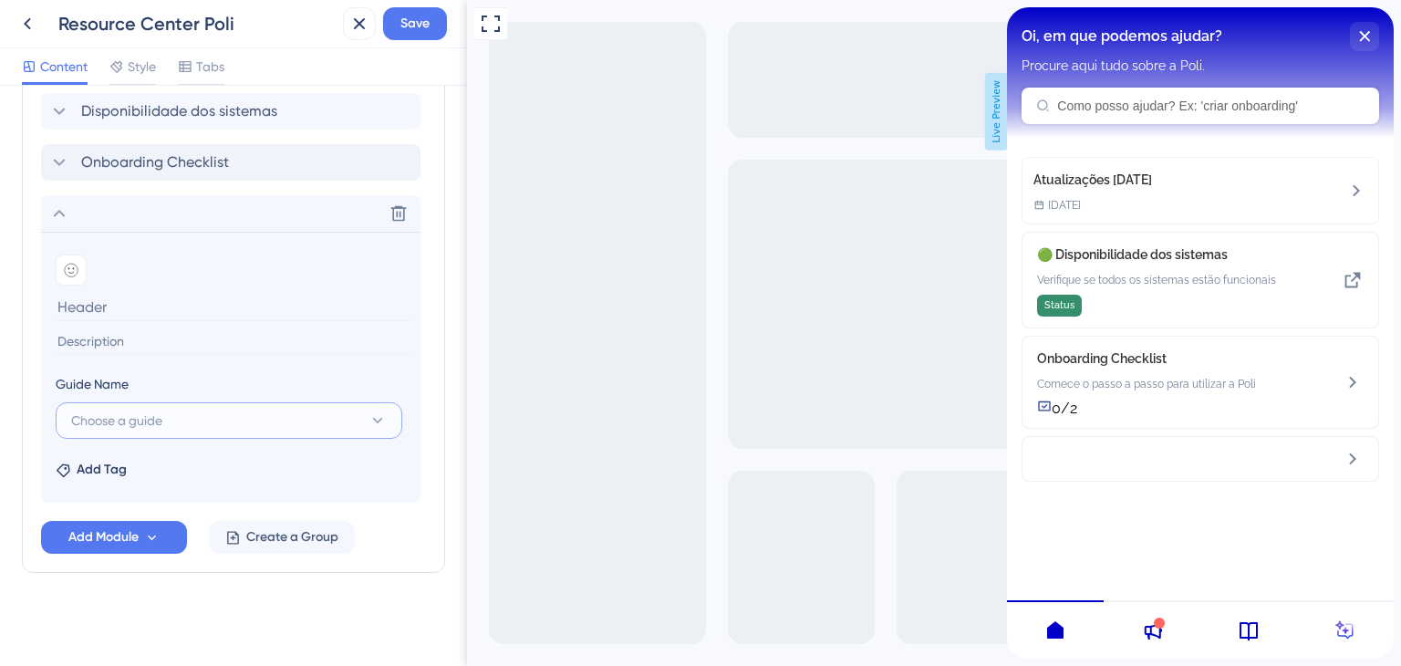
click at [175, 422] on button "Choose a guide" at bounding box center [229, 420] width 347 height 36
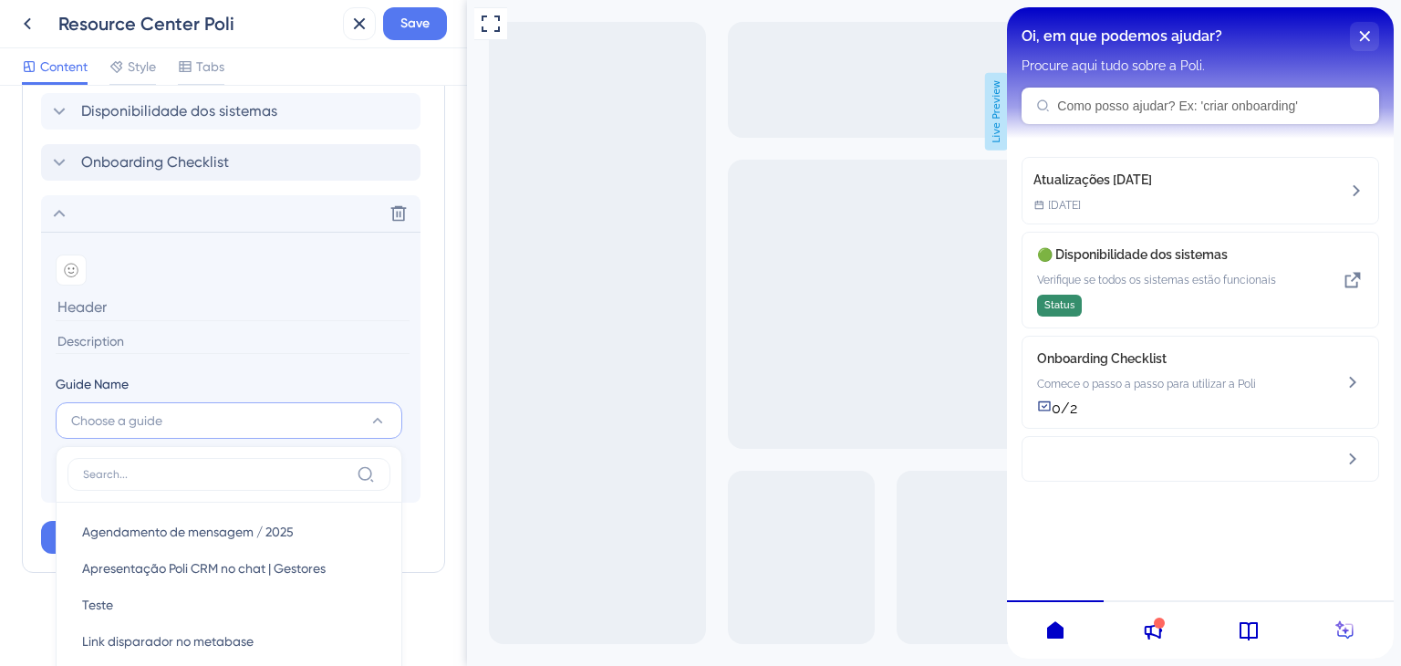
scroll to position [1141, 0]
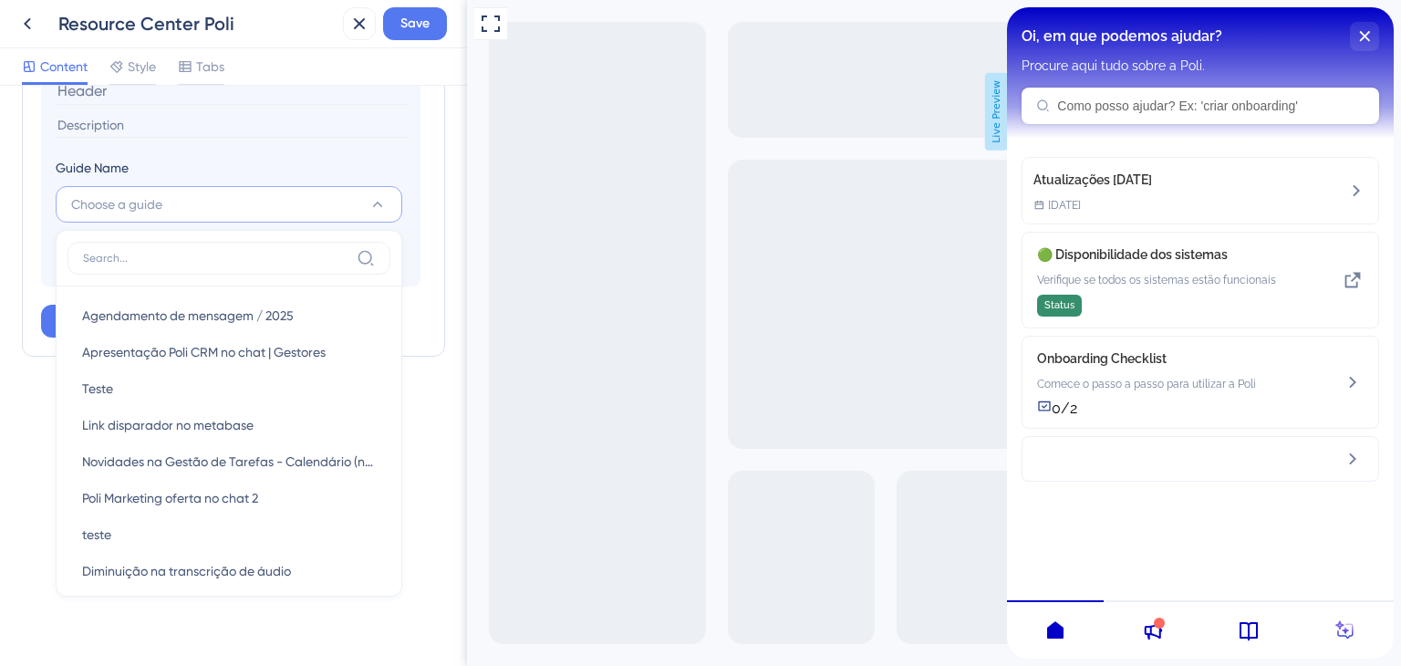
click at [293, 157] on div "Guide Name" at bounding box center [229, 171] width 347 height 29
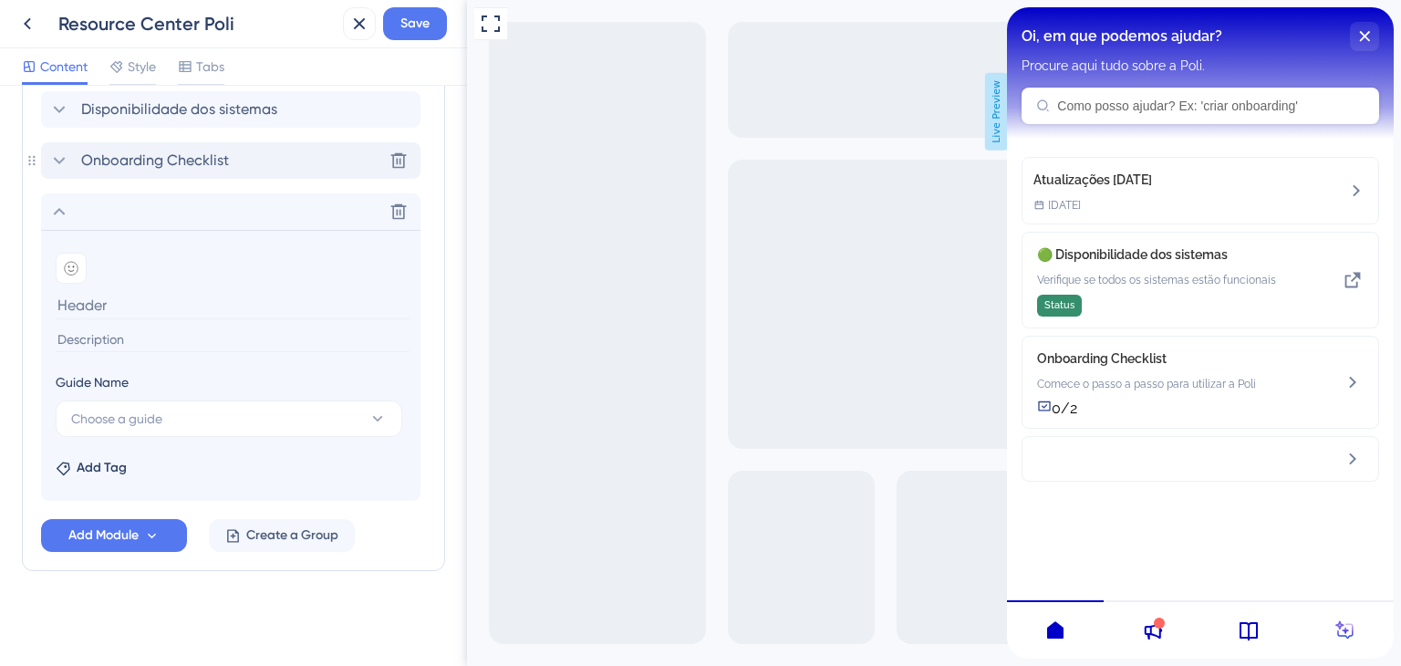
scroll to position [924, 0]
click at [391, 212] on icon at bounding box center [399, 213] width 18 height 18
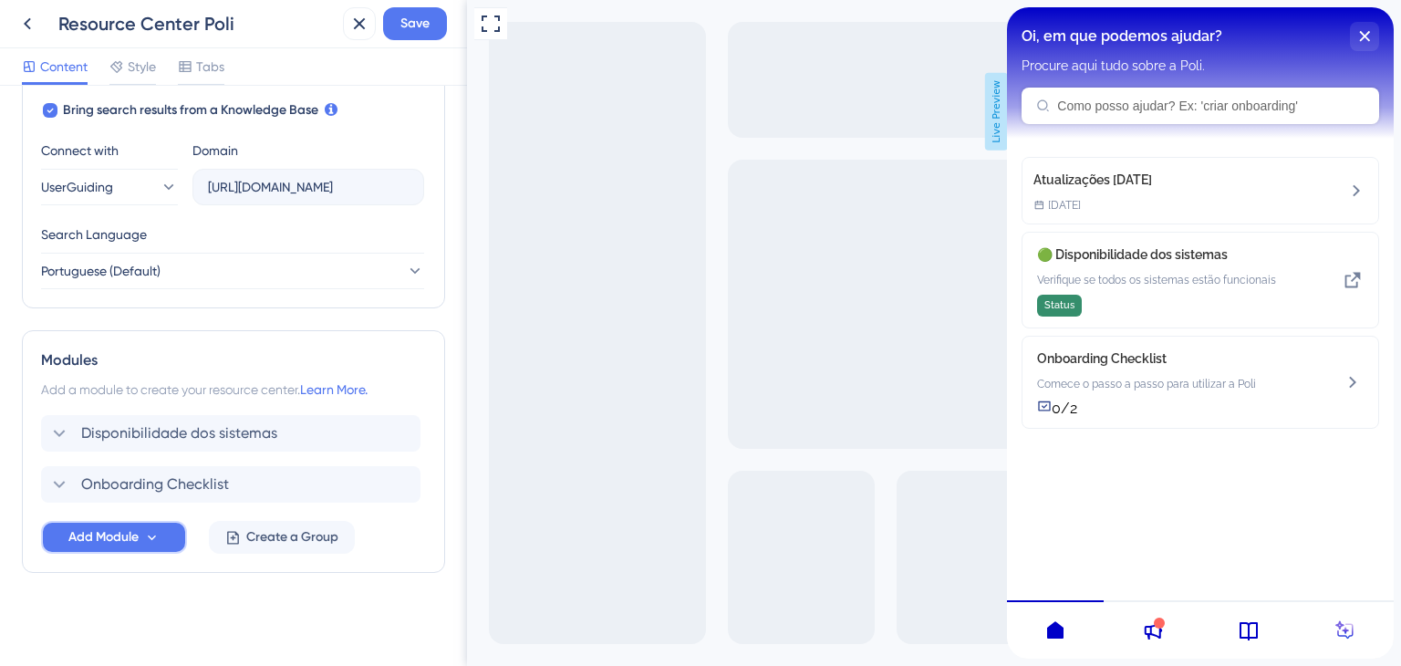
click at [149, 546] on button "Add Module" at bounding box center [114, 537] width 146 height 33
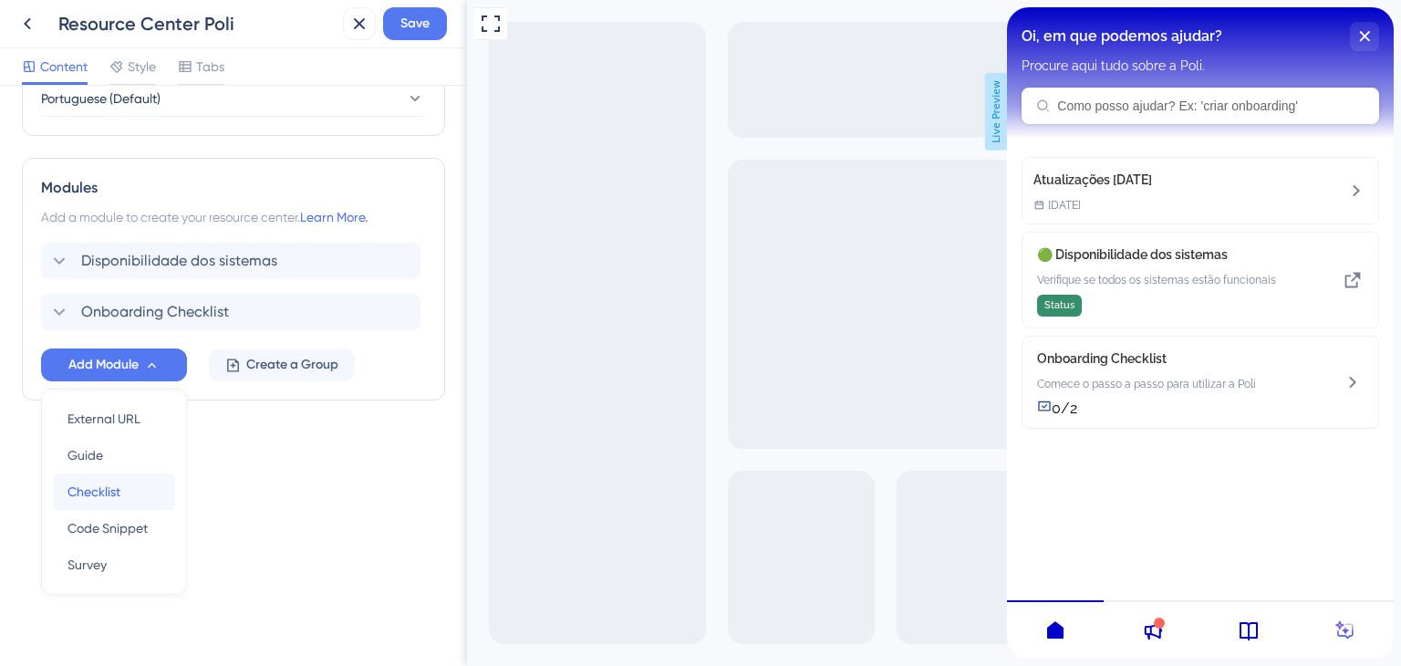
click at [123, 494] on div "Checklist Checklist" at bounding box center [114, 492] width 93 height 36
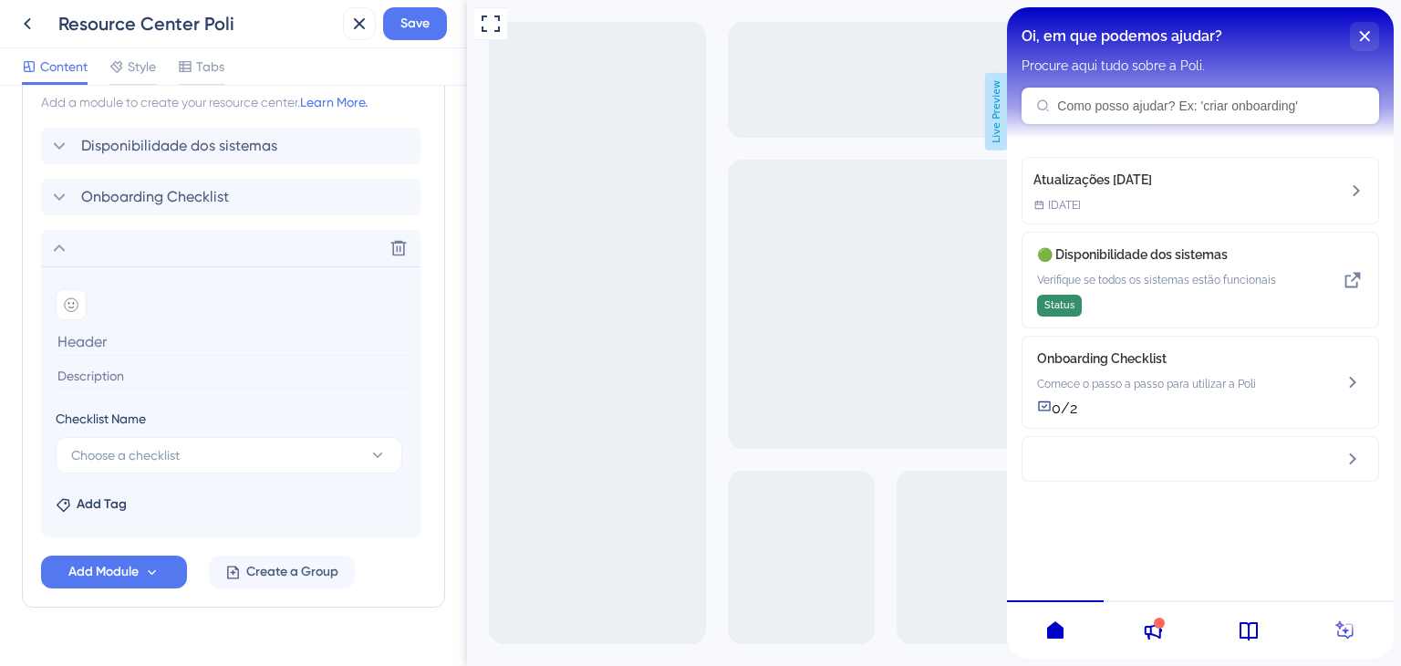
scroll to position [924, 0]
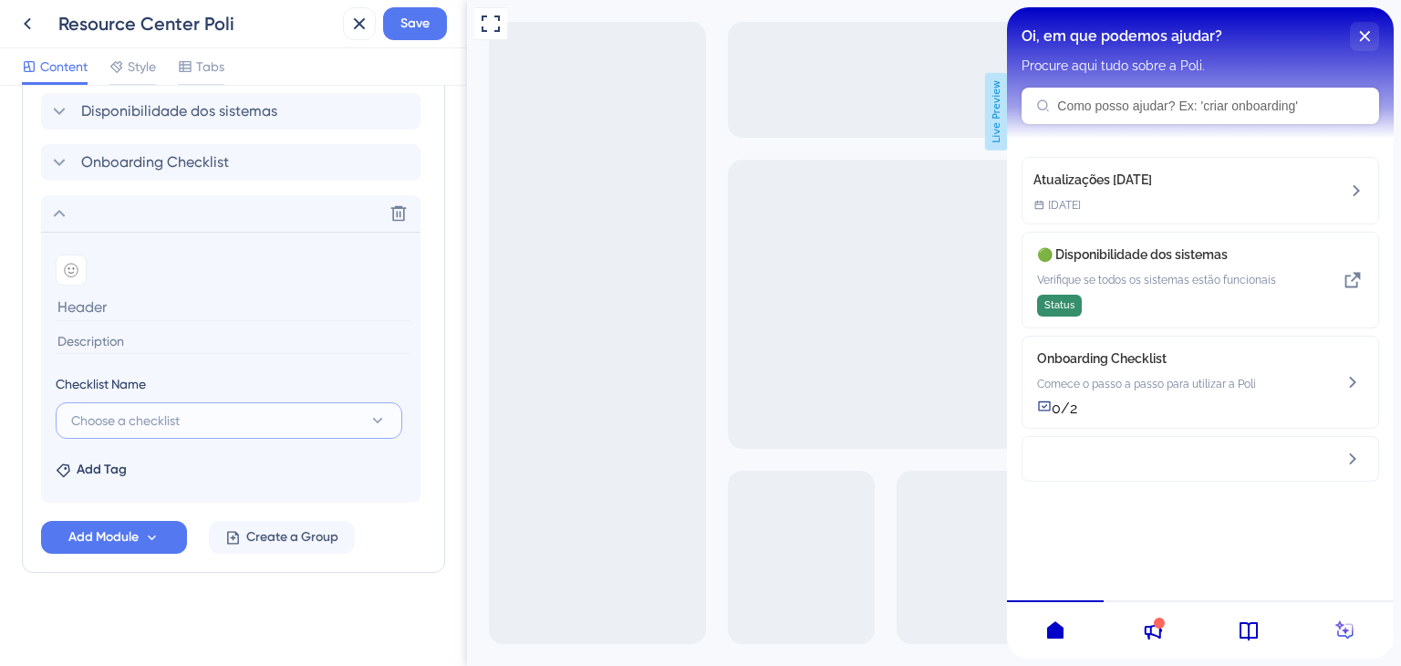
click at [302, 410] on button "Choose a checklist" at bounding box center [229, 420] width 347 height 36
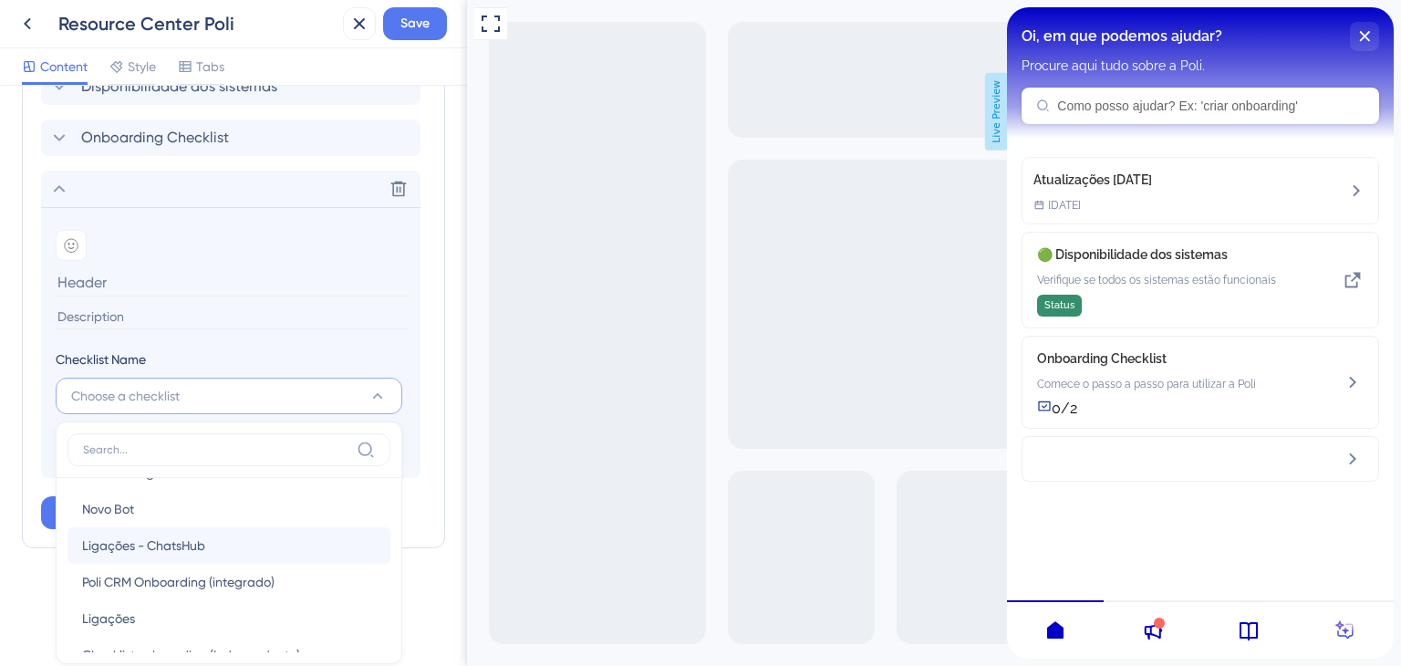
scroll to position [66, 0]
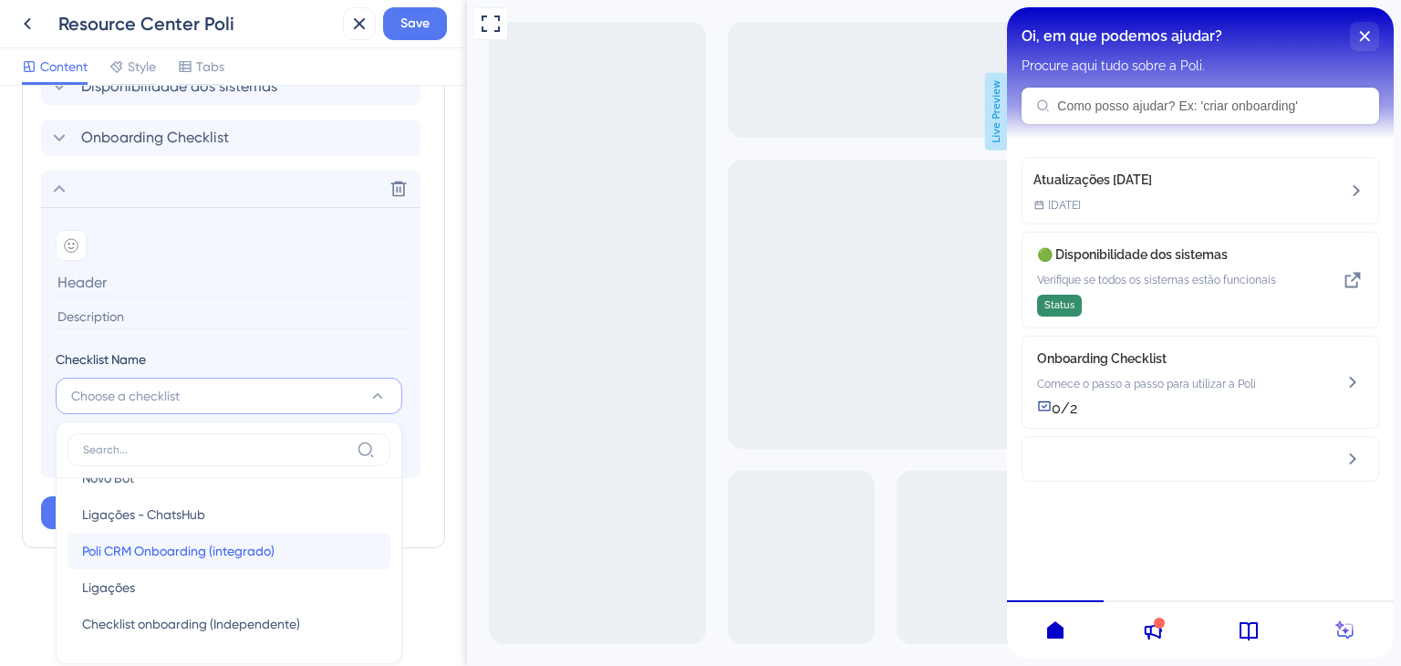
click at [271, 549] on span "Poli CRM Onboarding (integrado)" at bounding box center [178, 551] width 193 height 22
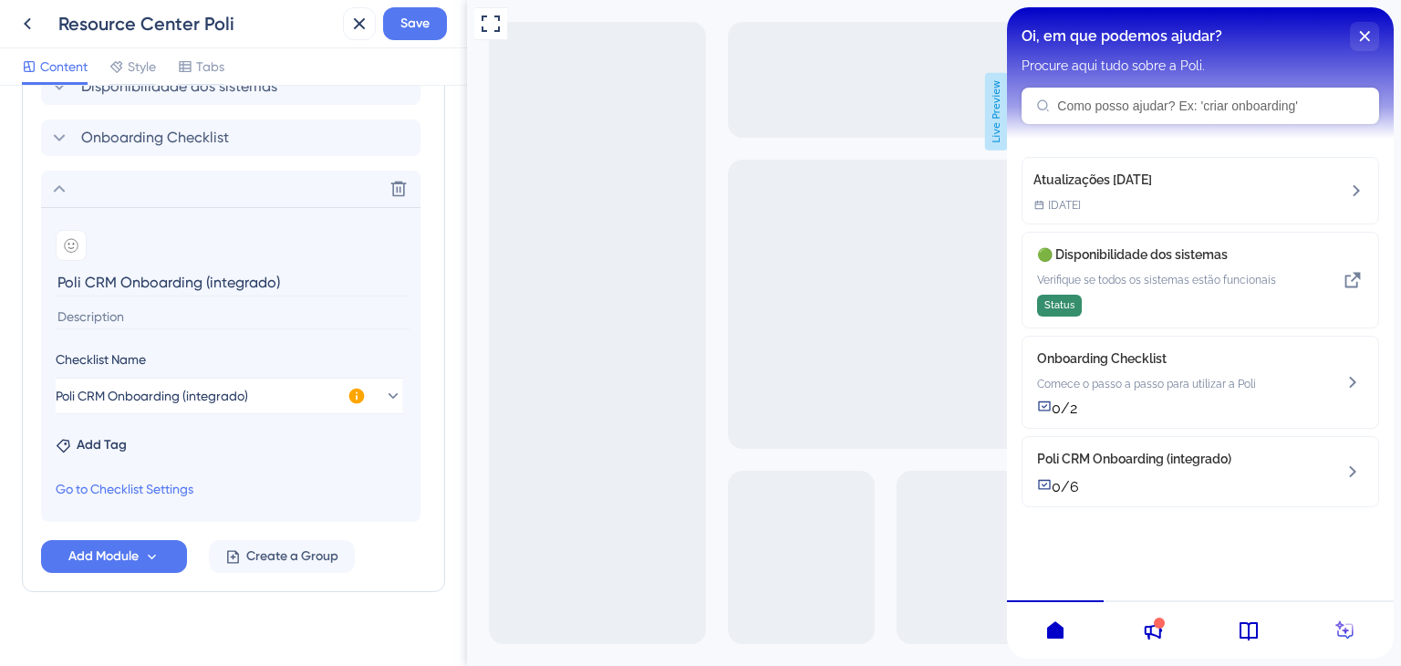
click at [101, 279] on input "Poli CRM Onboarding (integrado)" at bounding box center [233, 282] width 354 height 28
type input "Poli Flow Onboarding"
click at [153, 318] on input at bounding box center [233, 317] width 354 height 25
type input "P"
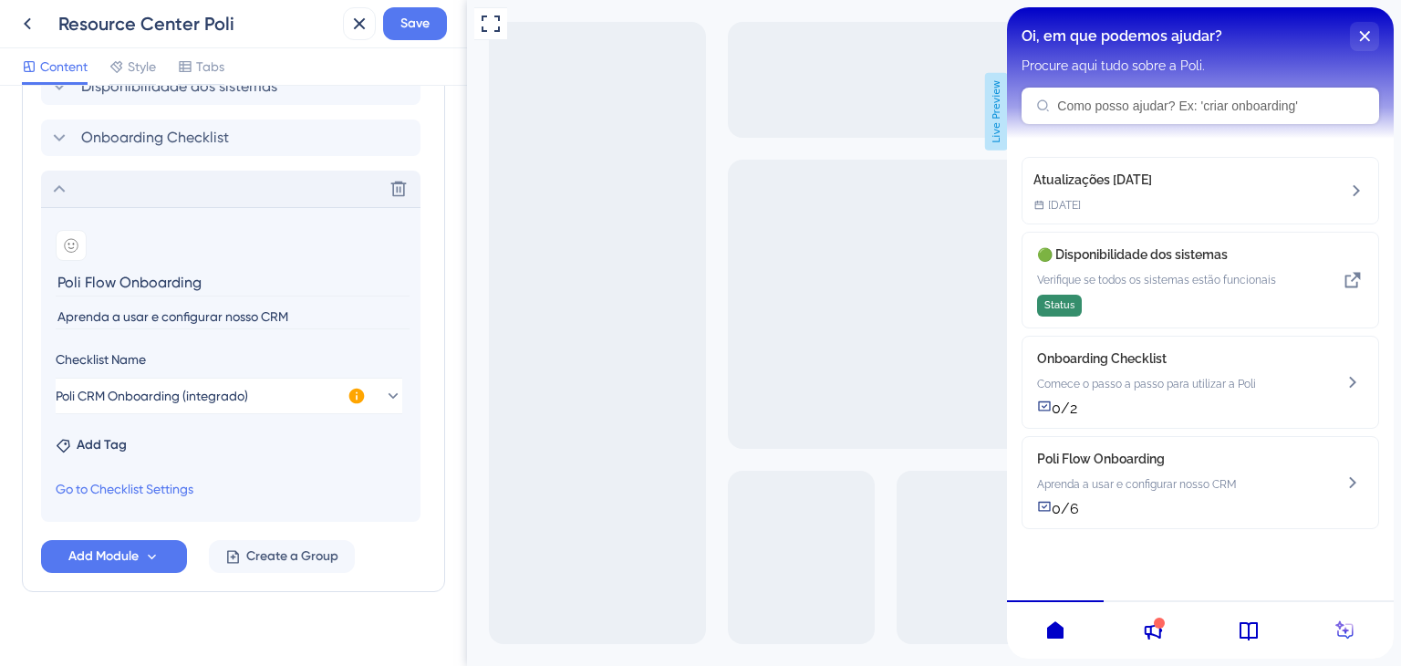
type input "Aprenda a usar e configurar nosso CRM"
click at [270, 187] on div "Delete" at bounding box center [231, 189] width 380 height 36
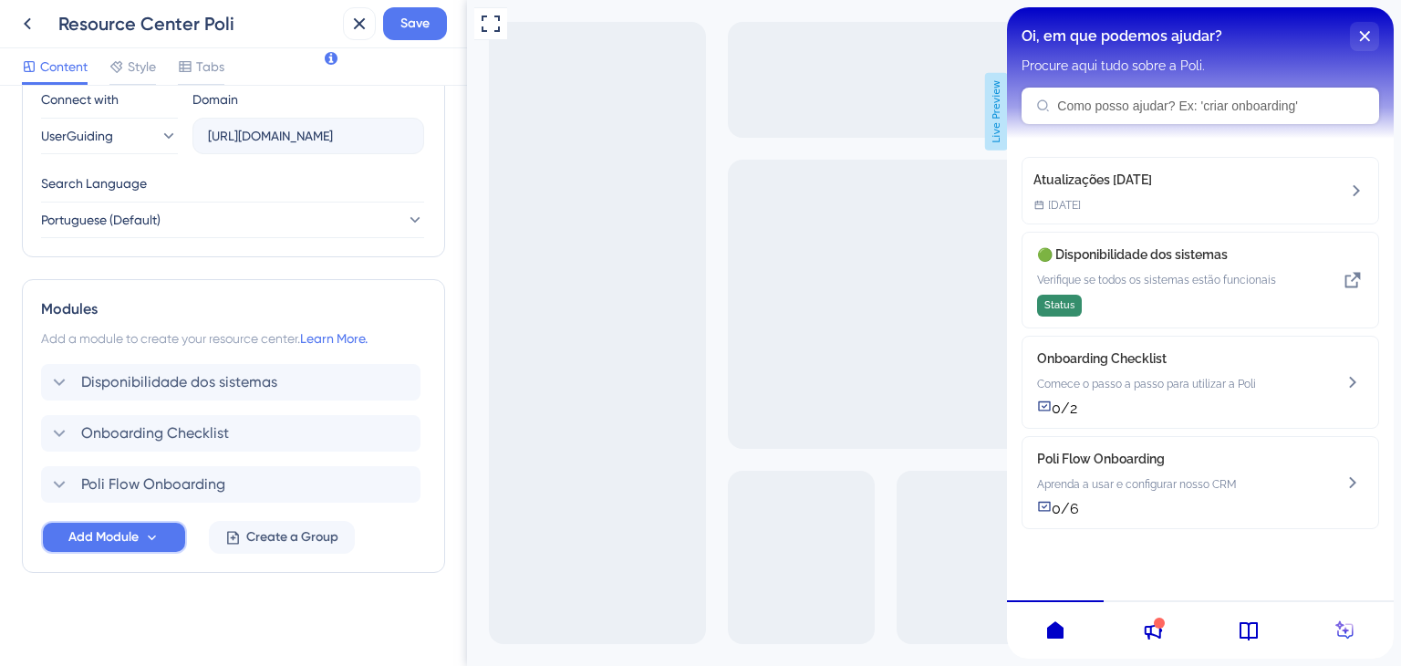
click at [139, 535] on span "Add Module" at bounding box center [103, 537] width 70 height 22
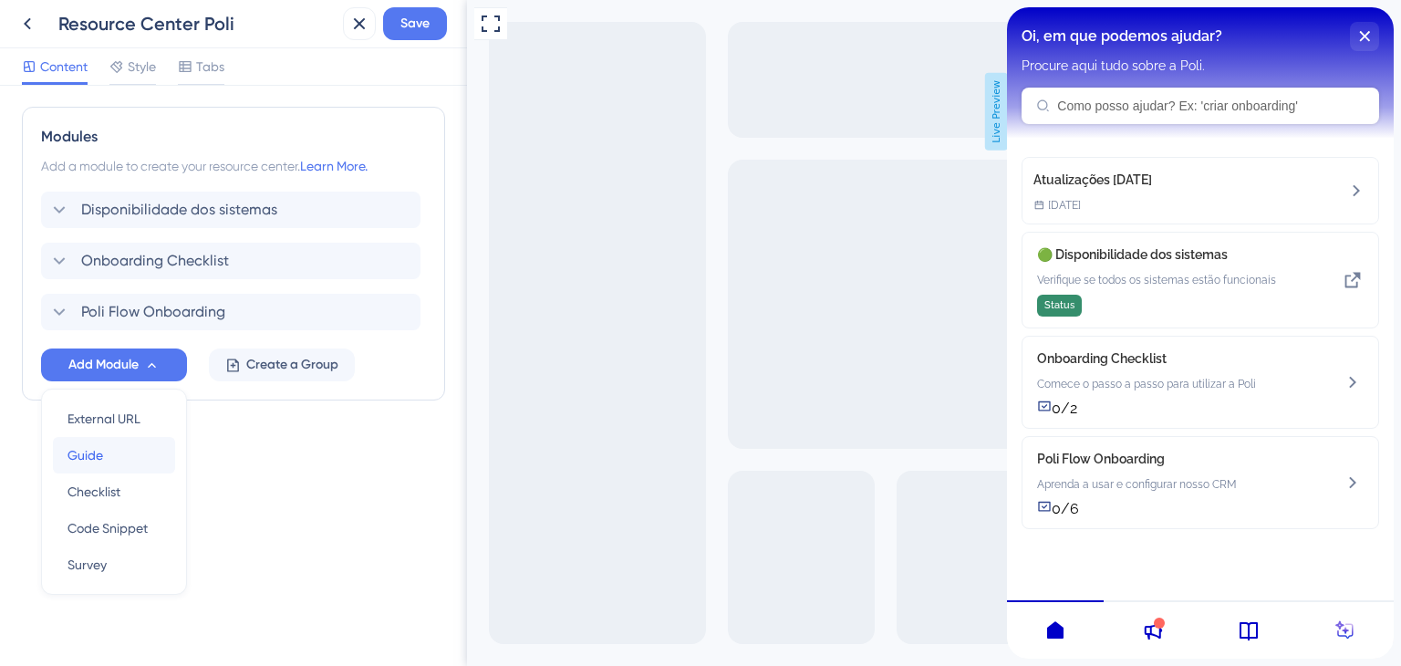
click at [137, 450] on div "Guide Guide" at bounding box center [114, 455] width 93 height 36
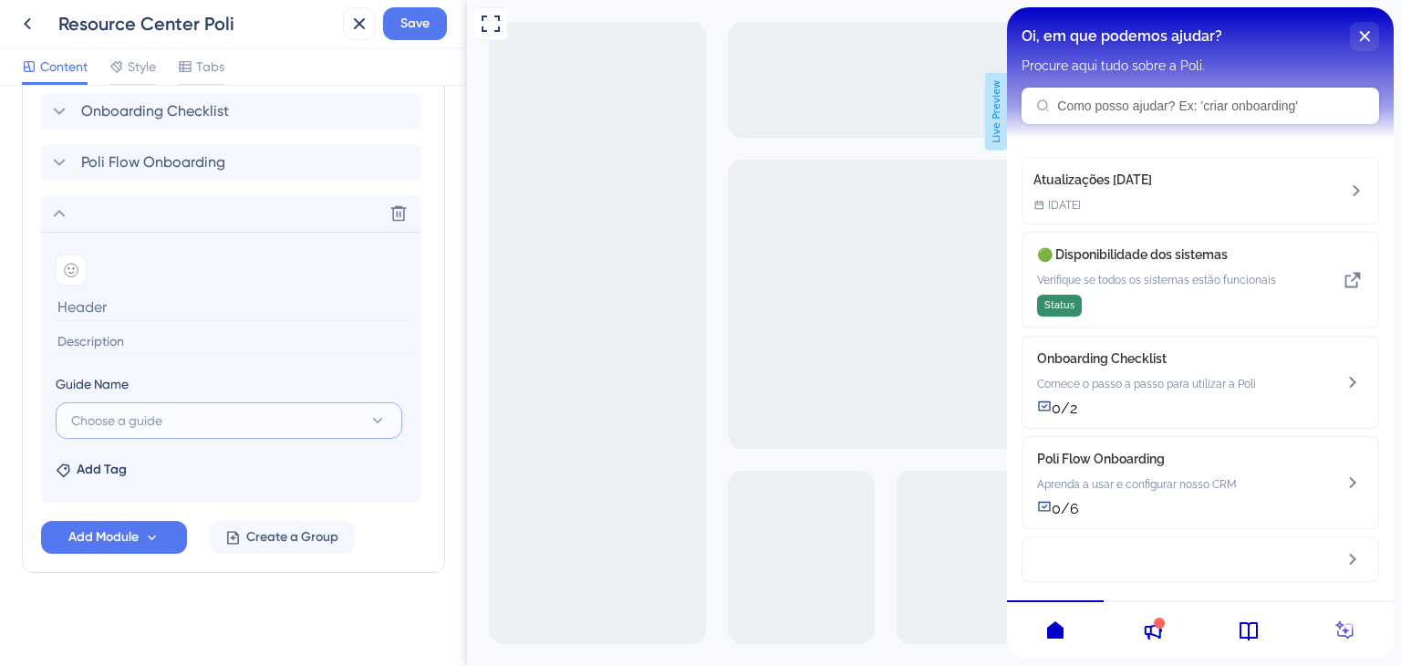
click at [173, 420] on button "Choose a guide" at bounding box center [229, 420] width 347 height 36
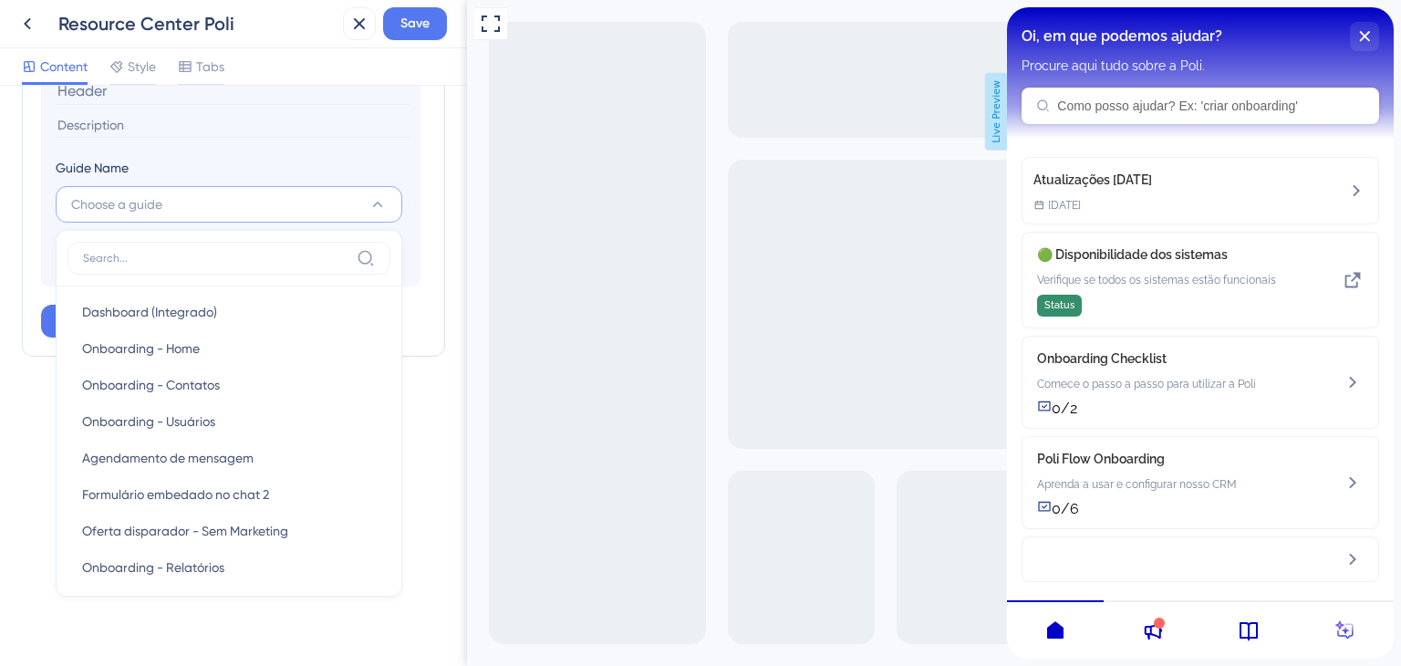
scroll to position [2168, 0]
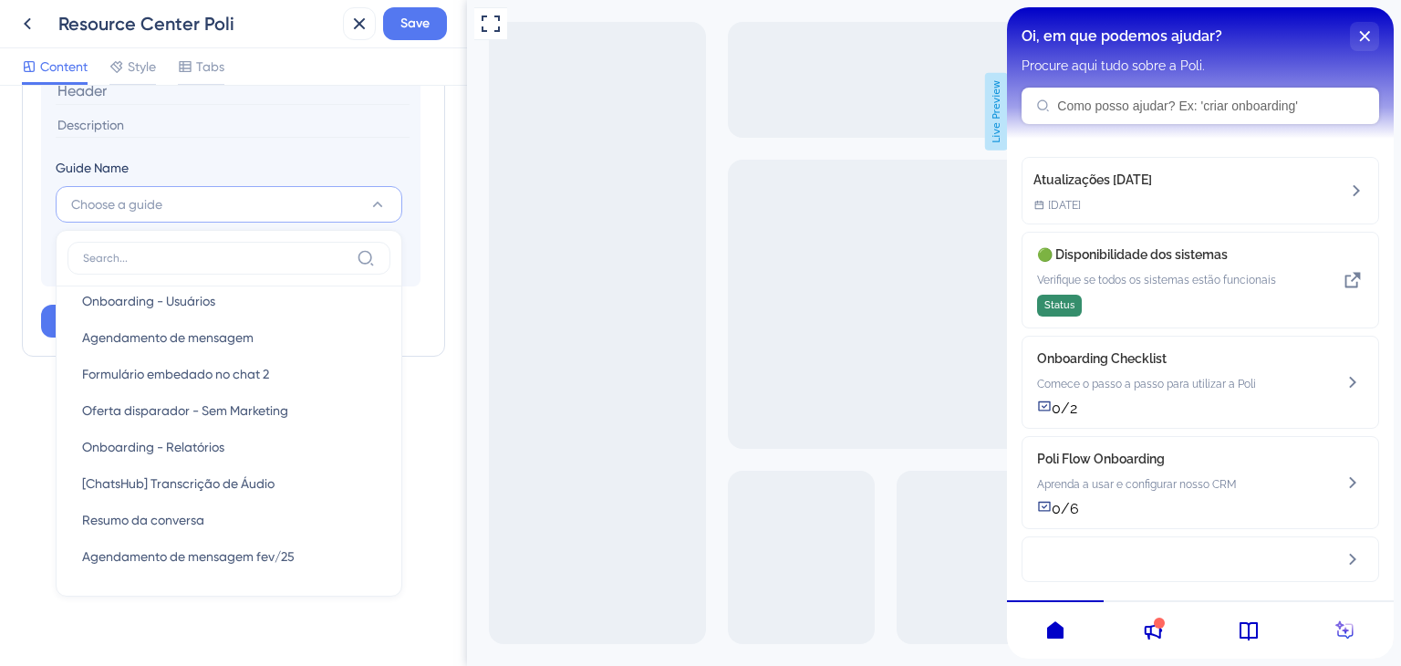
click at [303, 619] on div "Resource Center Header Title Oi, em que podemos ajudar? 2 Oi, em que podemos aj…" at bounding box center [233, 376] width 467 height 580
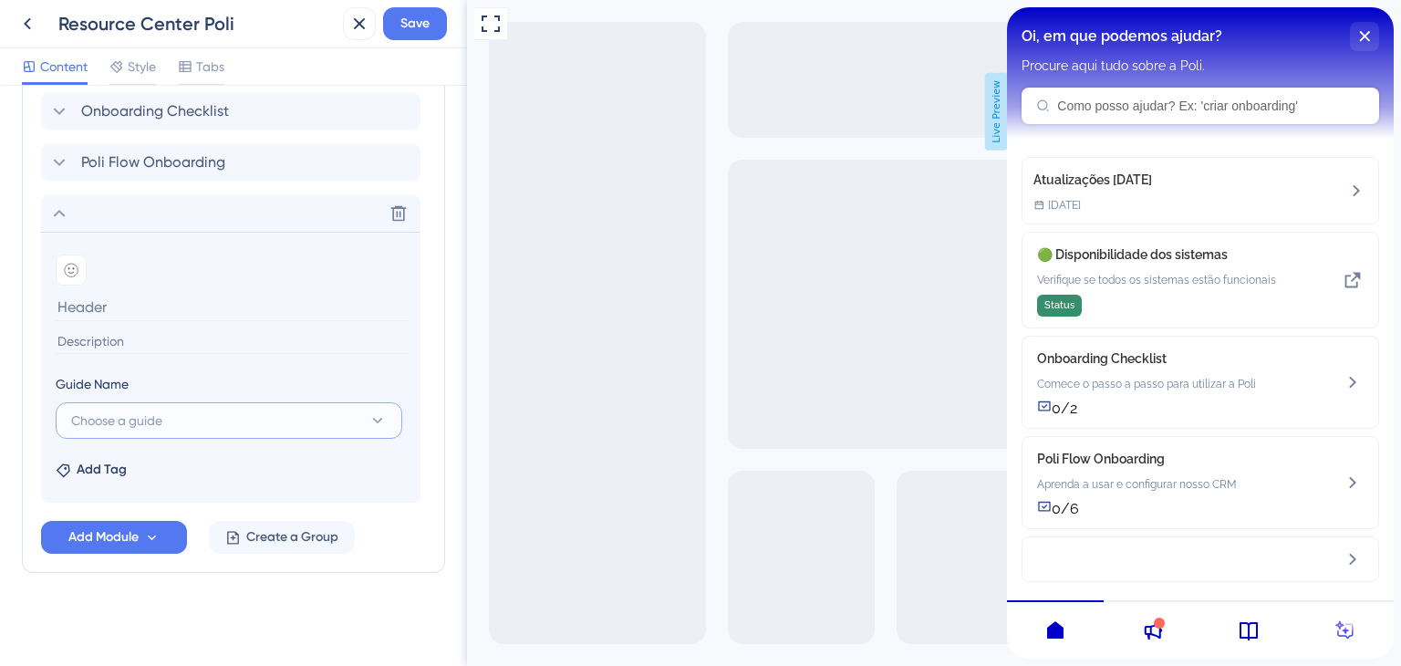
click at [178, 421] on button "Choose a guide" at bounding box center [229, 420] width 347 height 36
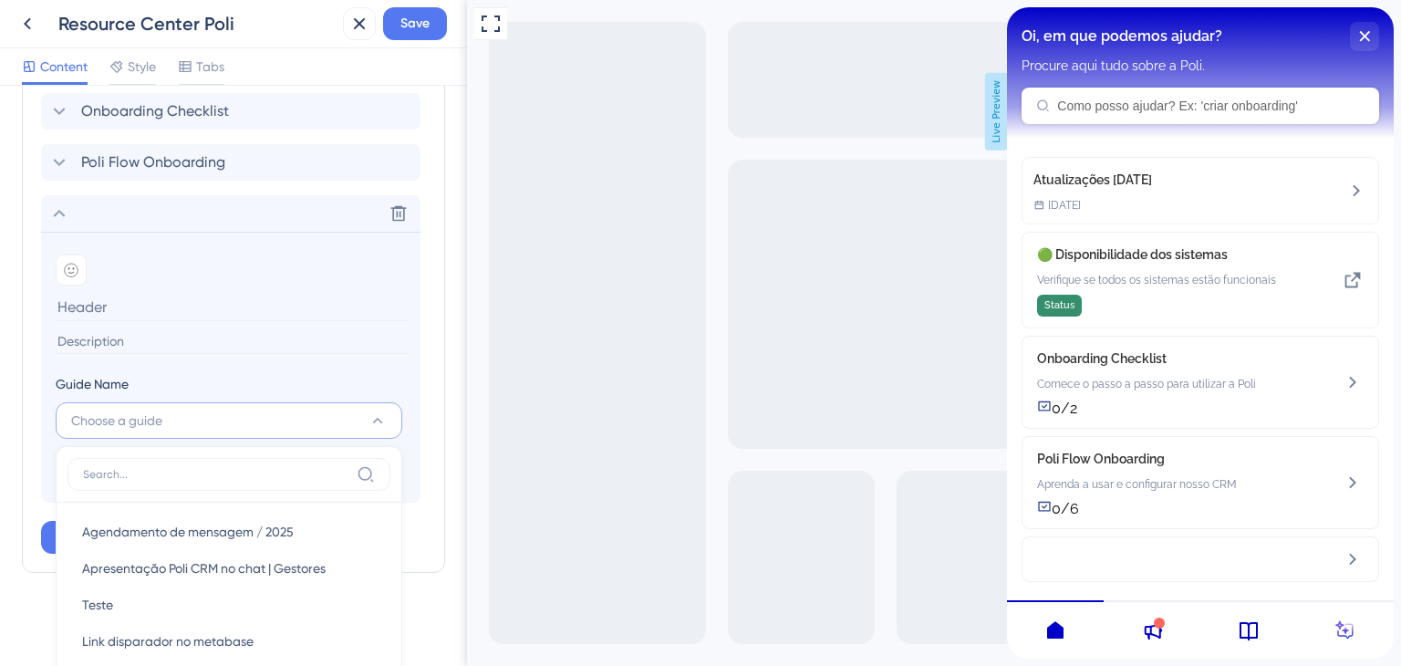
scroll to position [1150, 0]
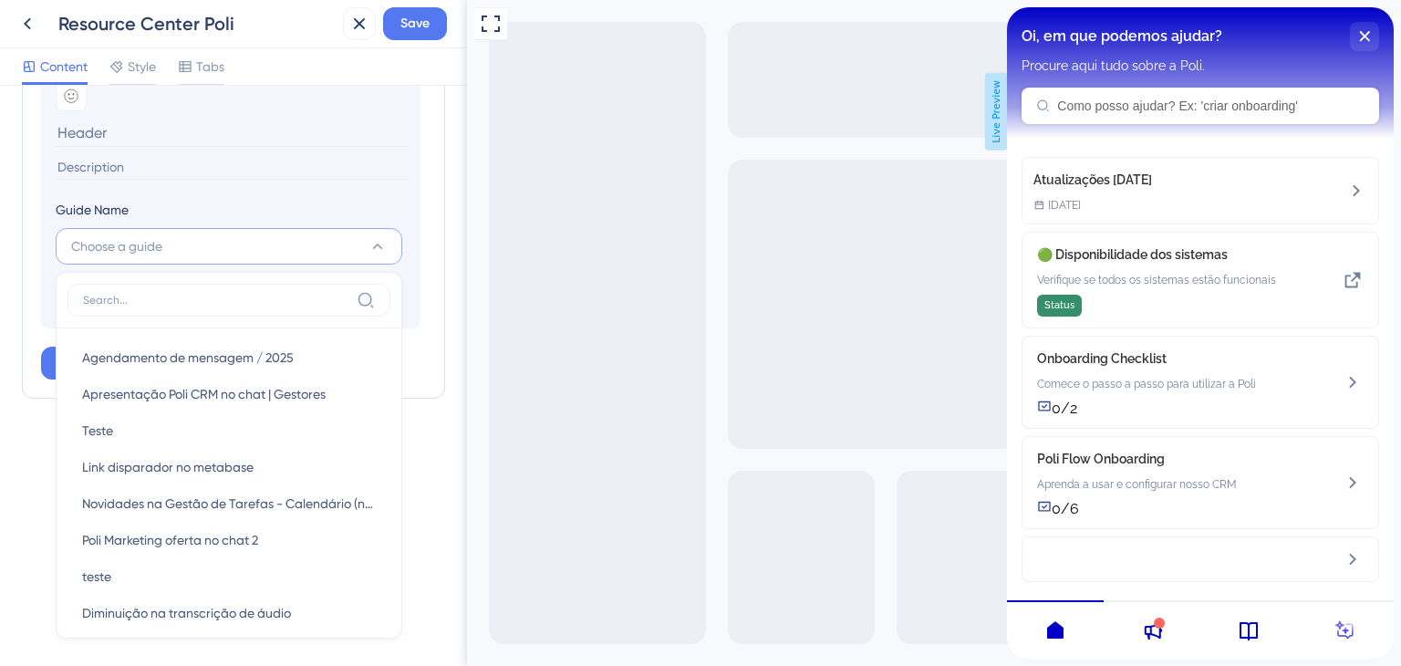
click at [267, 172] on input at bounding box center [233, 167] width 354 height 25
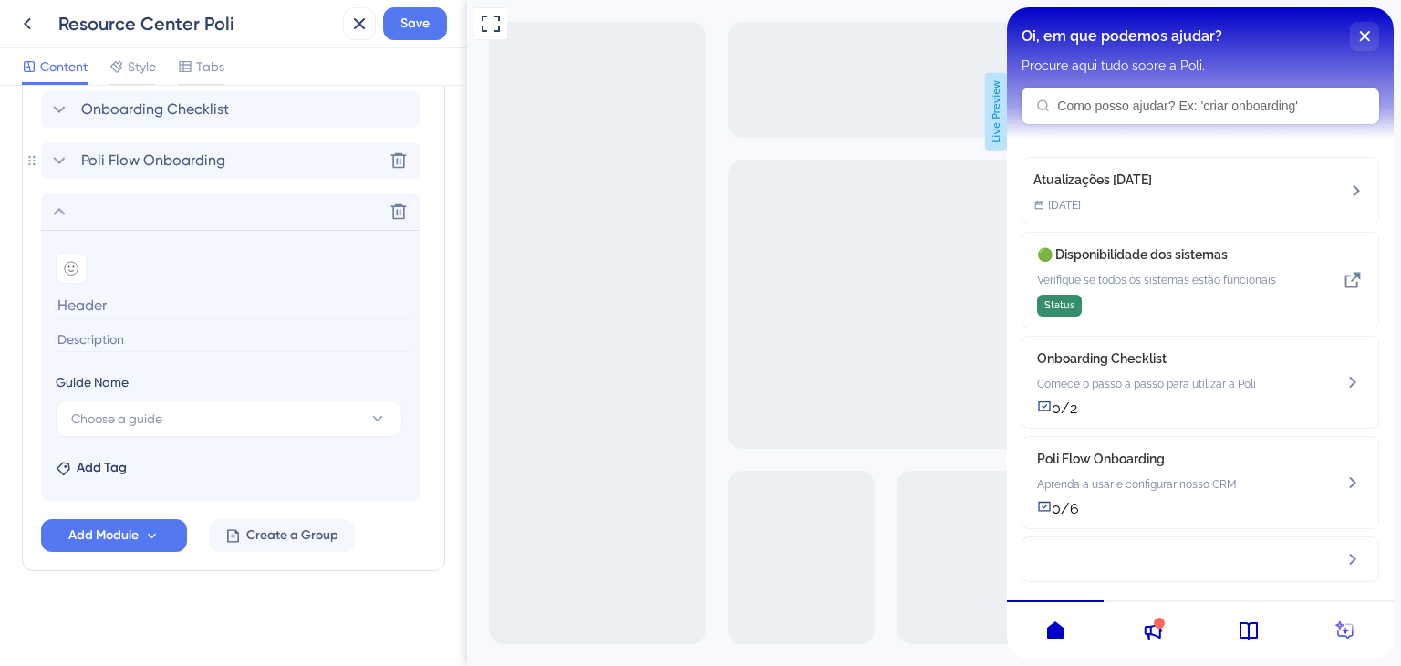
scroll to position [975, 0]
click at [395, 206] on icon at bounding box center [399, 214] width 16 height 16
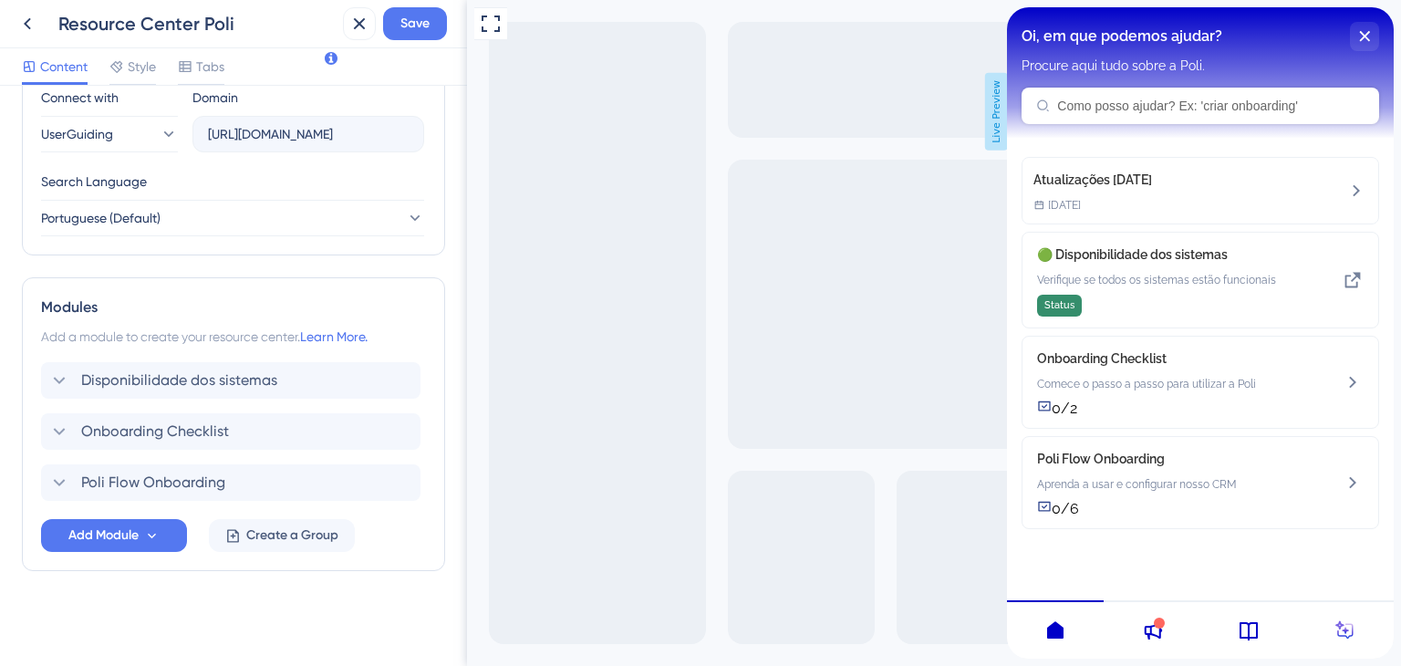
scroll to position [653, 0]
click at [129, 536] on span "Add Module" at bounding box center [103, 537] width 70 height 22
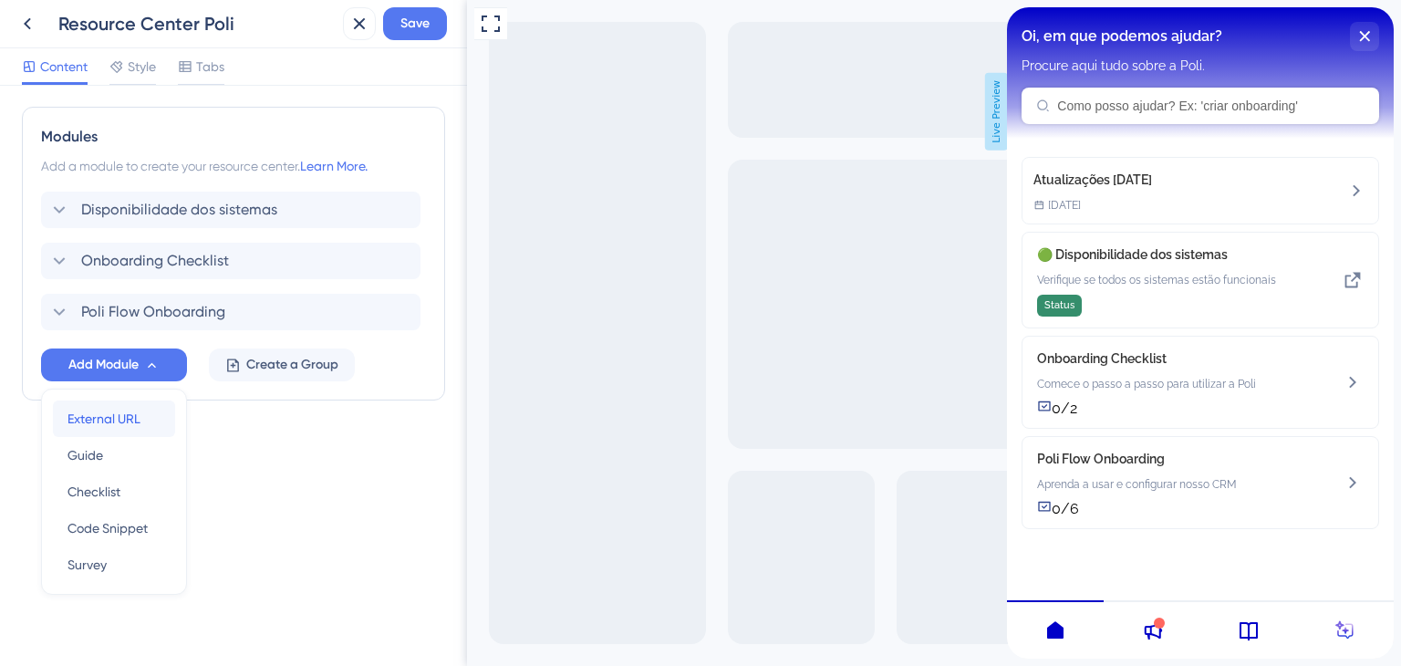
click at [136, 421] on span "External URL" at bounding box center [104, 419] width 73 height 22
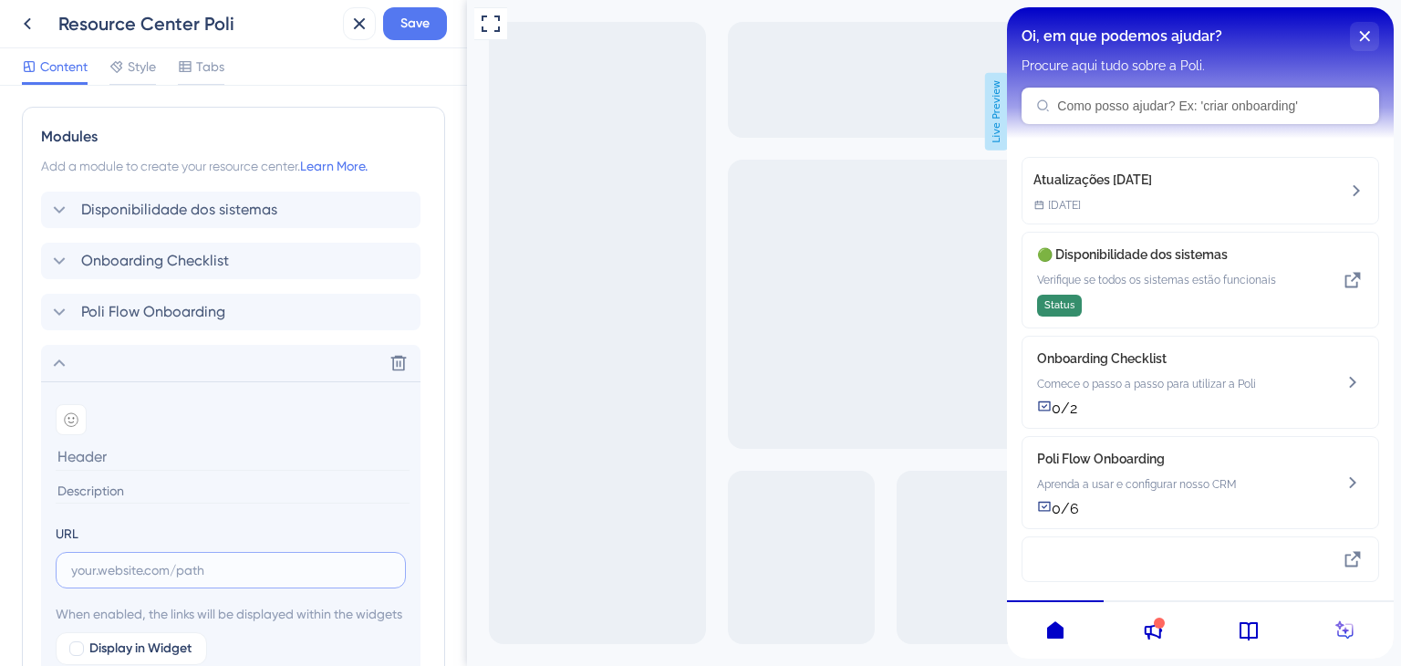
click at [171, 565] on input "text" at bounding box center [230, 570] width 319 height 20
paste input "[URL][DOMAIN_NAME]?"
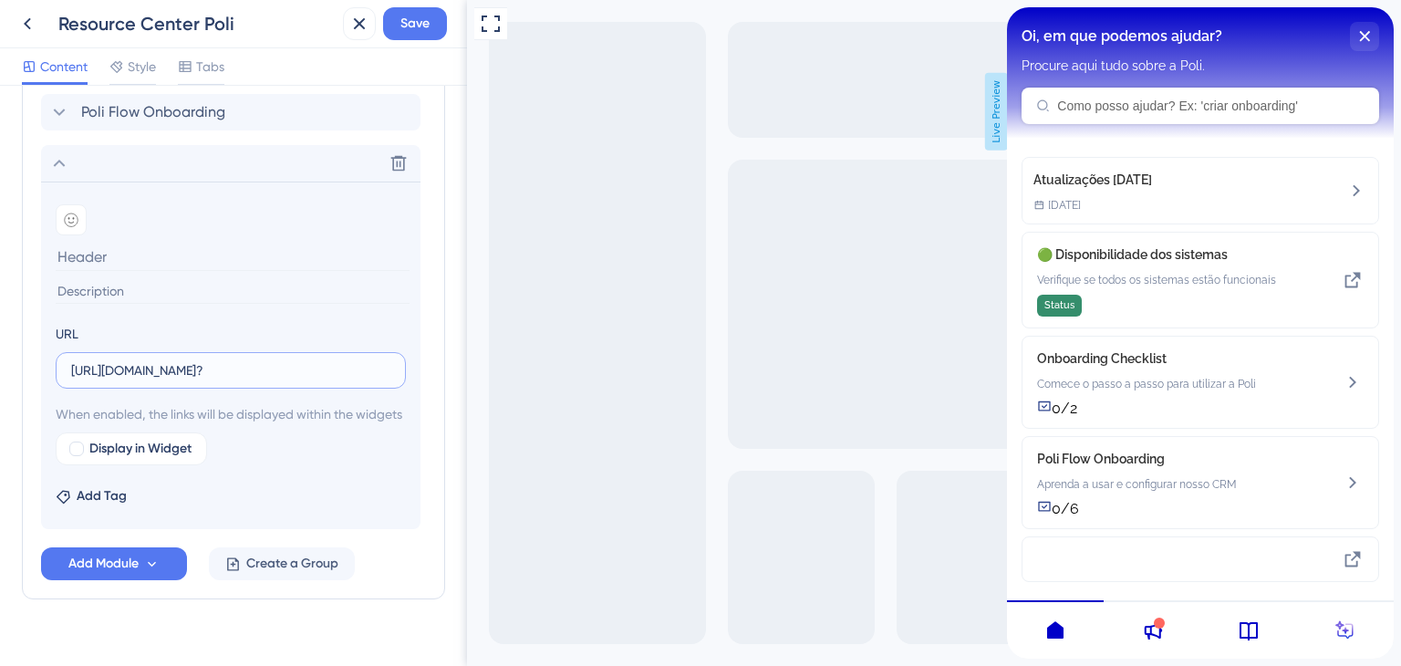
scroll to position [983, 0]
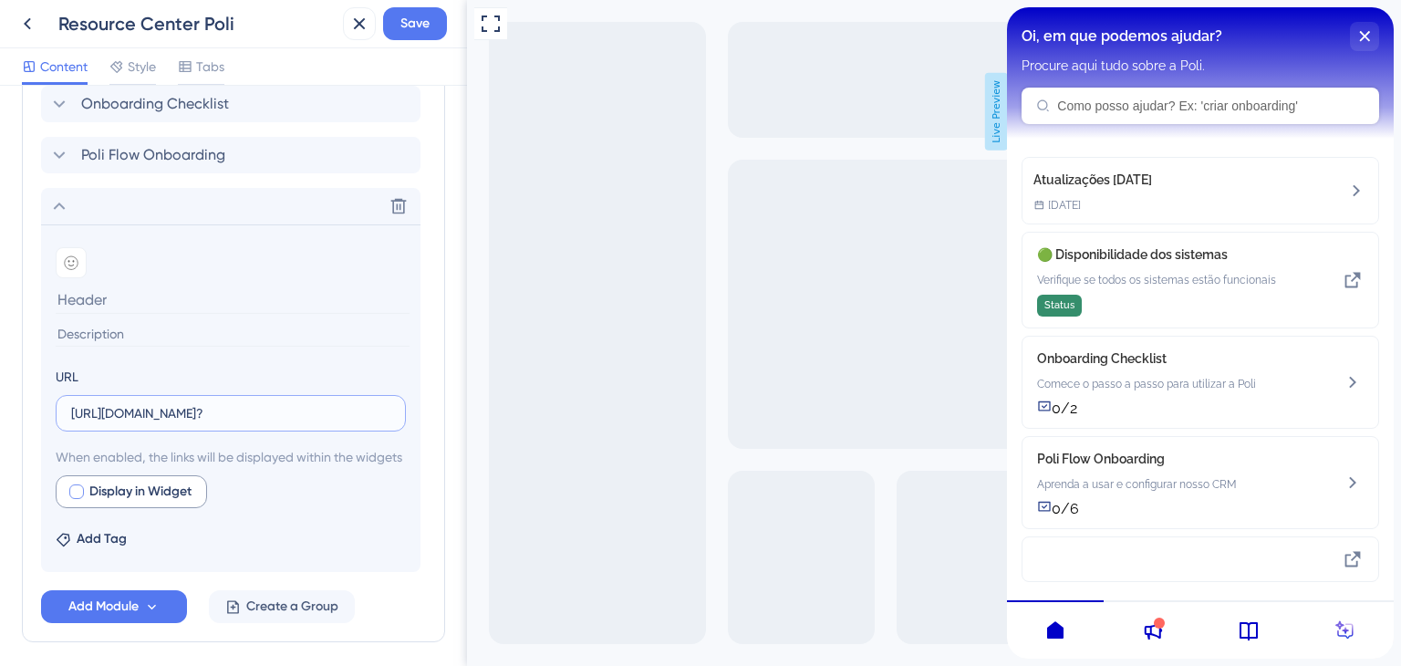
type input "[URL][DOMAIN_NAME]?"
click at [125, 503] on span "Display in Widget" at bounding box center [140, 492] width 102 height 22
checkbox input "true"
click at [237, 410] on input "[URL][DOMAIN_NAME]?" at bounding box center [230, 413] width 319 height 20
type input "[URL][DOMAIN_NAME]"
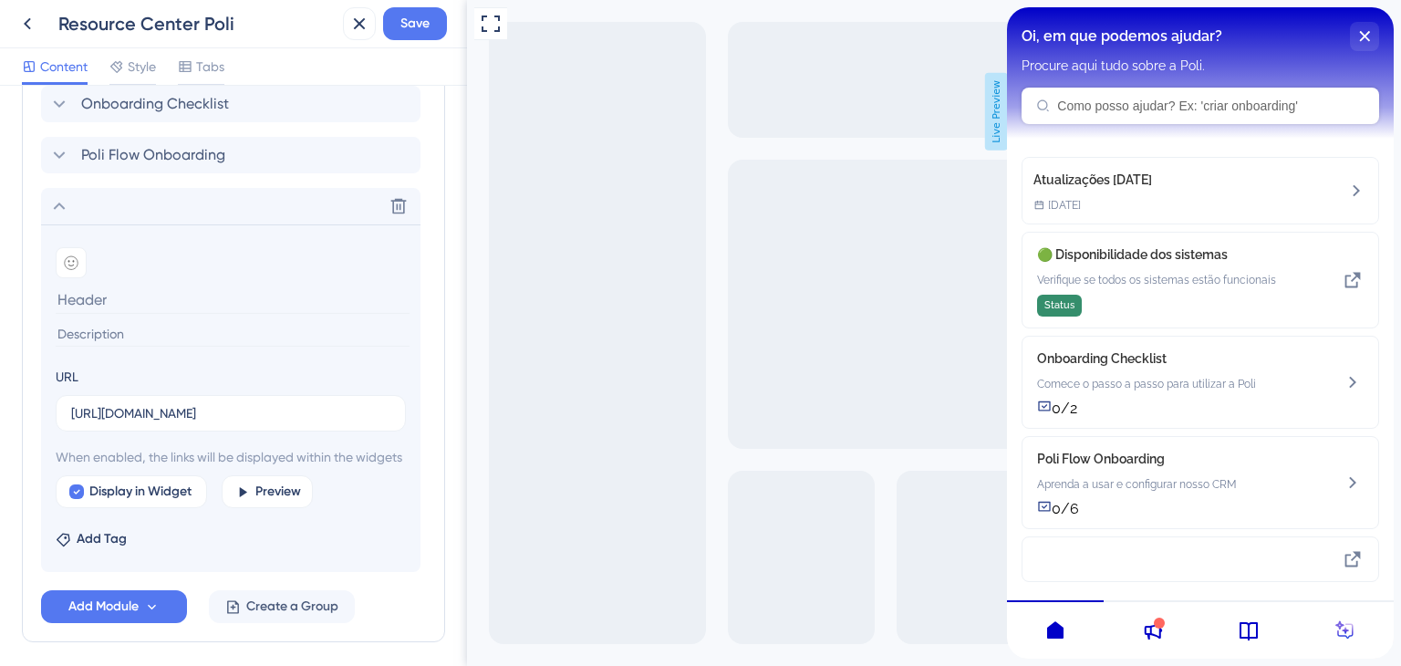
click at [128, 302] on input at bounding box center [233, 300] width 354 height 28
paste input "Conexão Poli Digital"
type input "Conexão Poli Digital"
click at [154, 334] on input at bounding box center [233, 334] width 354 height 25
type input "Lives com especialistas"
